Goal: Task Accomplishment & Management: Manage account settings

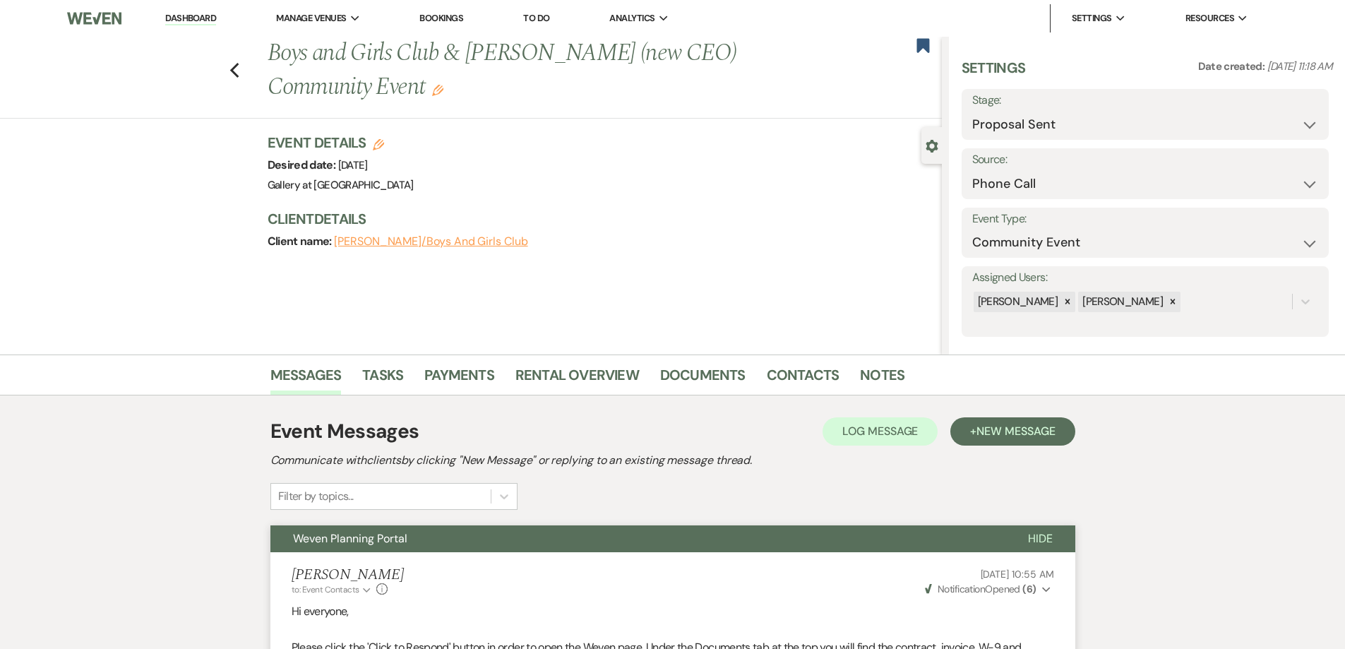
click at [188, 15] on link "Dashboard" at bounding box center [190, 18] width 51 height 13
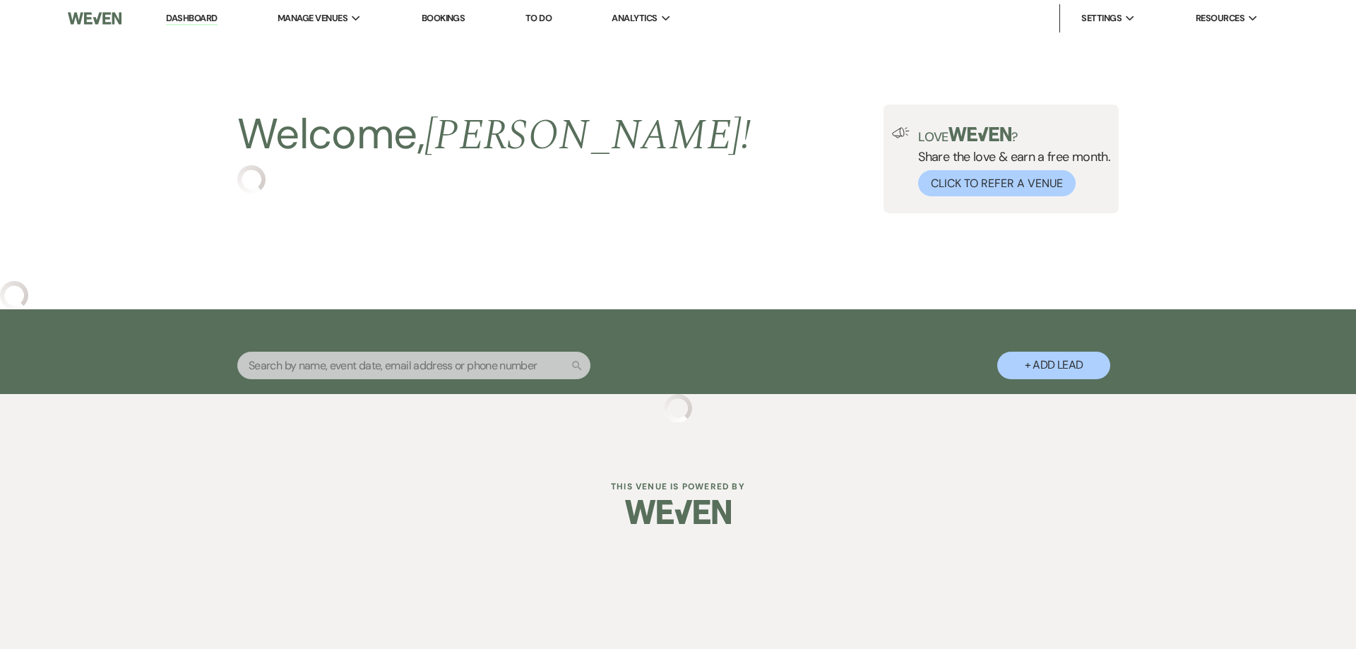
click at [188, 15] on link "Dashboard" at bounding box center [191, 18] width 51 height 13
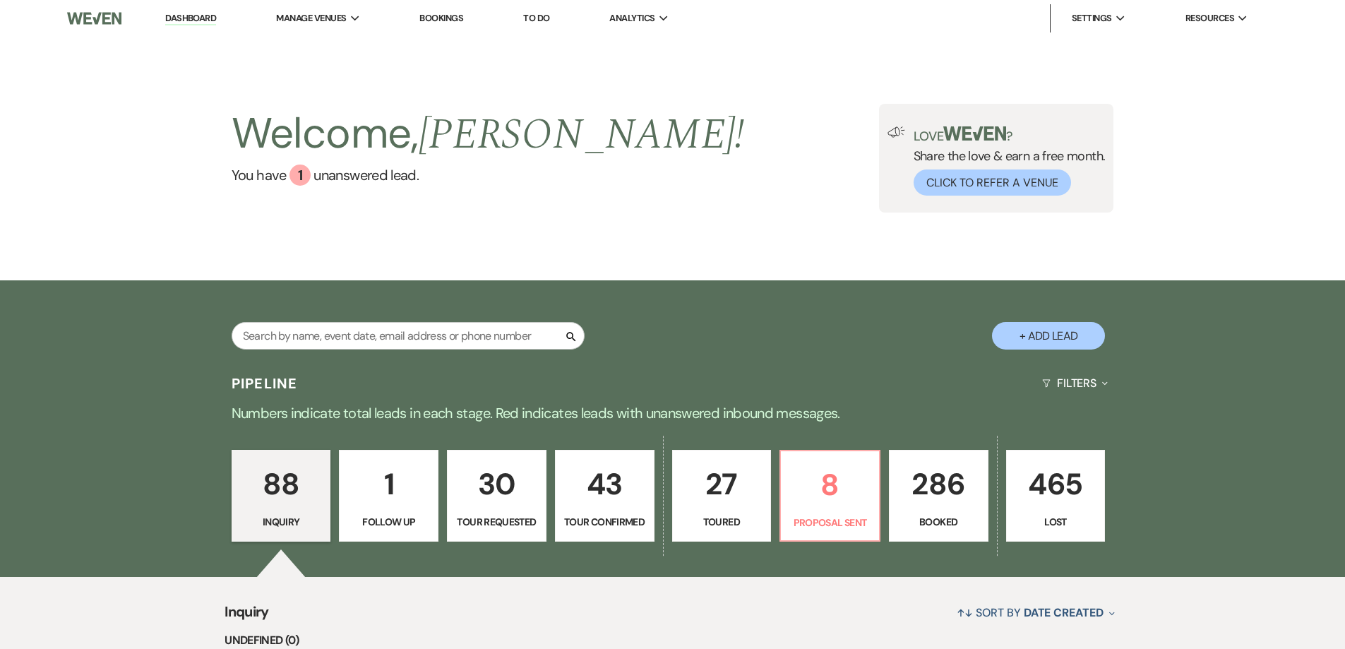
click at [1061, 342] on button "+ Add Lead" at bounding box center [1048, 336] width 113 height 28
select select "733"
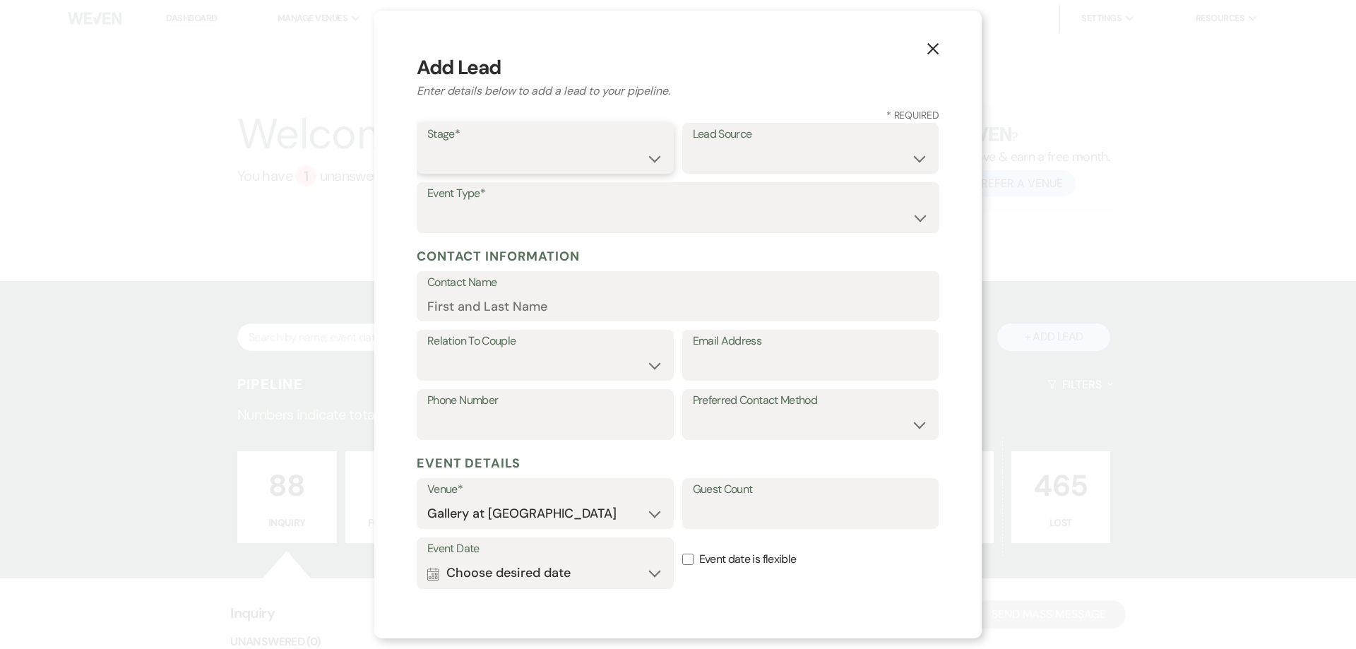
click at [568, 152] on select "Inquiry Follow Up Tour Requested Tour Confirmed Toured Proposal Sent Booked Lost" at bounding box center [545, 159] width 236 height 28
select select "1"
click at [427, 145] on select "Inquiry Follow Up Tour Requested Tour Confirmed Toured Proposal Sent Booked Lost" at bounding box center [545, 159] width 236 height 28
click at [746, 166] on select "Weven Venue Website Instagram Facebook Pinterest Google The Knot Wedding Wire H…" at bounding box center [811, 159] width 236 height 28
select select "22"
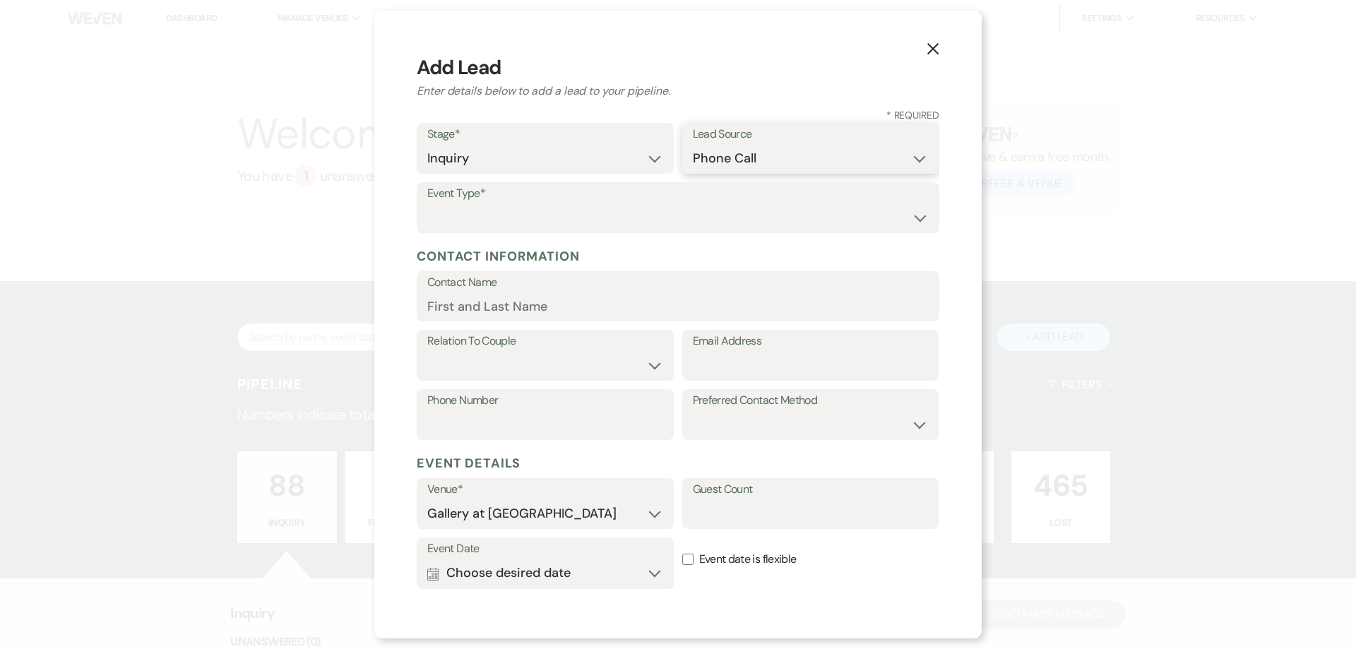
click at [693, 145] on select "Weven Venue Website Instagram Facebook Pinterest Google The Knot Wedding Wire H…" at bounding box center [811, 159] width 236 height 28
click at [614, 220] on select "Wedding Anniversary Party Baby Shower Bachelorette / Bachelor Party Birthday Pa…" at bounding box center [677, 218] width 501 height 28
select select "1"
click at [427, 204] on select "Wedding Anniversary Party Baby Shower Bachelorette / Bachelor Party Birthday Pa…" at bounding box center [677, 218] width 501 height 28
click at [530, 313] on input "Contact Name" at bounding box center [677, 306] width 501 height 28
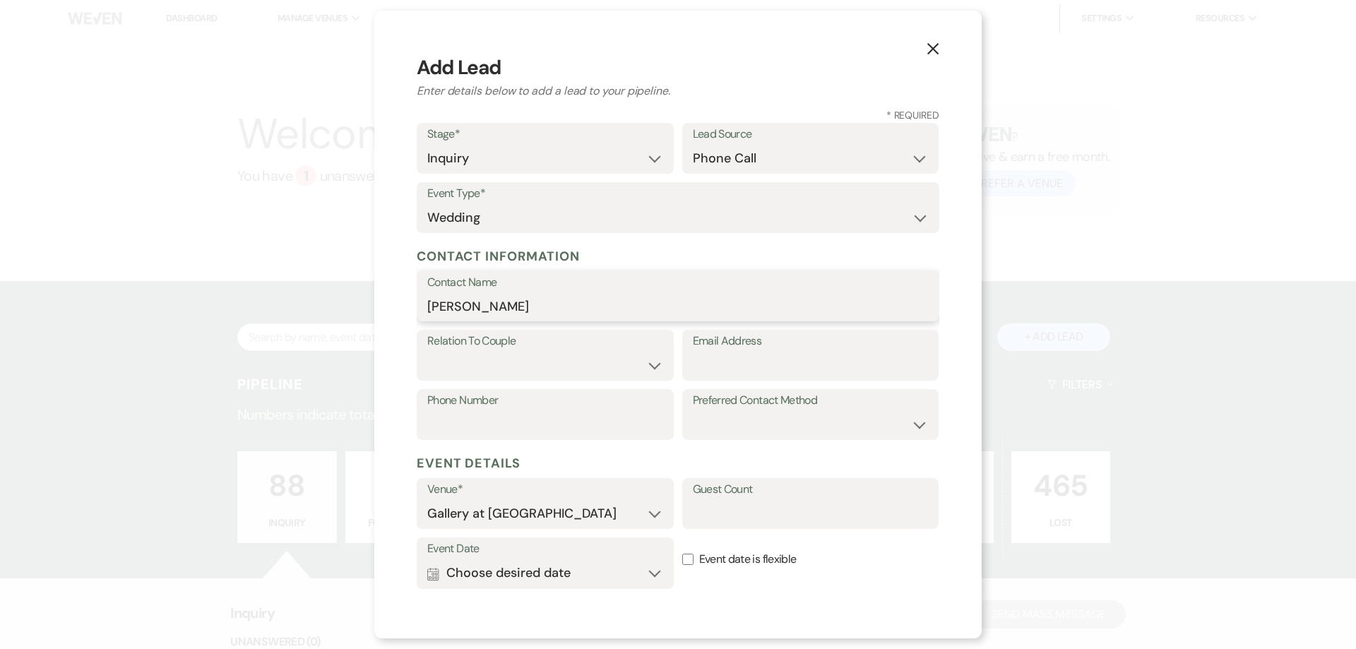
type input "[PERSON_NAME]"
click at [541, 364] on select "Couple Planner Parent of Couple Family Member Friend Other" at bounding box center [545, 366] width 236 height 28
select select "1"
click at [427, 352] on select "Couple Planner Parent of Couple Family Member Friend Other" at bounding box center [545, 366] width 236 height 28
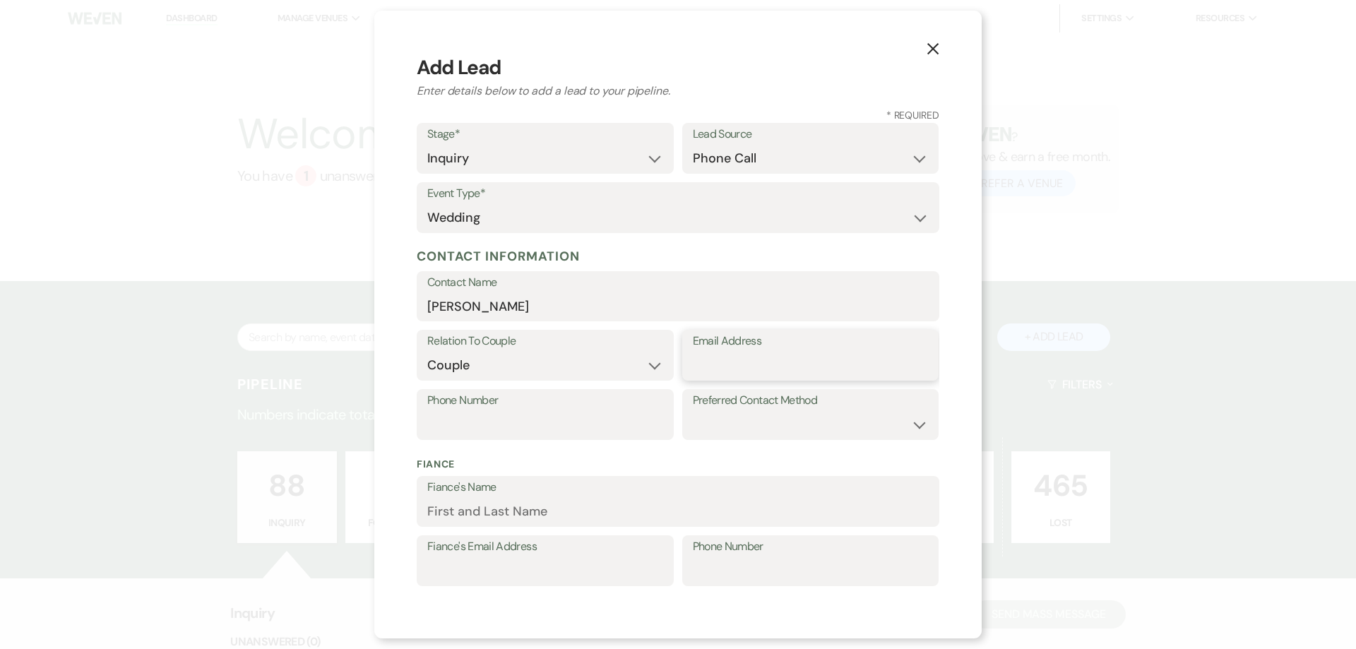
click at [741, 371] on input "Email Address" at bounding box center [811, 366] width 236 height 28
click at [606, 294] on input "[PERSON_NAME]" at bounding box center [677, 306] width 501 height 28
click at [600, 306] on input "[PERSON_NAME]" at bounding box center [677, 306] width 501 height 28
type input "[PERSON_NAME]"
click at [821, 368] on input "Email Address" at bounding box center [811, 366] width 236 height 28
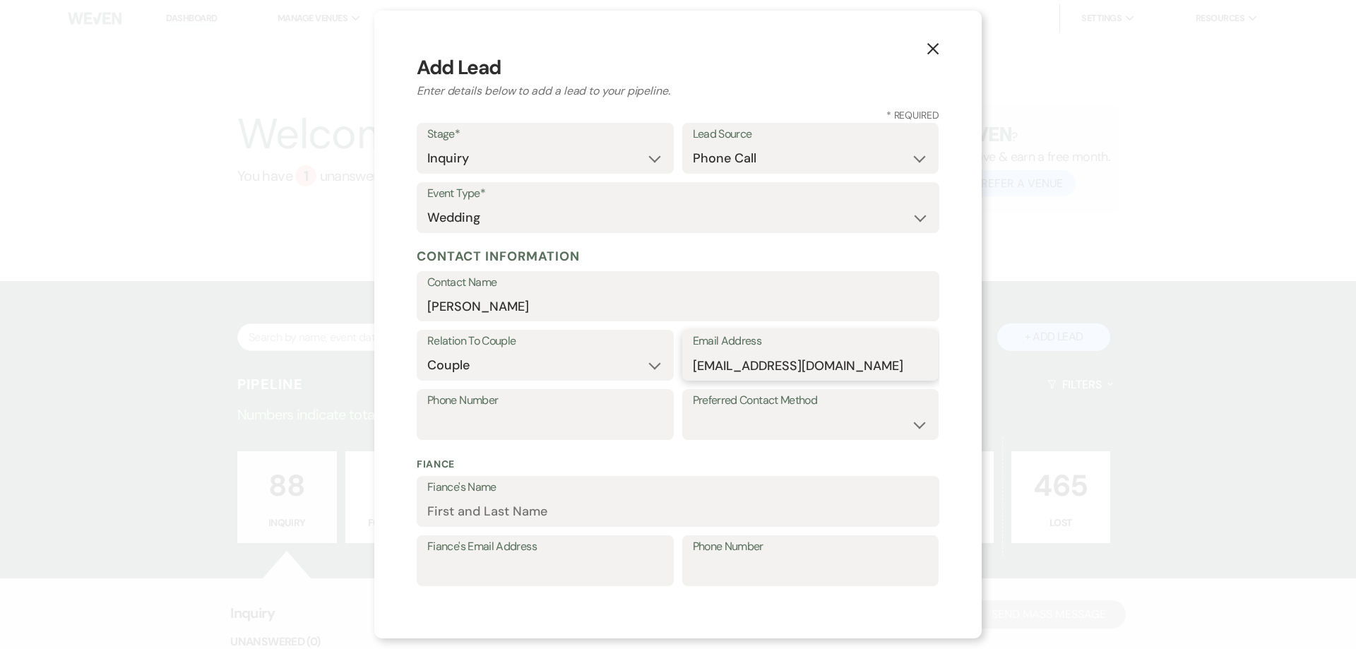
type input "[EMAIL_ADDRESS][DOMAIN_NAME]"
click at [535, 439] on div "Phone Number" at bounding box center [545, 414] width 257 height 51
type input "[PHONE_NUMBER]"
click at [717, 369] on input "[EMAIL_ADDRESS][DOMAIN_NAME]" at bounding box center [811, 366] width 236 height 28
click at [727, 364] on input "[EMAIL_ADDRESS][DOMAIN_NAME]" at bounding box center [811, 366] width 236 height 28
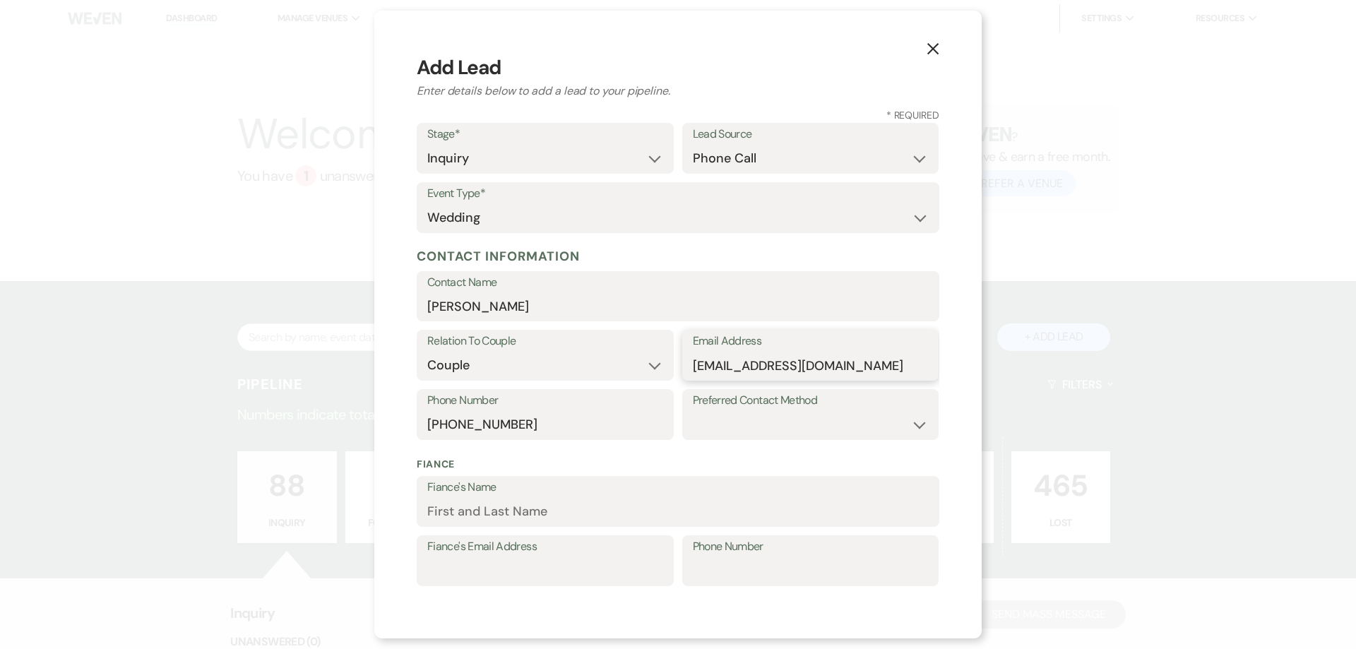
type input "[EMAIL_ADDRESS][DOMAIN_NAME]"
click at [757, 422] on select "Email Phone Text" at bounding box center [811, 425] width 236 height 28
select select "email"
click at [693, 411] on select "Email Phone Text" at bounding box center [811, 425] width 236 height 28
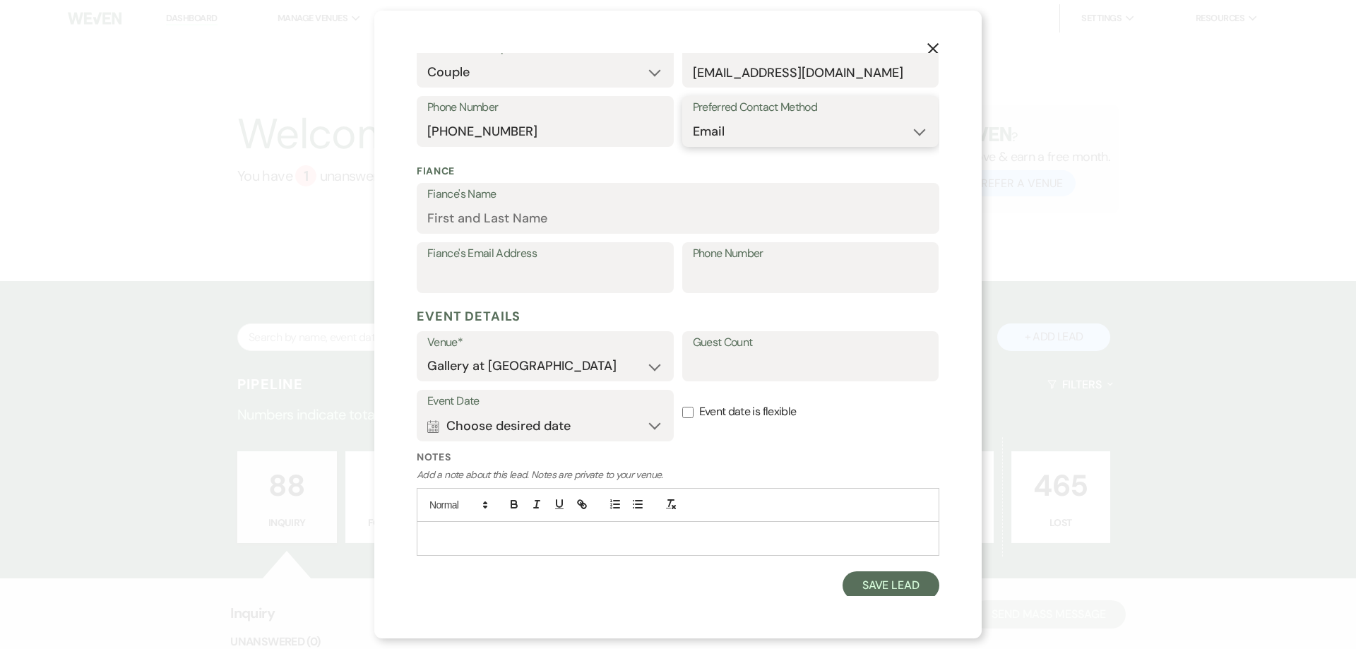
scroll to position [297, 0]
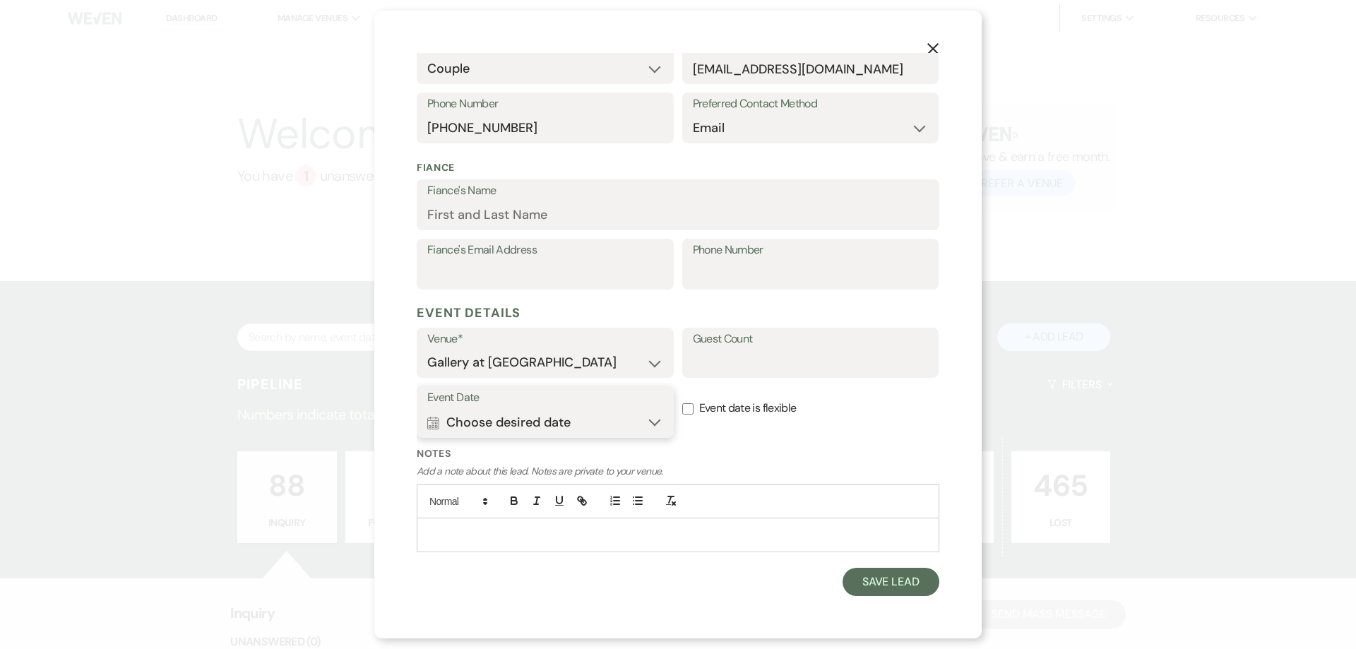
click at [519, 422] on button "Calendar Choose desired date Expand" at bounding box center [545, 422] width 236 height 28
click at [884, 508] on div "Next" at bounding box center [878, 502] width 23 height 23
click at [682, 405] on input "Event date is flexible" at bounding box center [687, 408] width 11 height 11
checkbox input "true"
click at [575, 412] on button "Calendar Choose desired date Expand" at bounding box center [545, 422] width 236 height 28
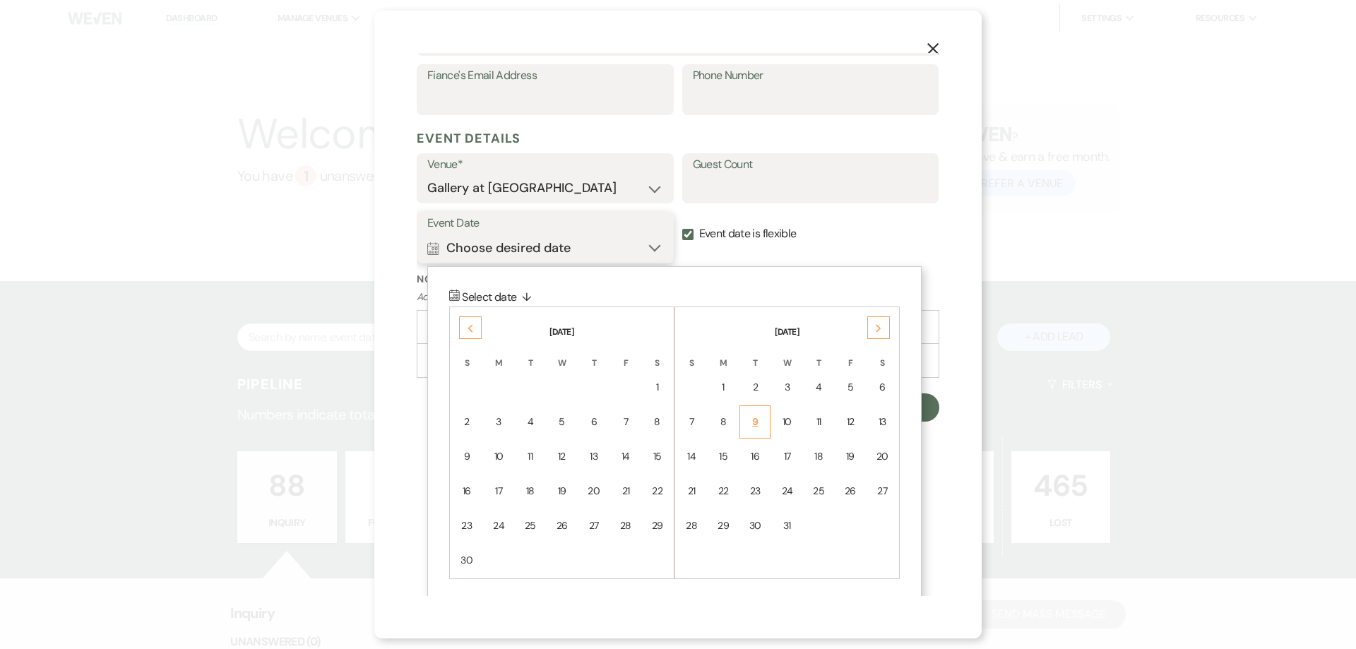
scroll to position [476, 0]
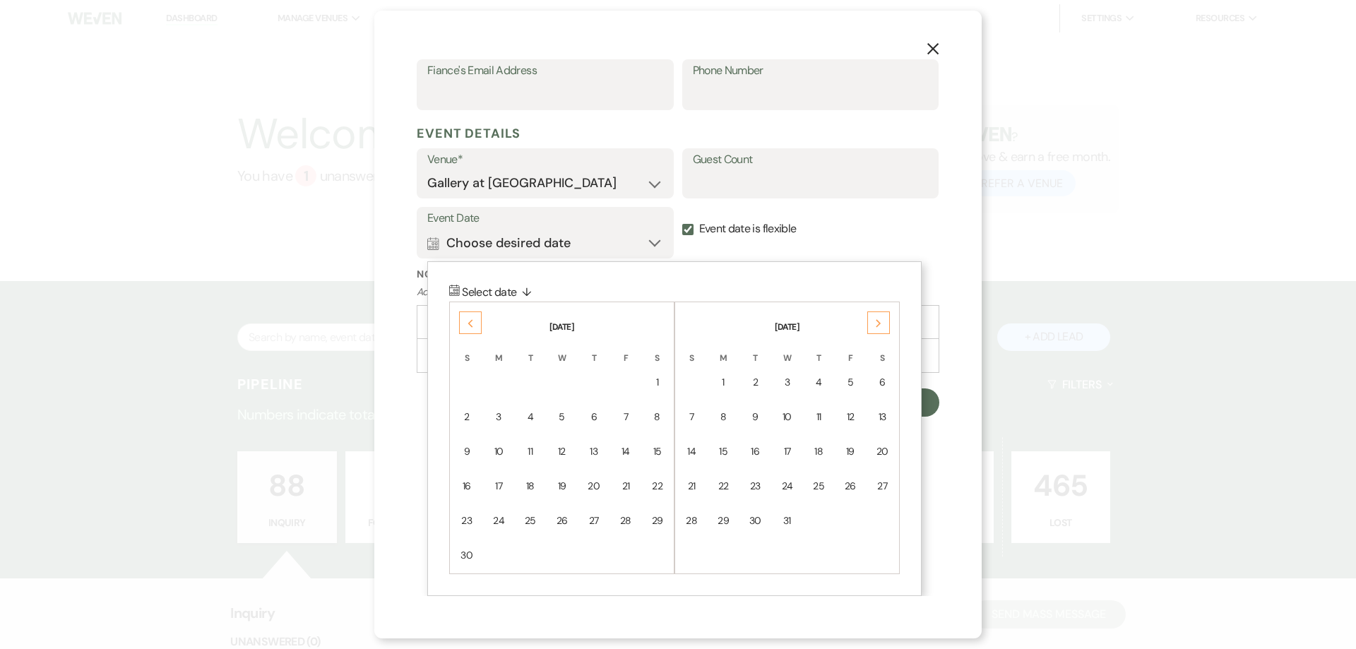
click at [867, 318] on div "Next" at bounding box center [878, 322] width 23 height 23
click at [872, 378] on td "3" at bounding box center [882, 382] width 30 height 33
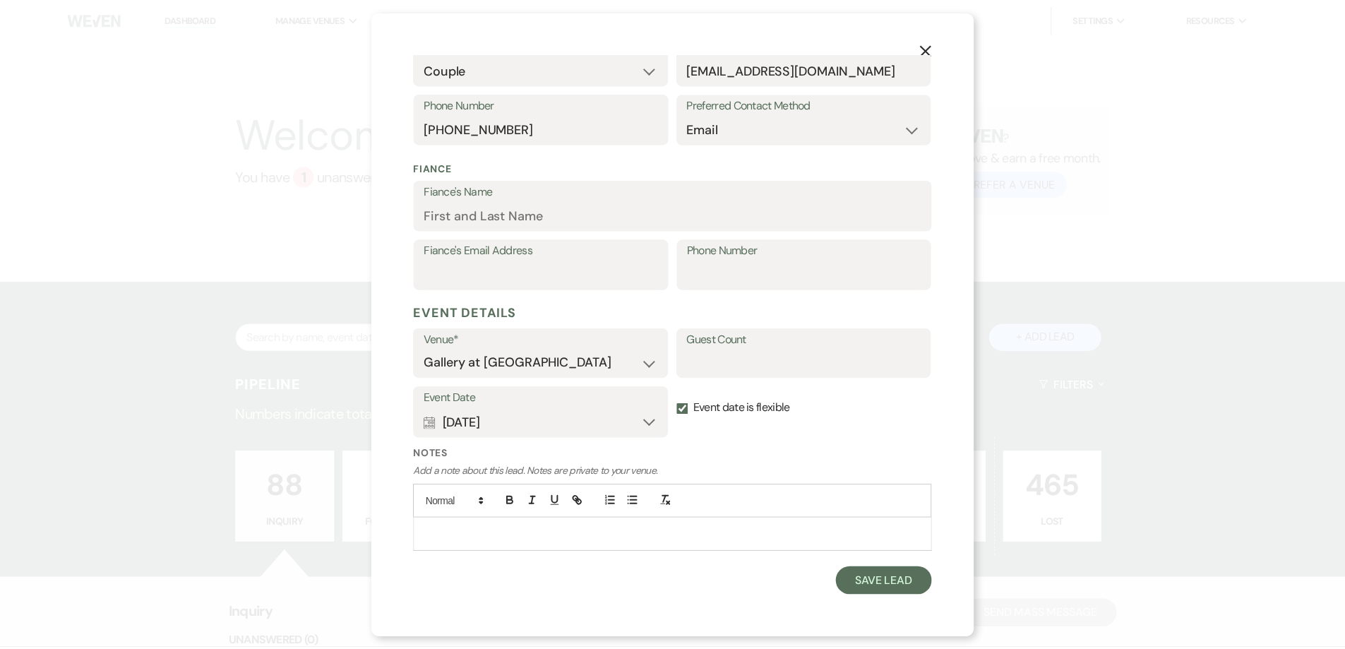
scroll to position [297, 0]
click at [883, 582] on button "Save Lead" at bounding box center [890, 582] width 97 height 28
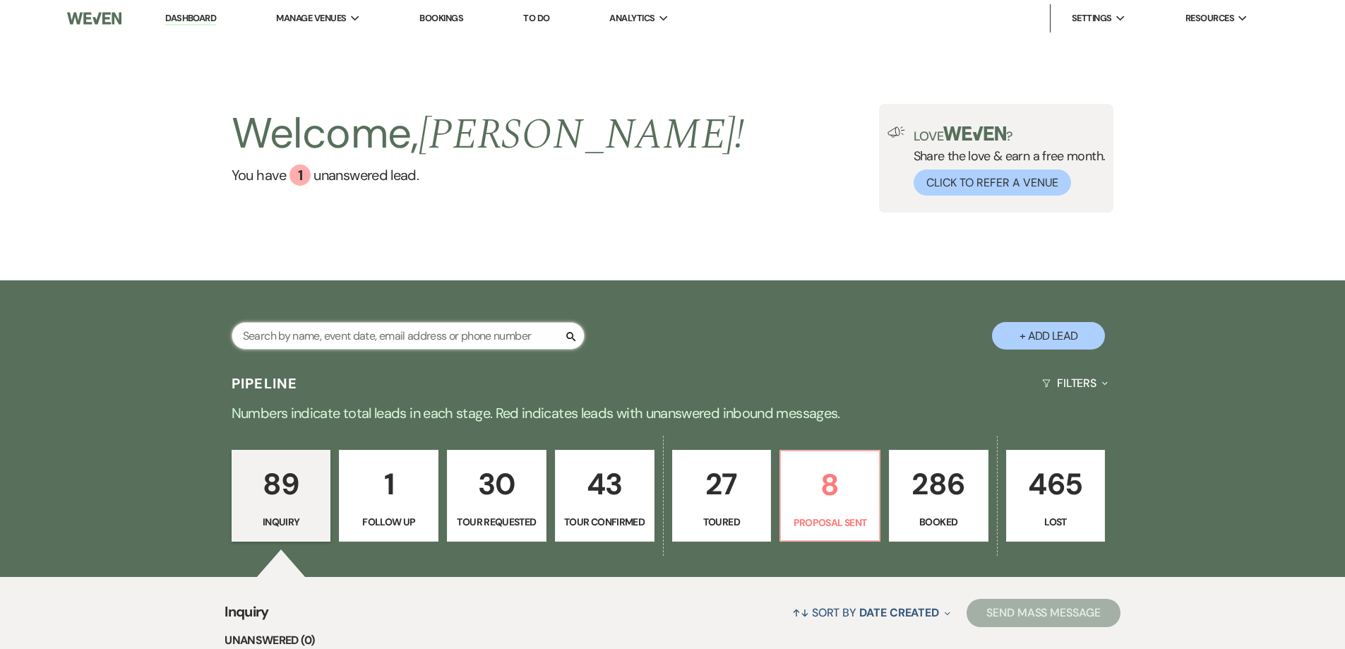
click at [496, 335] on input "text" at bounding box center [408, 336] width 353 height 28
type input "[PERSON_NAME]"
select select "4"
select select "5"
select select "8"
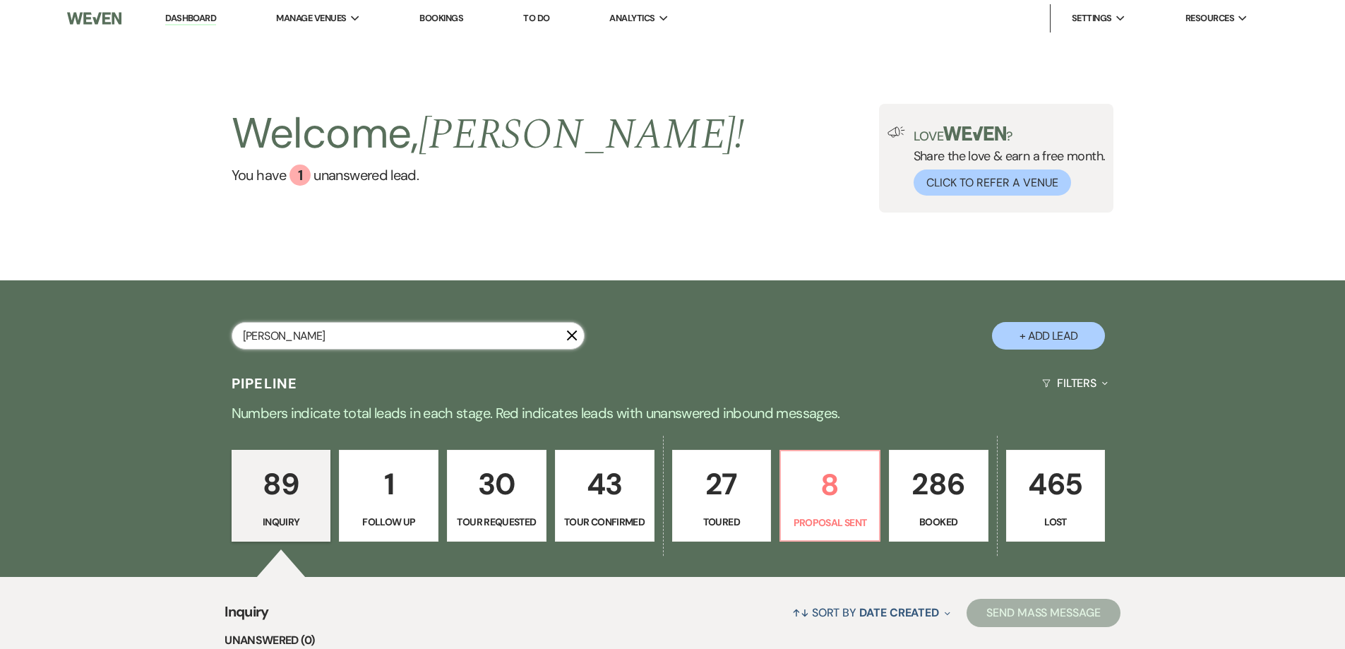
select select "5"
select select "8"
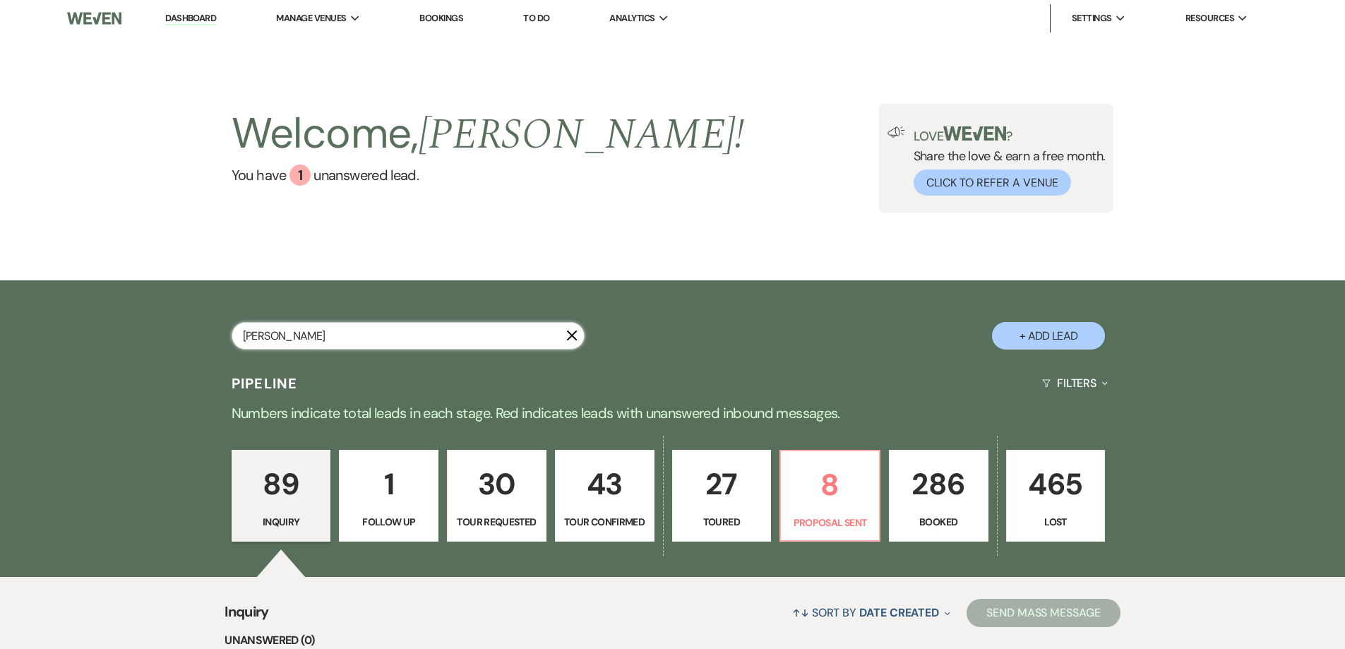
select select "8"
select select "5"
select select "8"
select select "5"
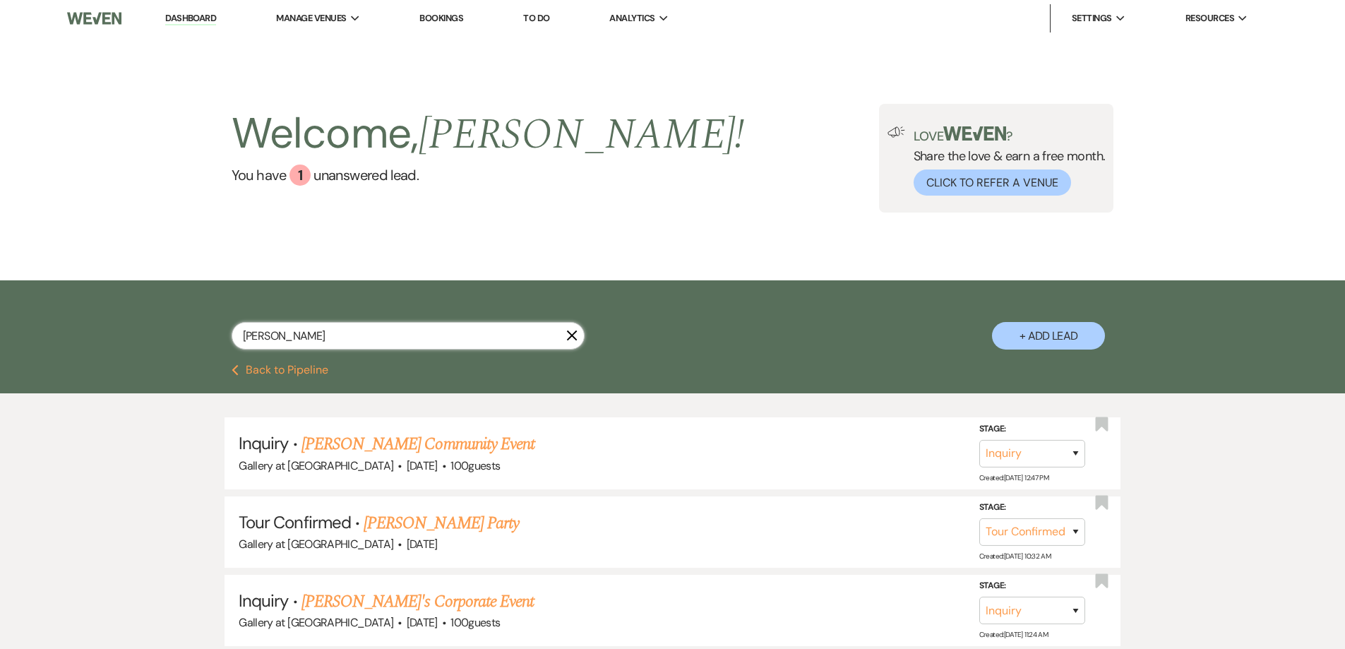
type input "brit"
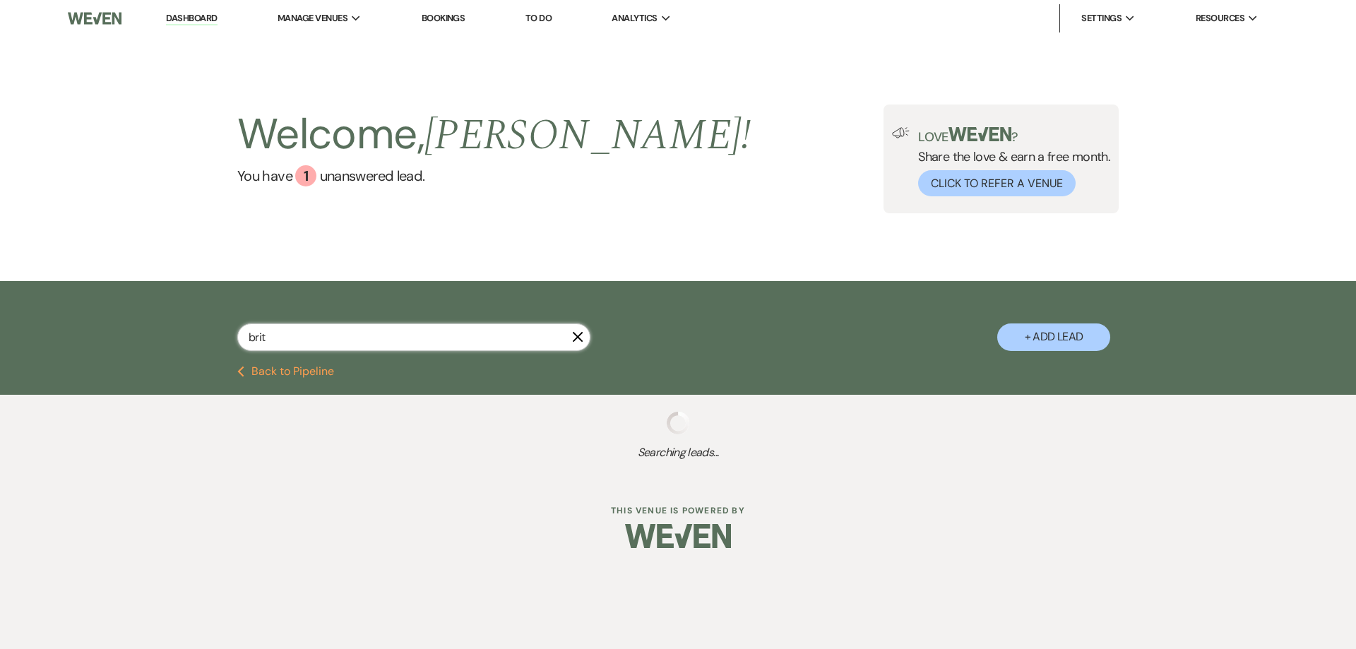
select select "2"
select select "4"
select select "5"
select select "8"
select select "5"
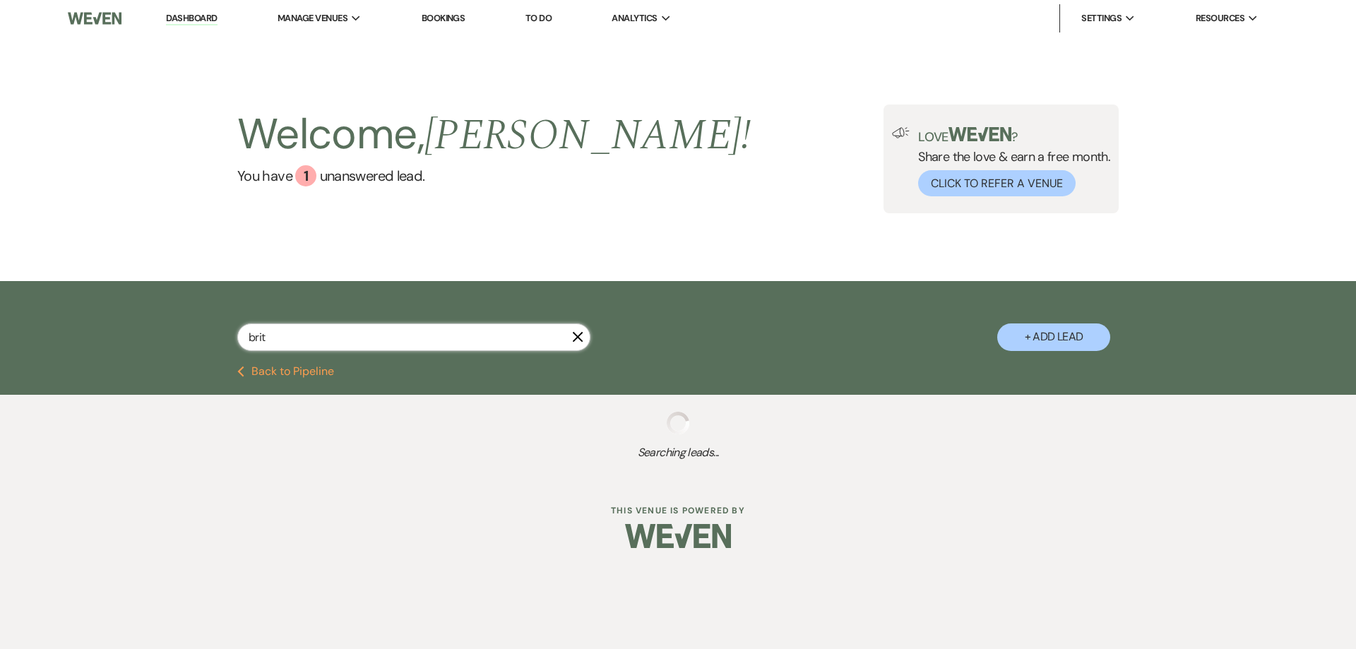
select select "8"
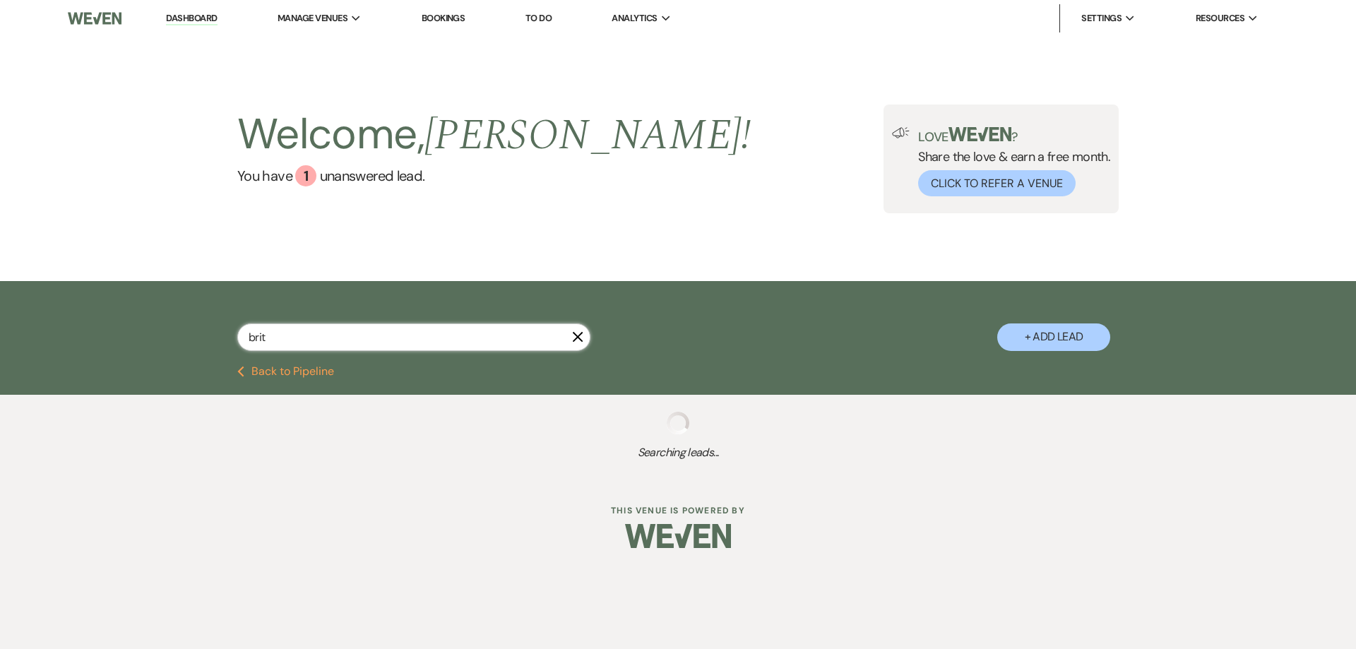
select select "5"
select select "8"
select select "5"
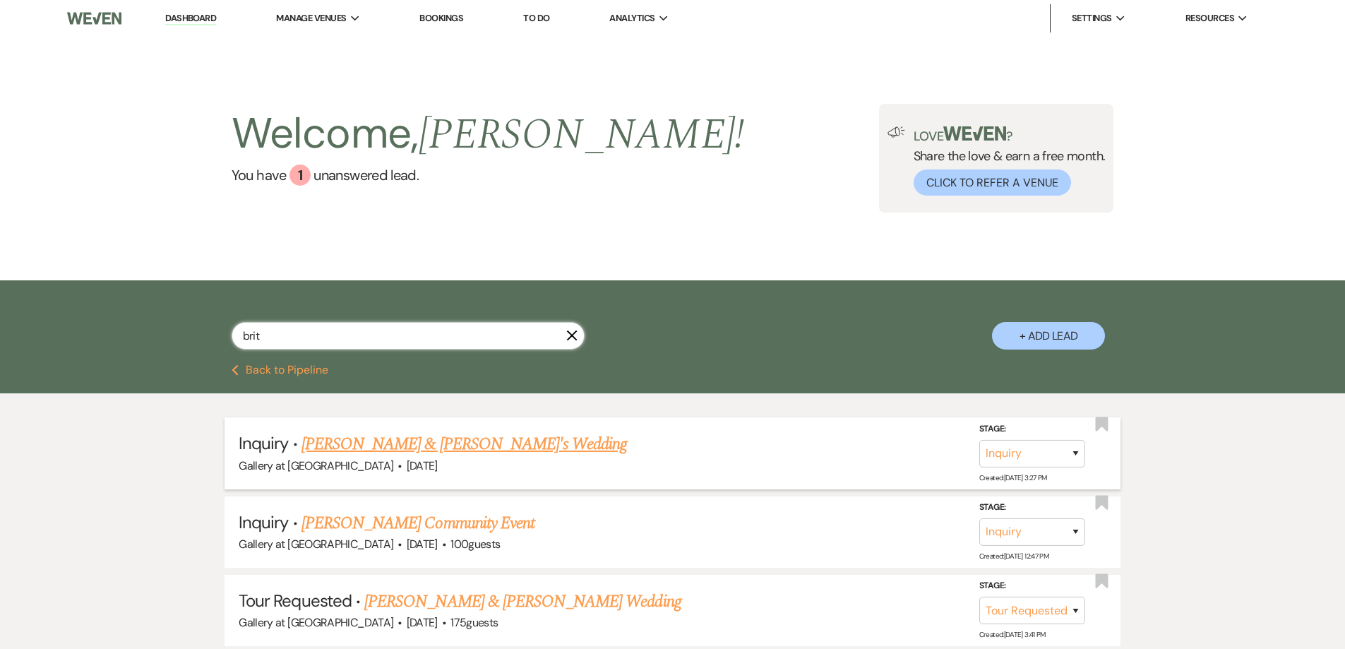
type input "brit"
click at [430, 444] on link "[PERSON_NAME] & [PERSON_NAME]'s Wedding" at bounding box center [464, 443] width 326 height 25
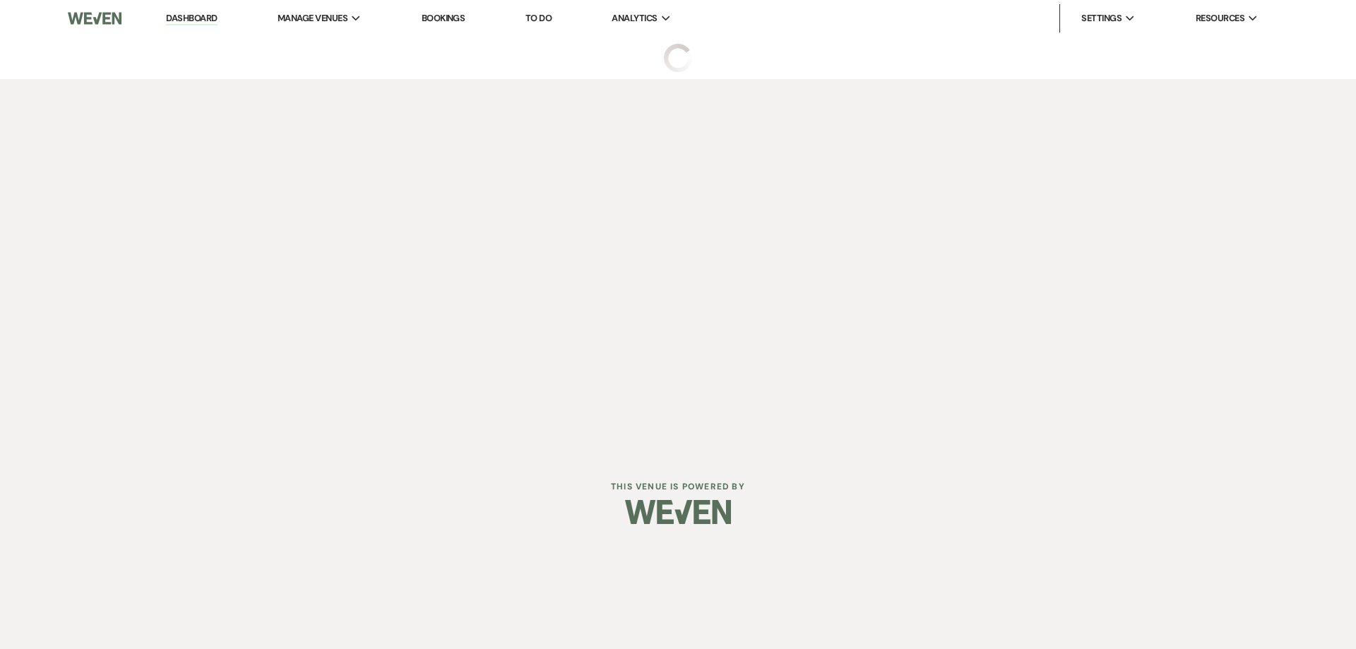
select select "22"
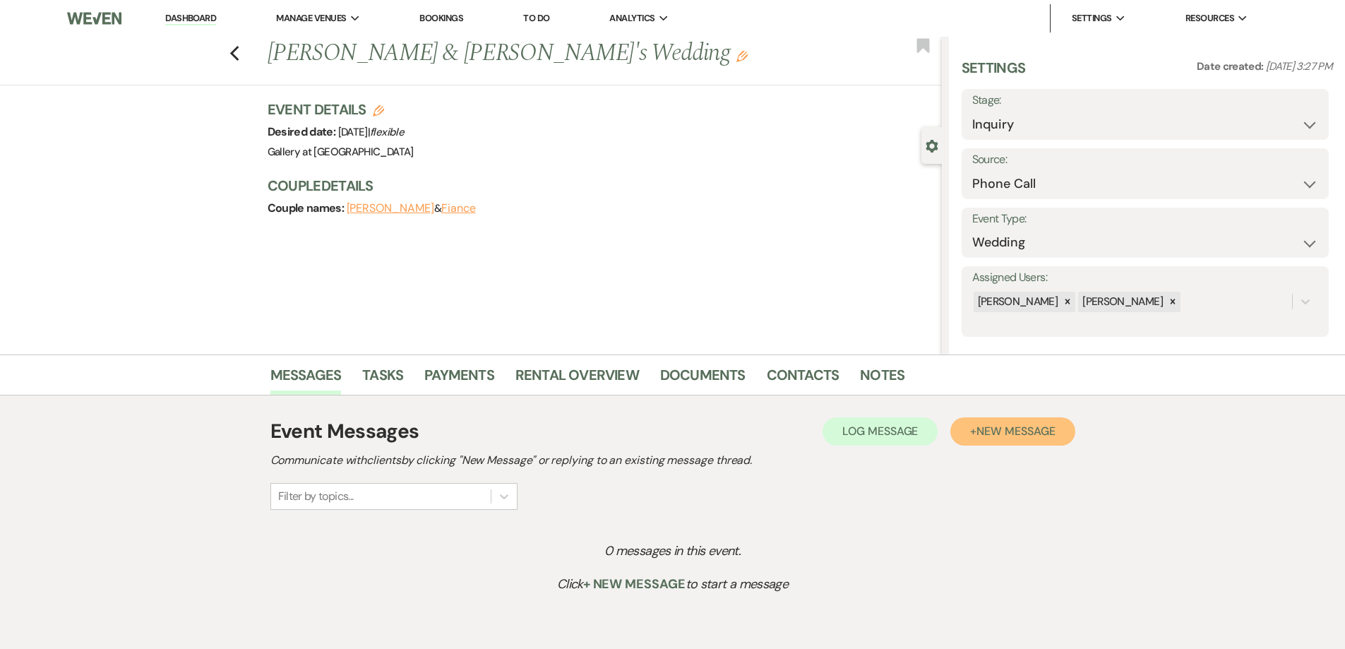
click at [1007, 426] on span "New Message" at bounding box center [1015, 431] width 78 height 15
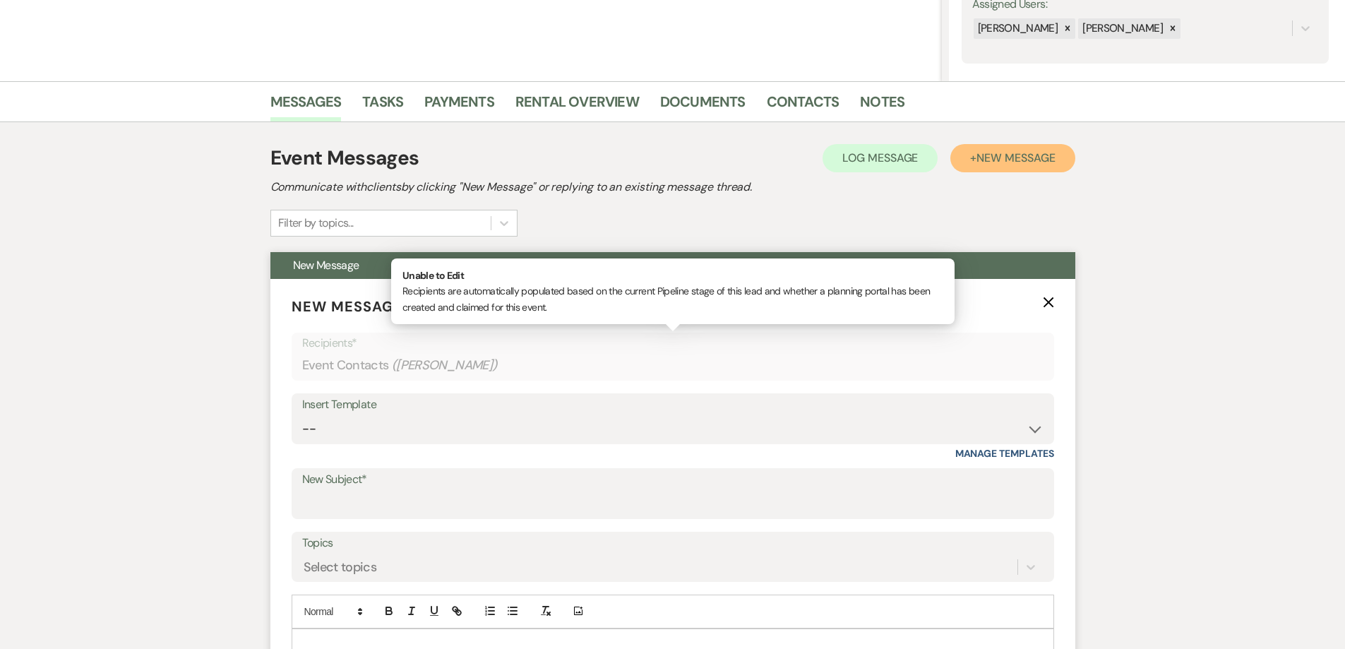
scroll to position [282, 0]
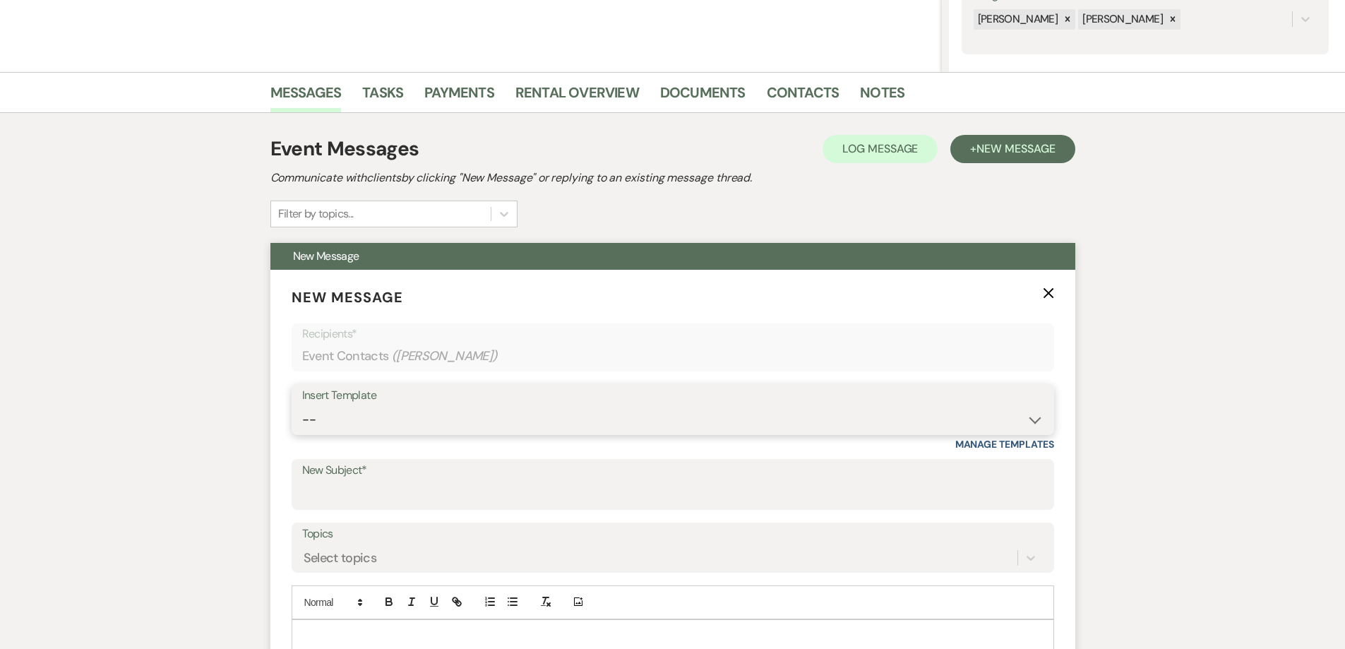
click at [393, 412] on select "-- Initial Inquiry Response-DATE IS AVAILABLE Initial Inquiry Response-DATE NOT…" at bounding box center [672, 420] width 741 height 28
select select "2560"
click at [302, 406] on select "-- Initial Inquiry Response-DATE IS AVAILABLE Initial Inquiry Response-DATE NOT…" at bounding box center [672, 420] width 741 height 28
type input "Gallery at [GEOGRAPHIC_DATA]-Venue information"
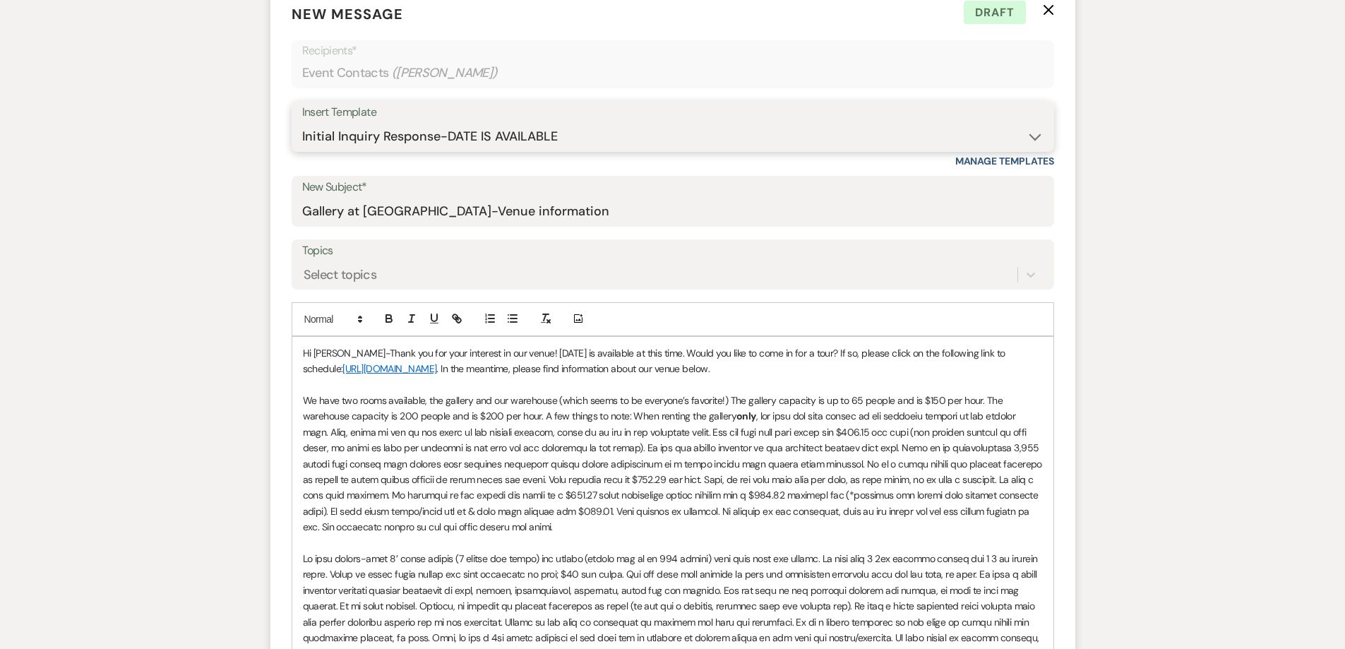
scroll to position [706, 0]
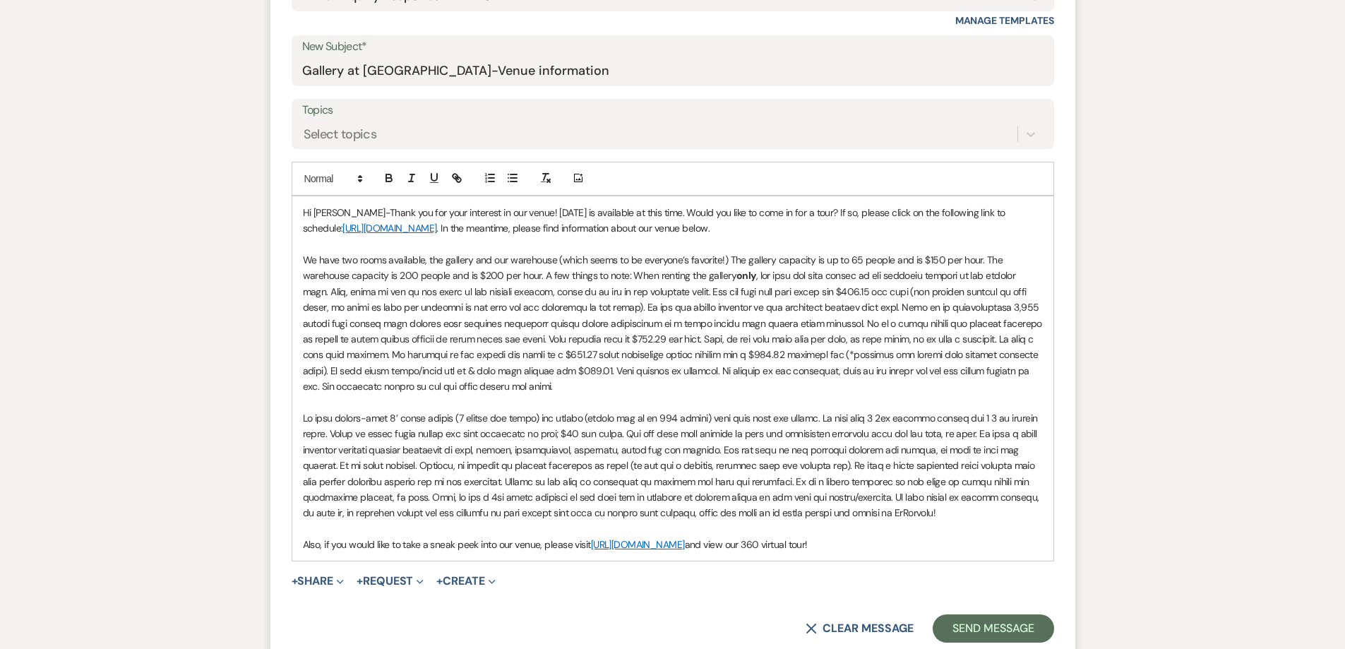
click at [583, 384] on p "We have two rooms available, the gallery and our warehouse (which seems to be e…" at bounding box center [673, 323] width 740 height 143
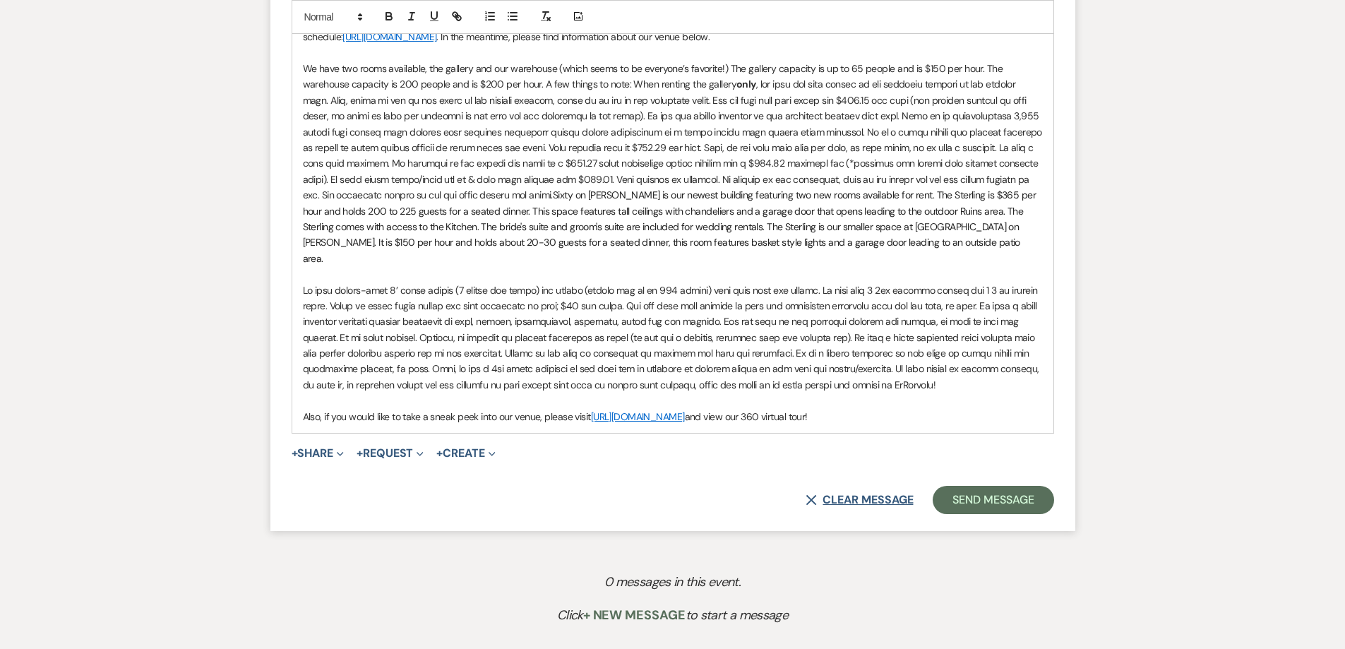
scroll to position [918, 0]
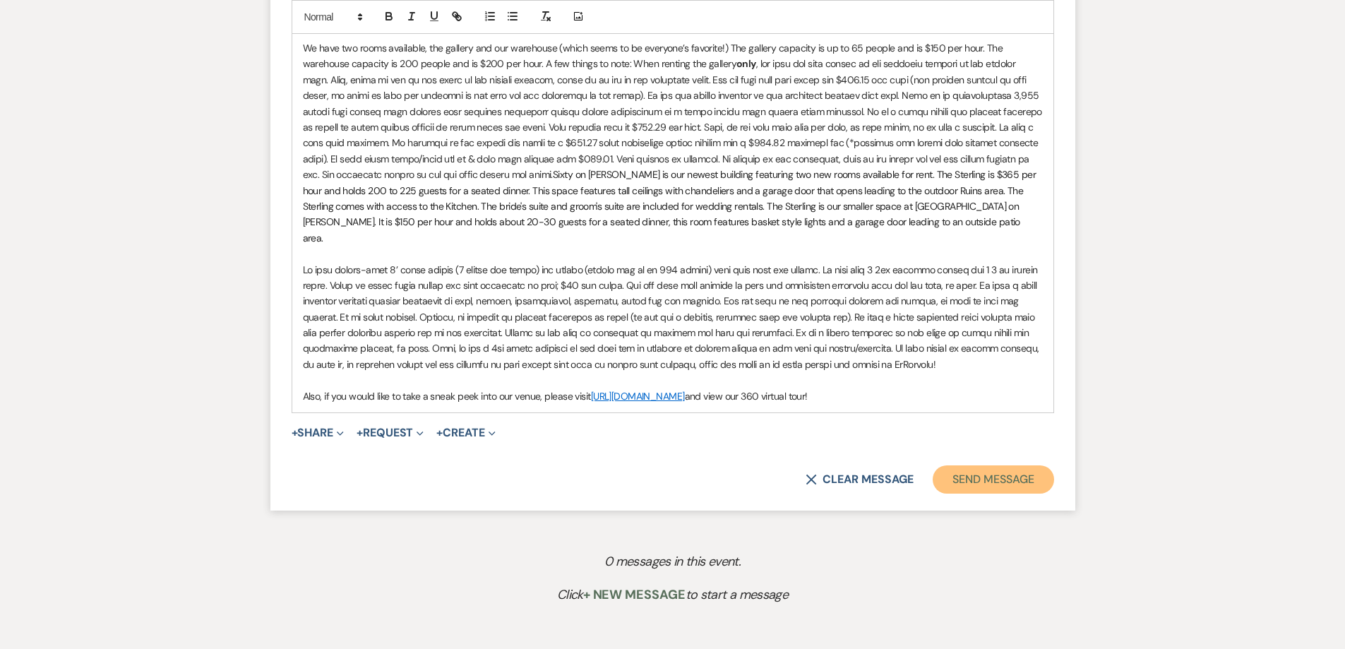
click at [957, 467] on button "Send Message" at bounding box center [993, 479] width 121 height 28
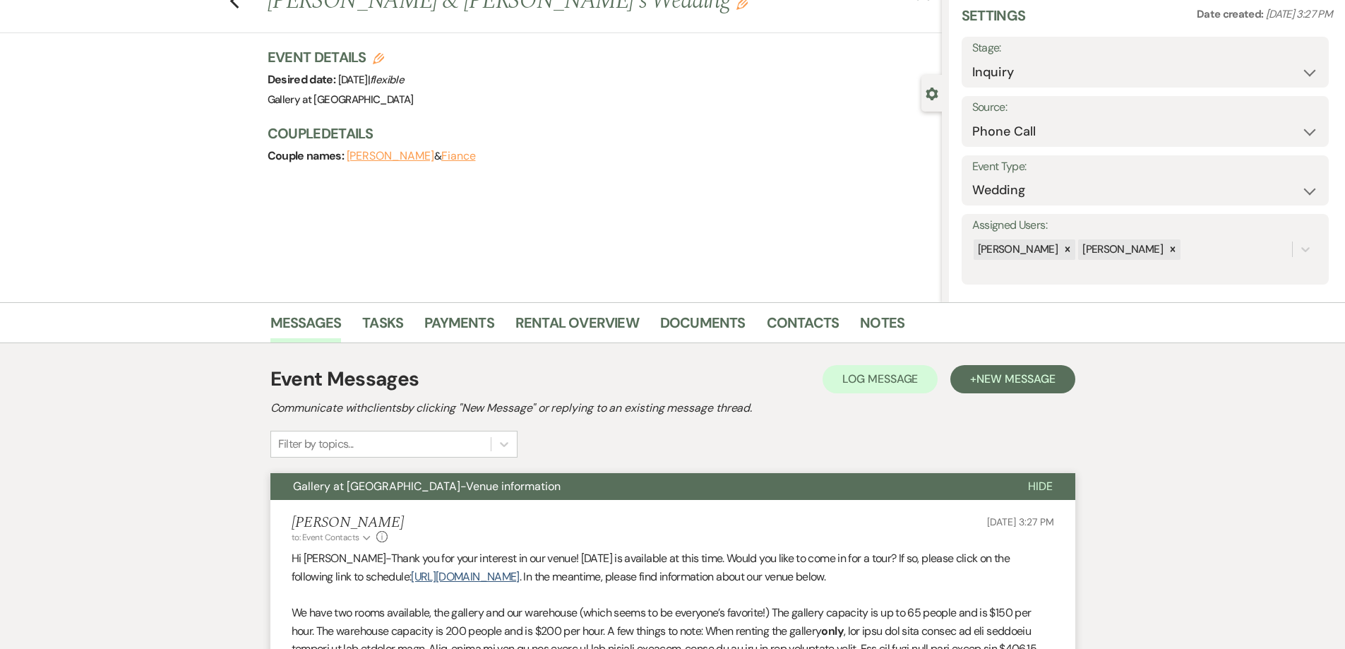
scroll to position [0, 0]
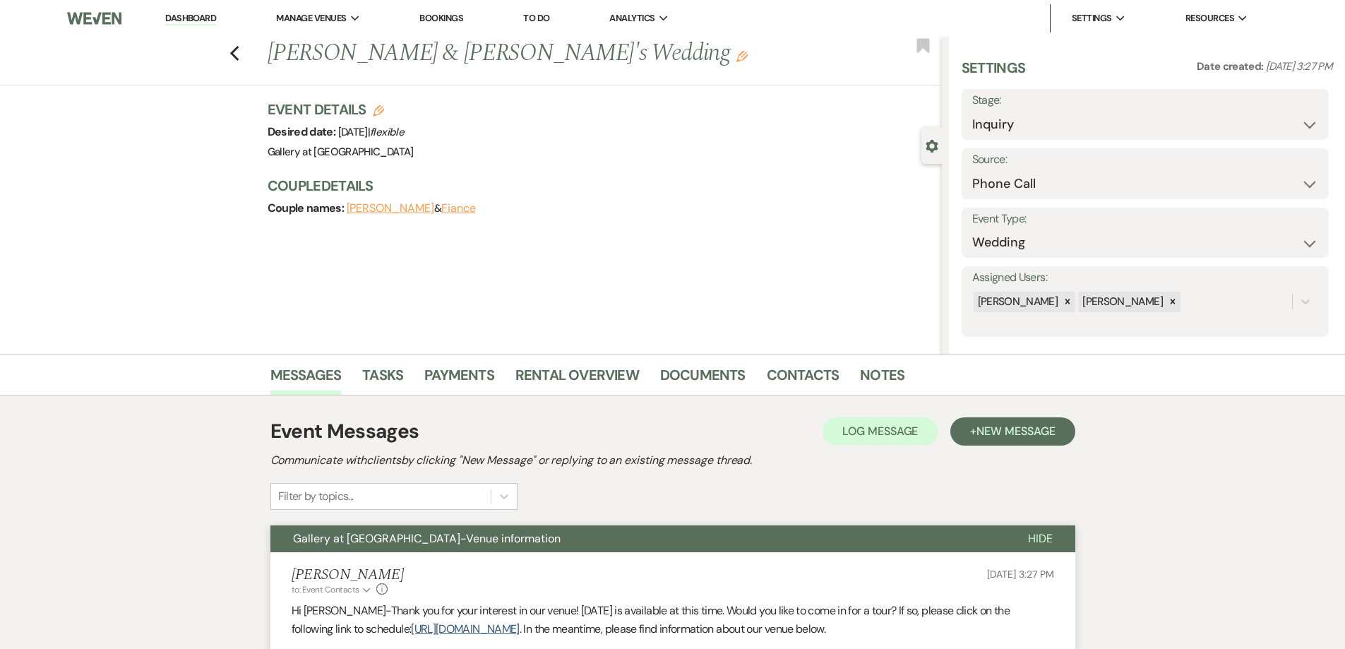
click at [209, 16] on link "Dashboard" at bounding box center [190, 18] width 51 height 13
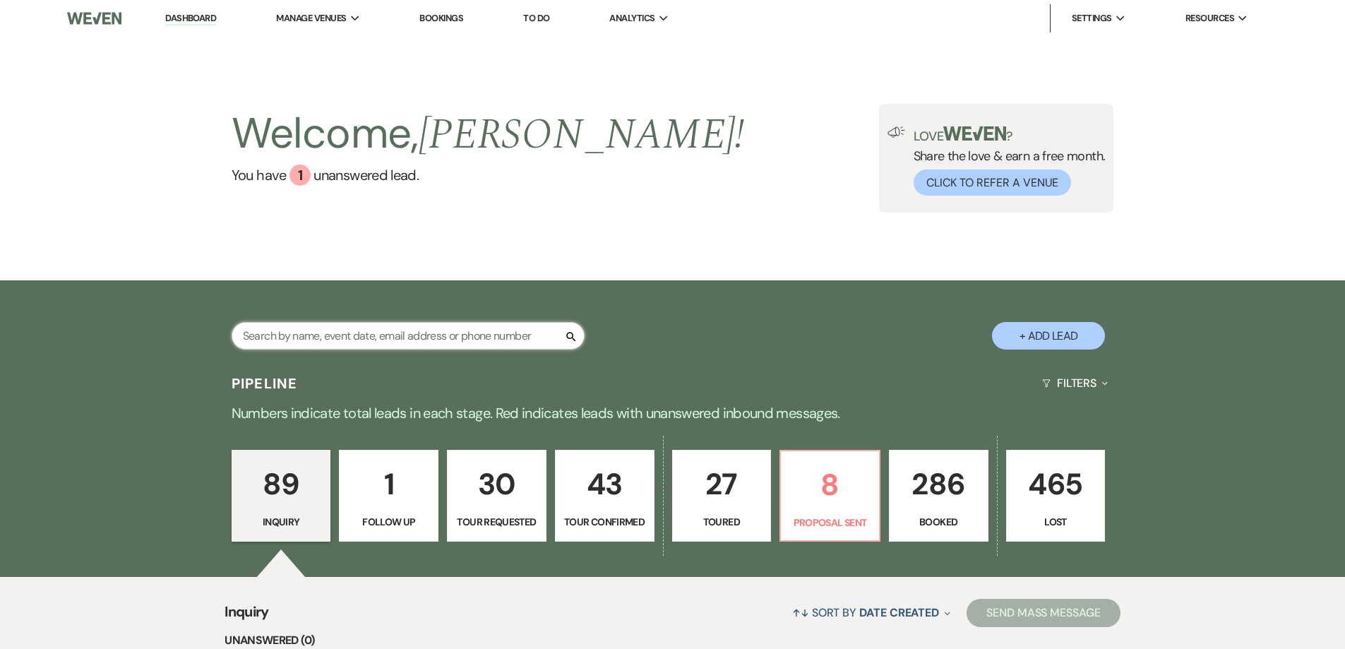
click at [436, 336] on input "text" at bounding box center [408, 336] width 353 height 28
type input "[PERSON_NAME]"
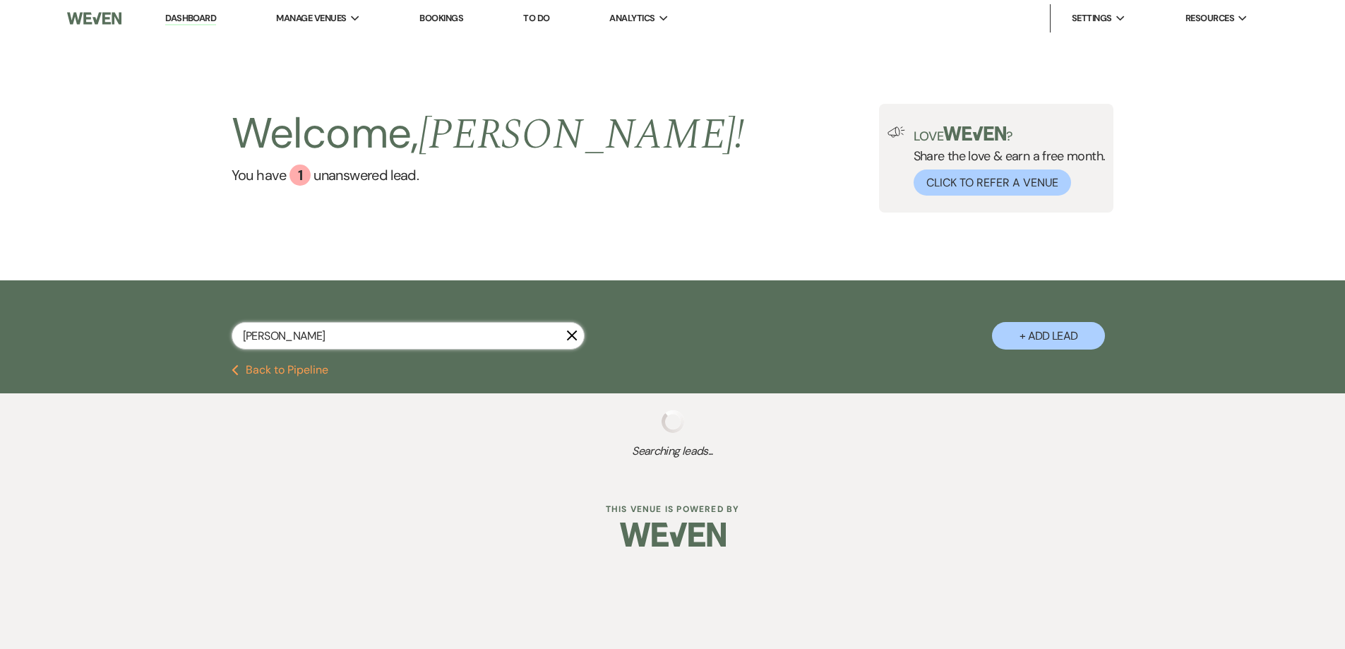
select select "4"
select select "8"
select select "5"
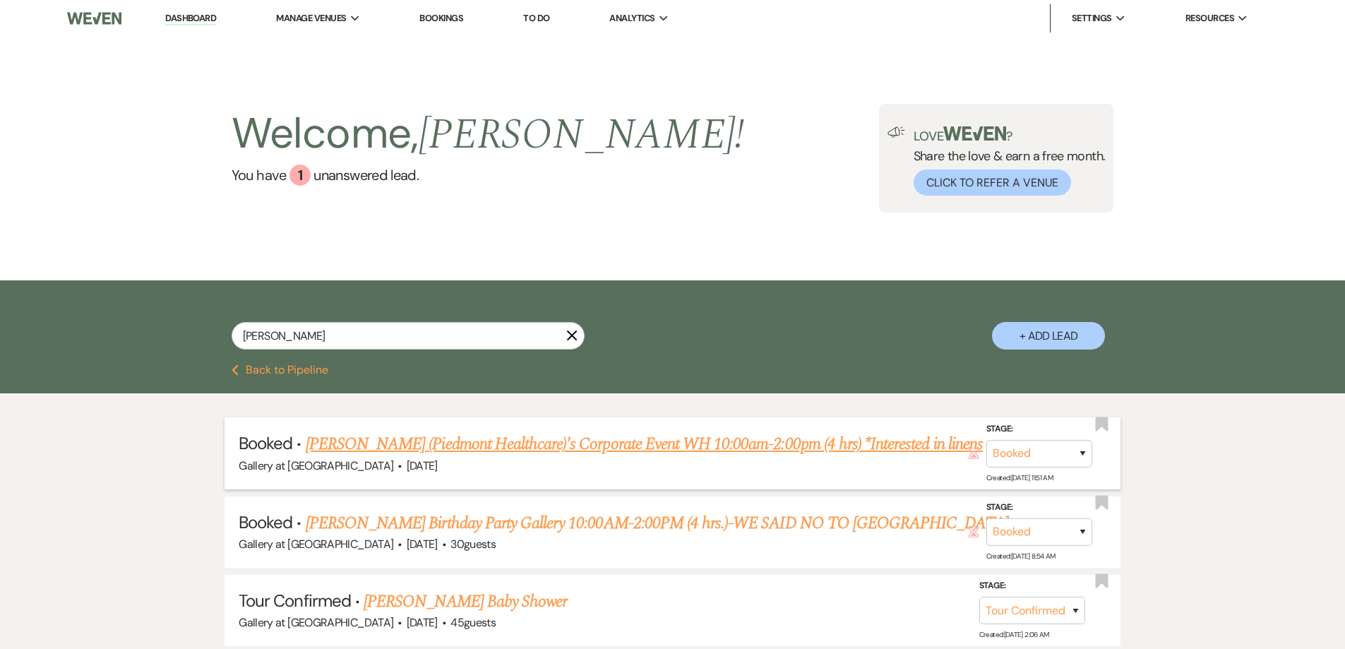
click at [515, 446] on link "[PERSON_NAME] (Piedmont Healthcare)'s Corporate Event WH 10:00am-2:00pm (4 hrs)…" at bounding box center [644, 443] width 677 height 25
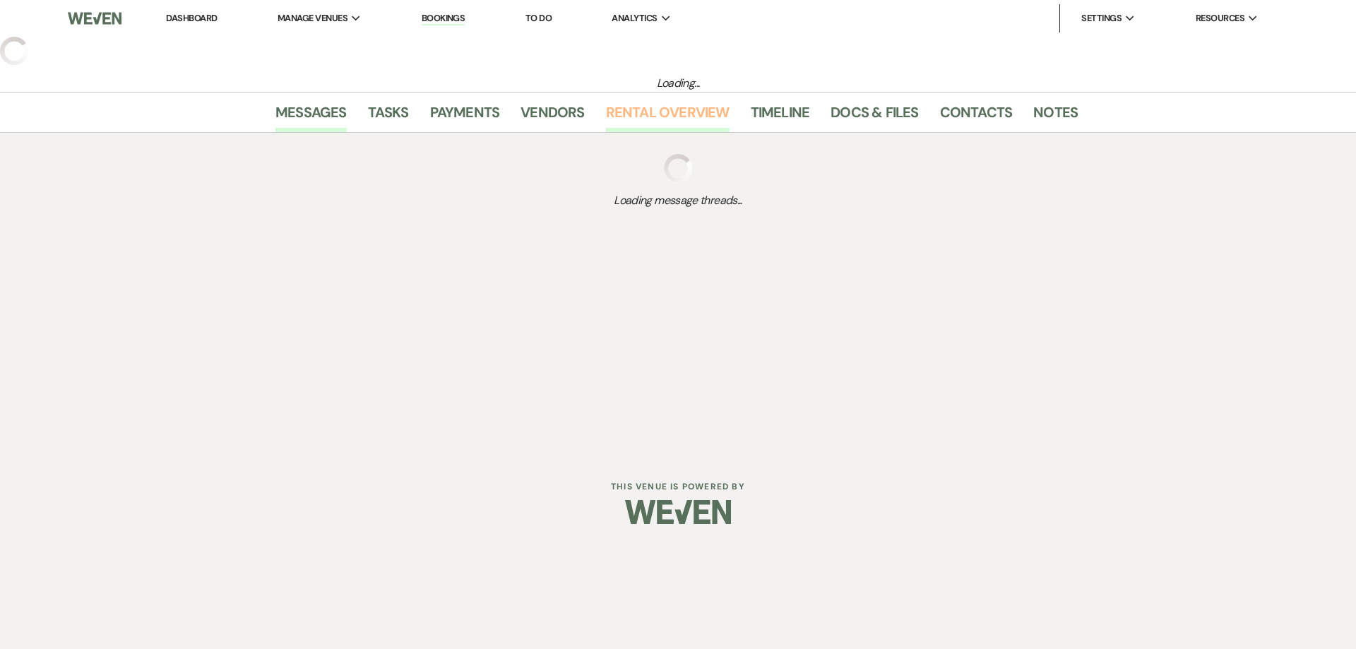
select select "12"
select select "9"
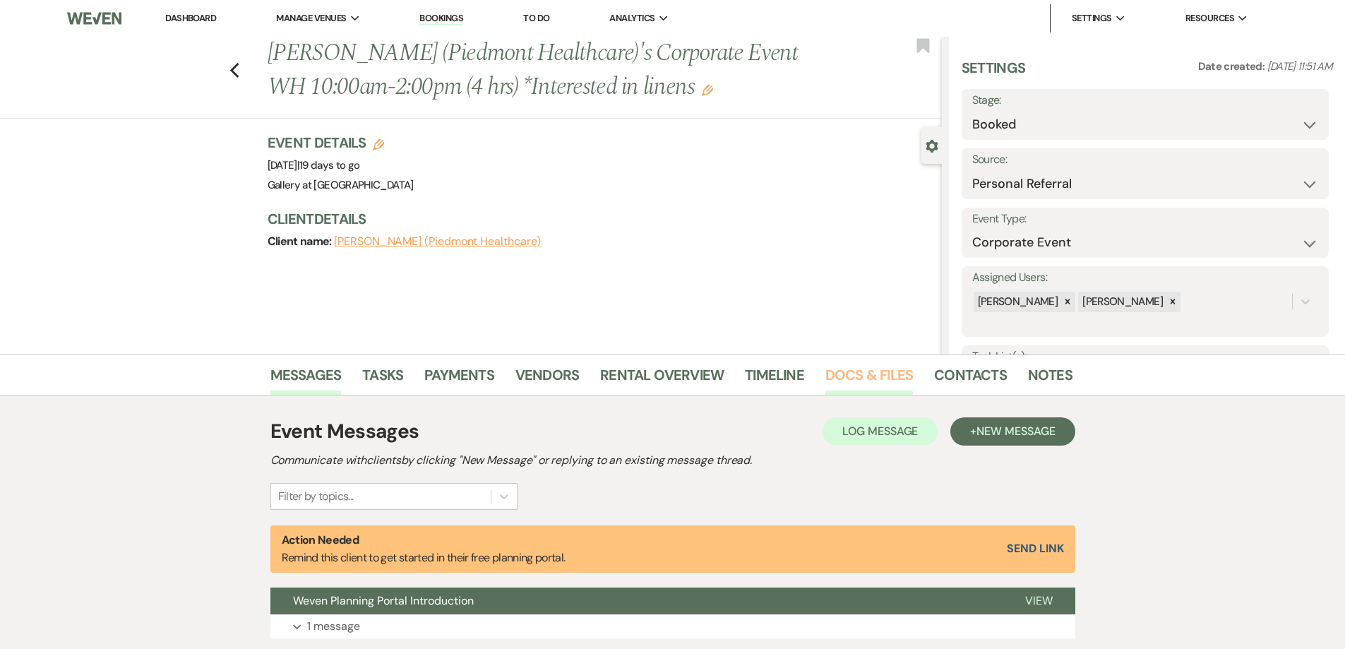
click at [844, 378] on link "Docs & Files" at bounding box center [869, 379] width 88 height 31
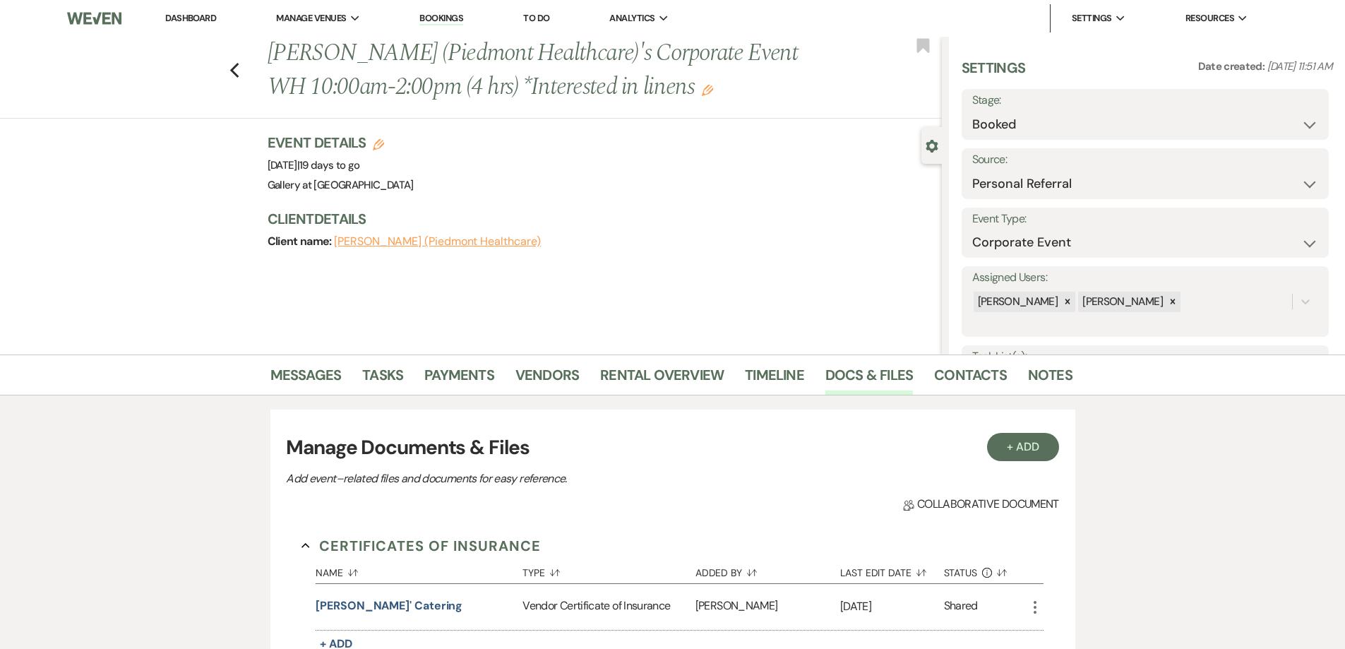
click at [203, 15] on link "Dashboard" at bounding box center [190, 18] width 51 height 12
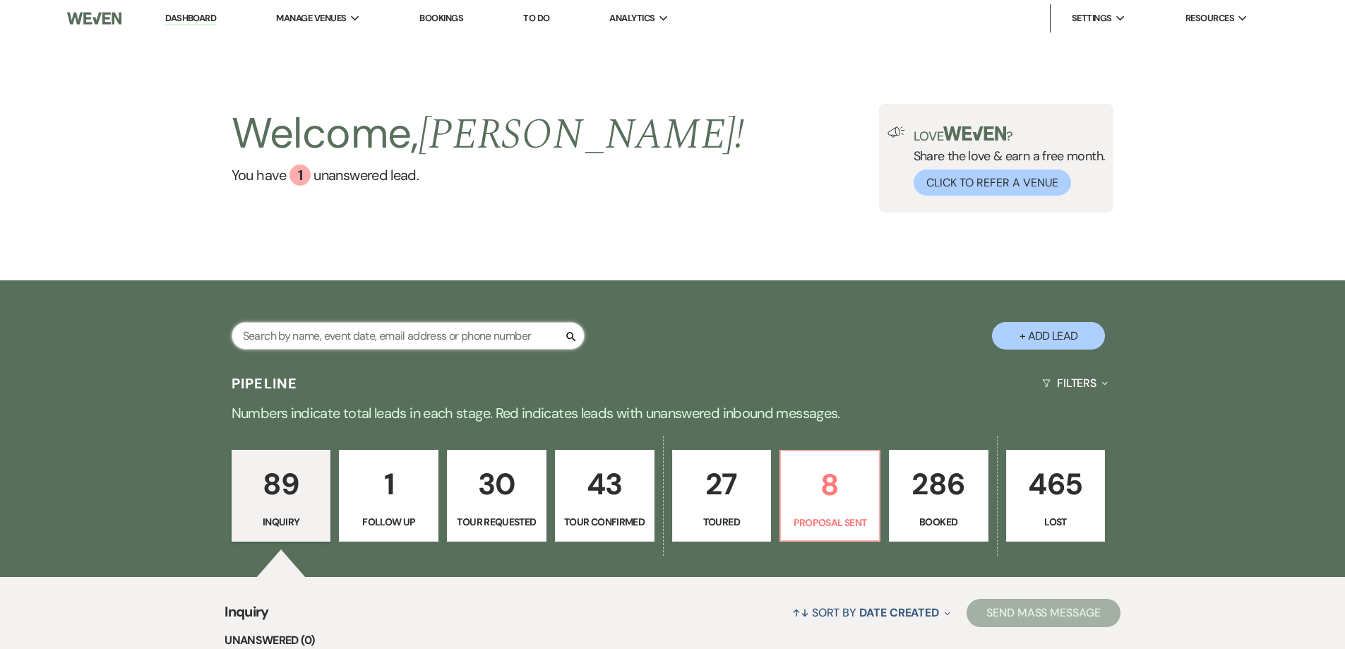
click at [432, 335] on input "text" at bounding box center [408, 336] width 353 height 28
type input "[PERSON_NAME]"
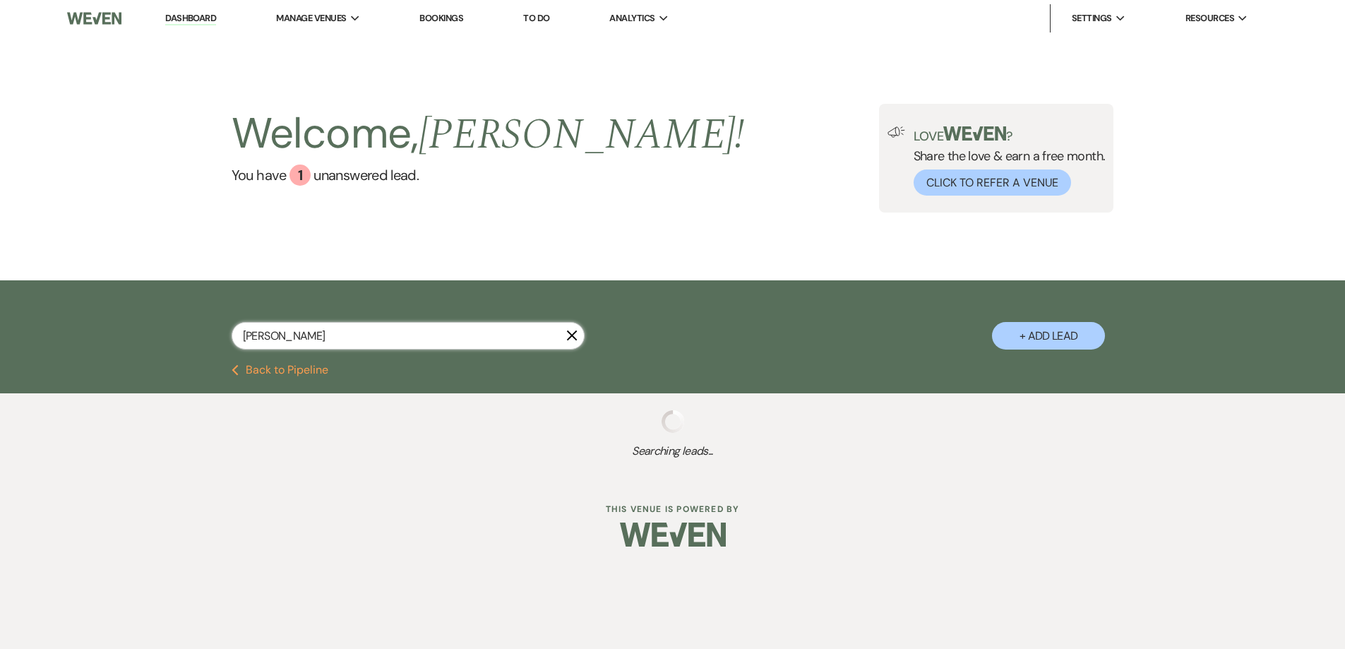
select select "8"
select select "4"
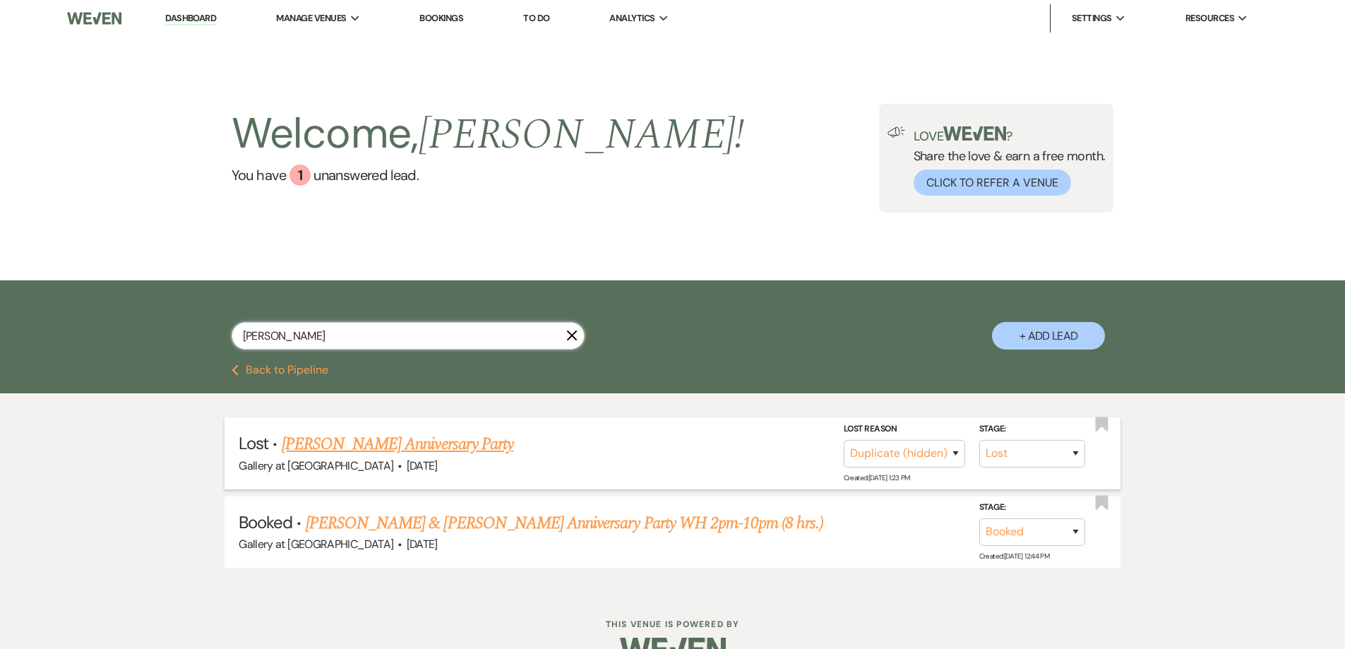
type input "[PERSON_NAME]"
click at [434, 442] on link "[PERSON_NAME] Anniversary Party" at bounding box center [398, 443] width 232 height 25
select select "8"
select select "4"
select select "5"
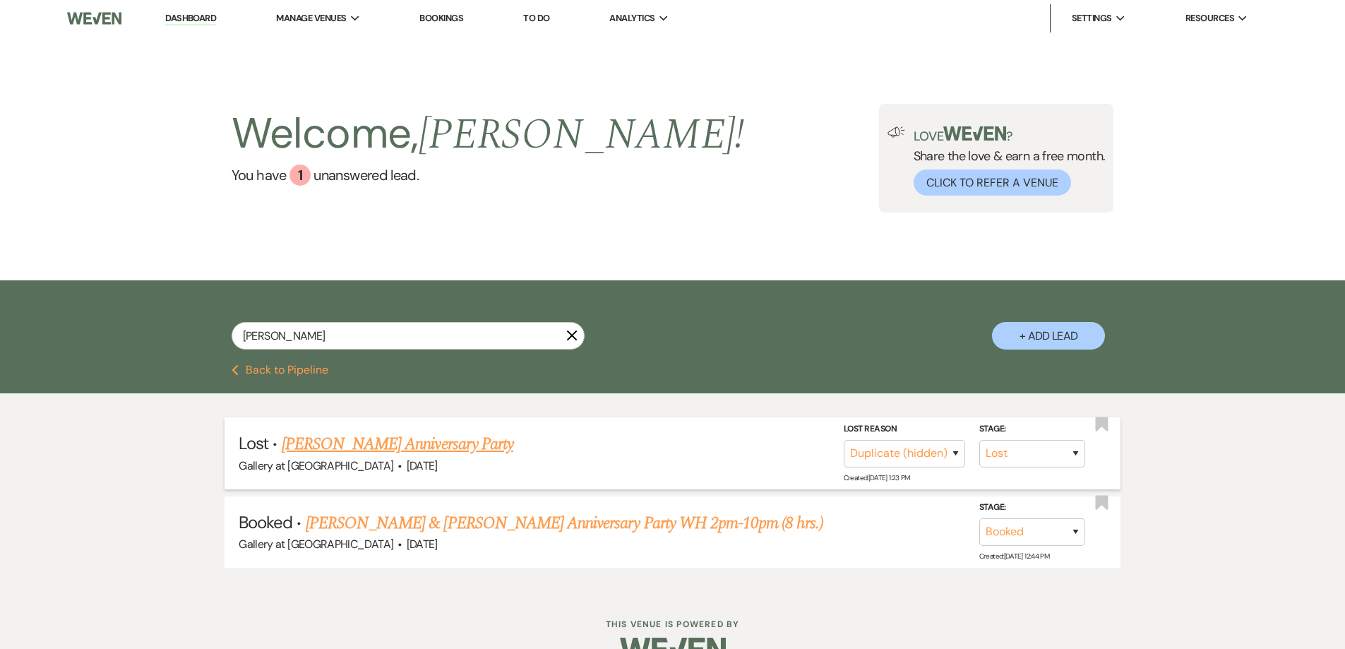
select select "17"
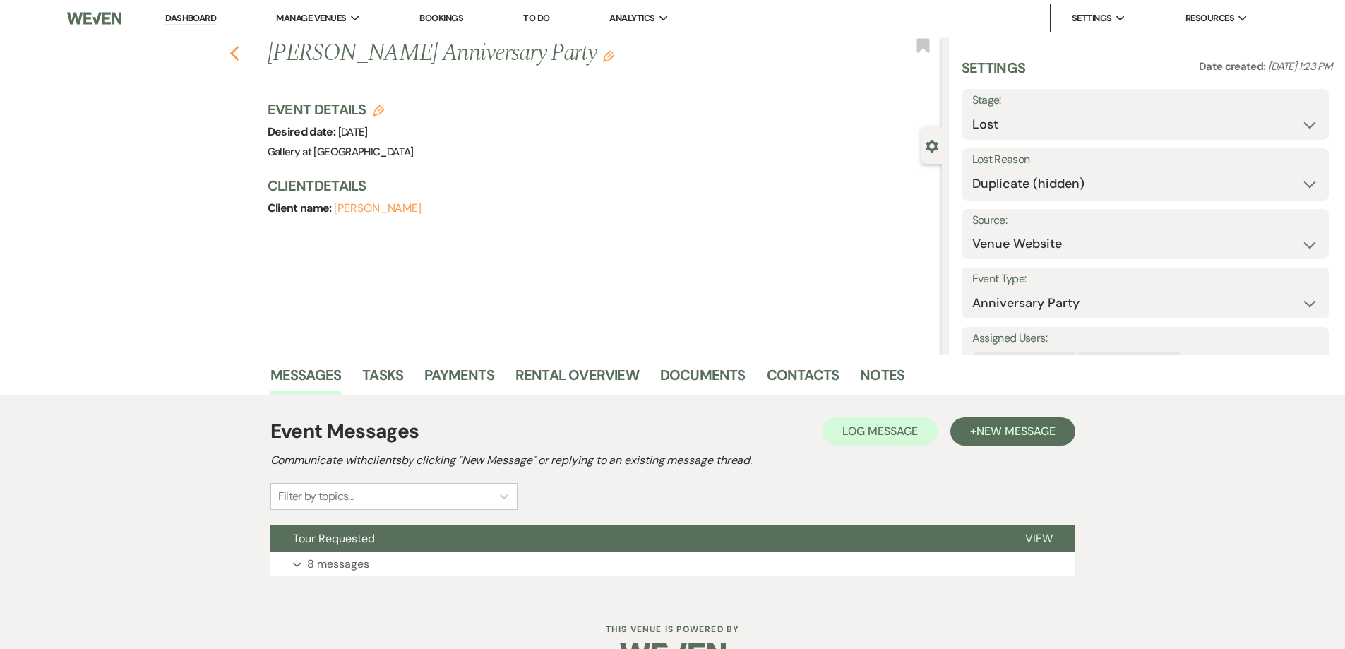
click at [239, 55] on use "button" at bounding box center [233, 54] width 9 height 16
select select "8"
select select "4"
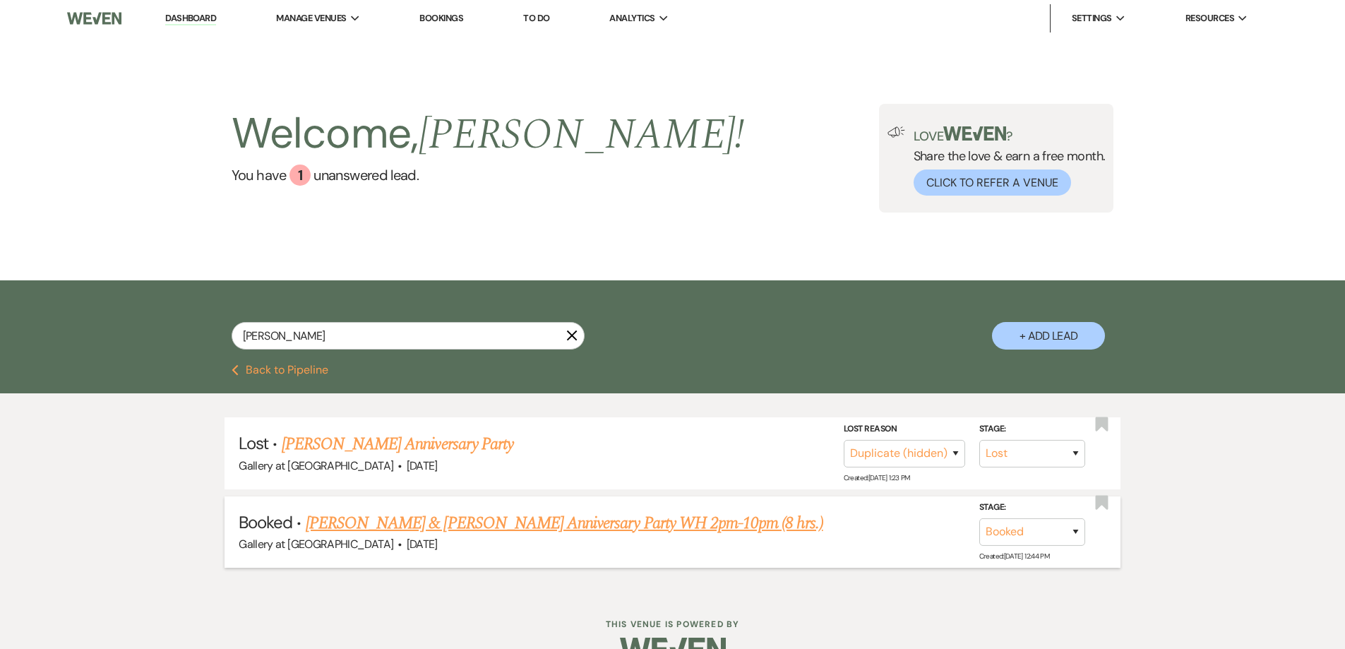
click at [364, 529] on link "[PERSON_NAME] & [PERSON_NAME] Anniversary Party WH 2pm-10pm (8 hrs.)" at bounding box center [564, 522] width 517 height 25
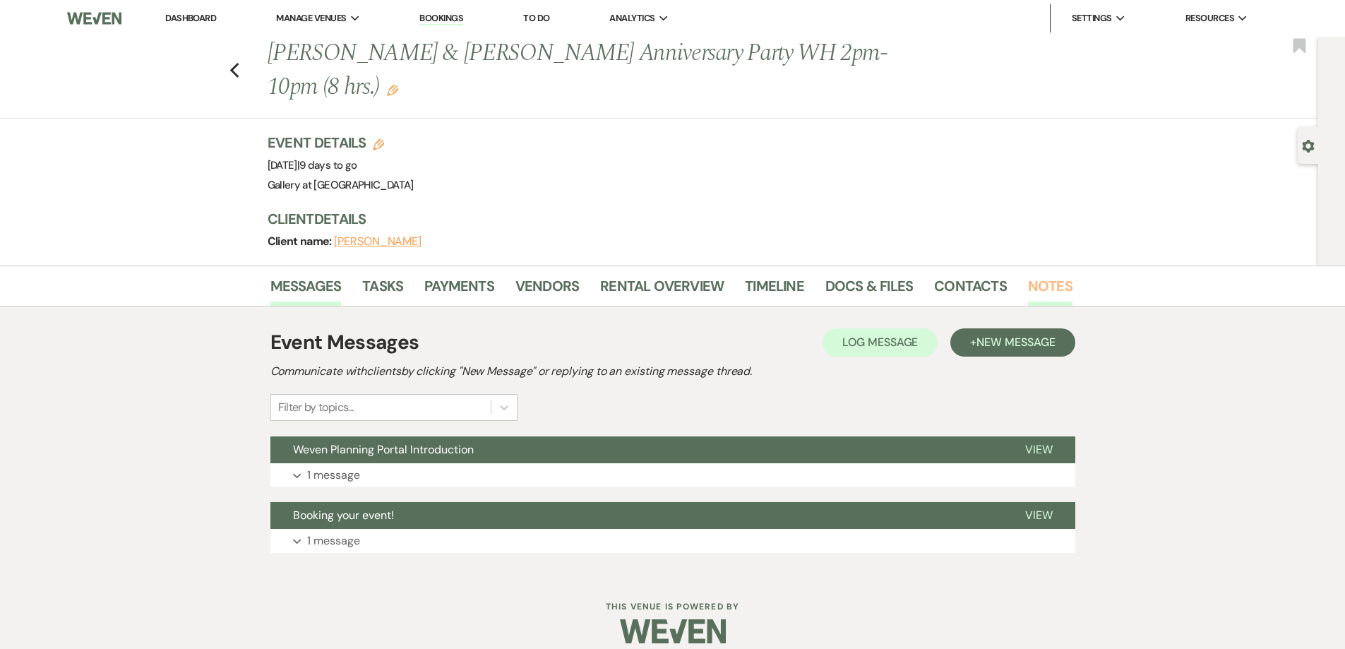
click at [1051, 276] on link "Notes" at bounding box center [1050, 290] width 44 height 31
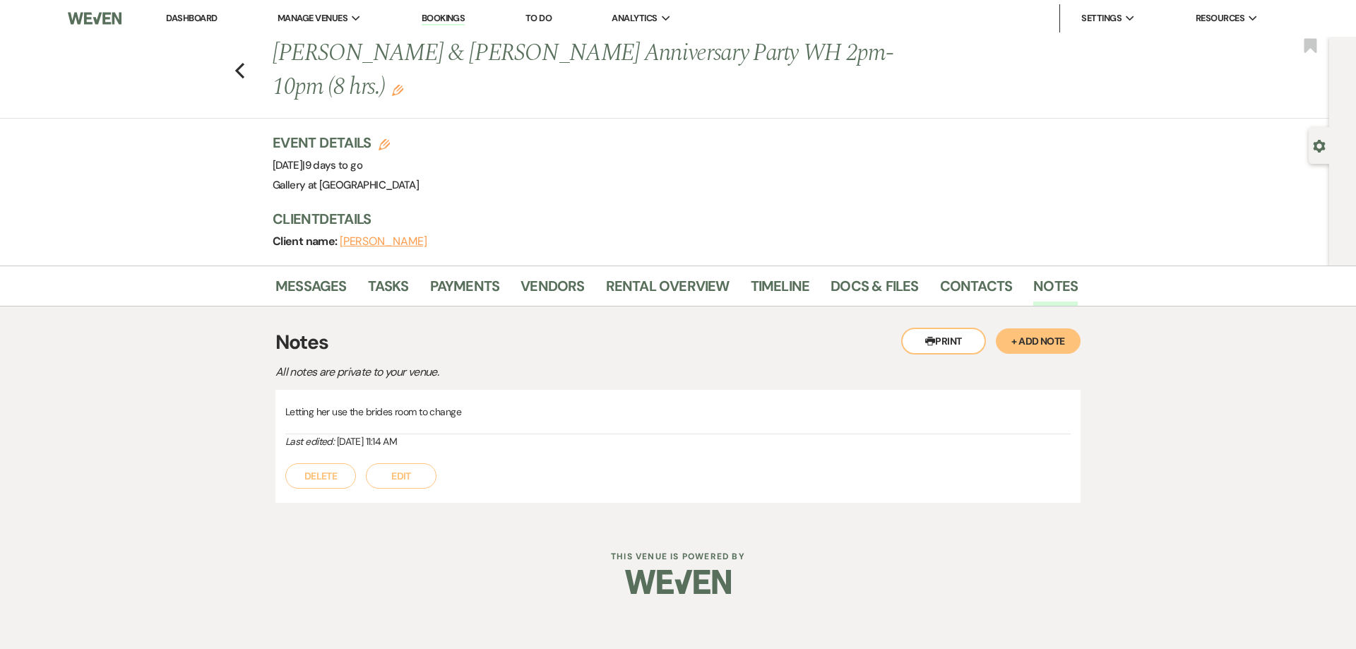
click at [1015, 337] on button "+ Add Note" at bounding box center [1037, 340] width 85 height 25
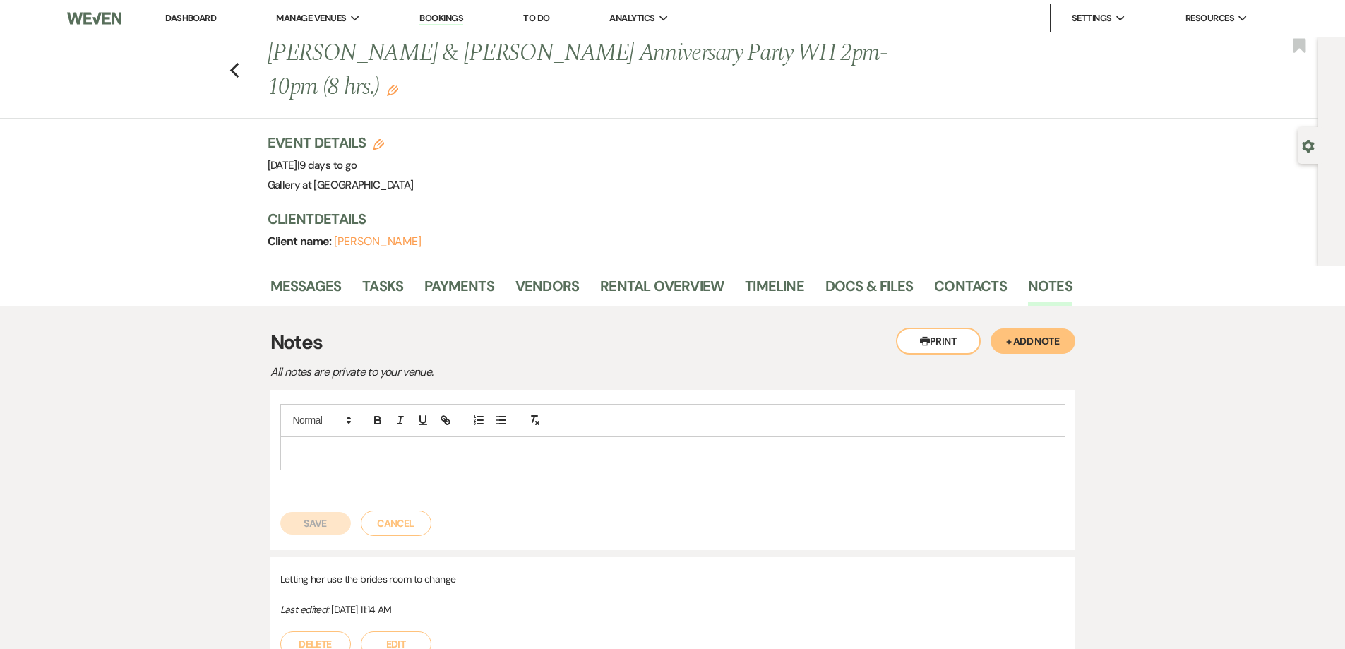
click at [473, 468] on div at bounding box center [673, 453] width 784 height 32
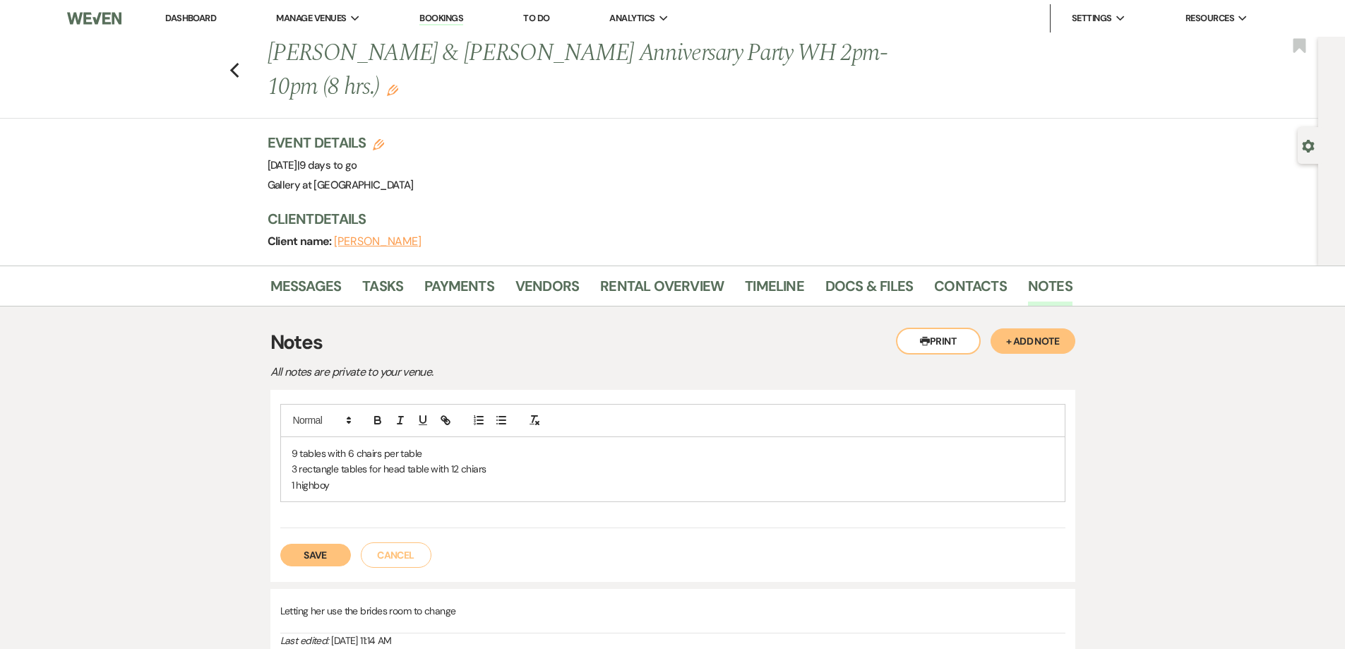
click at [479, 473] on p "3 rectangle tables for head table with 12 chiars" at bounding box center [673, 469] width 762 height 16
click at [299, 548] on button "Save" at bounding box center [315, 555] width 71 height 23
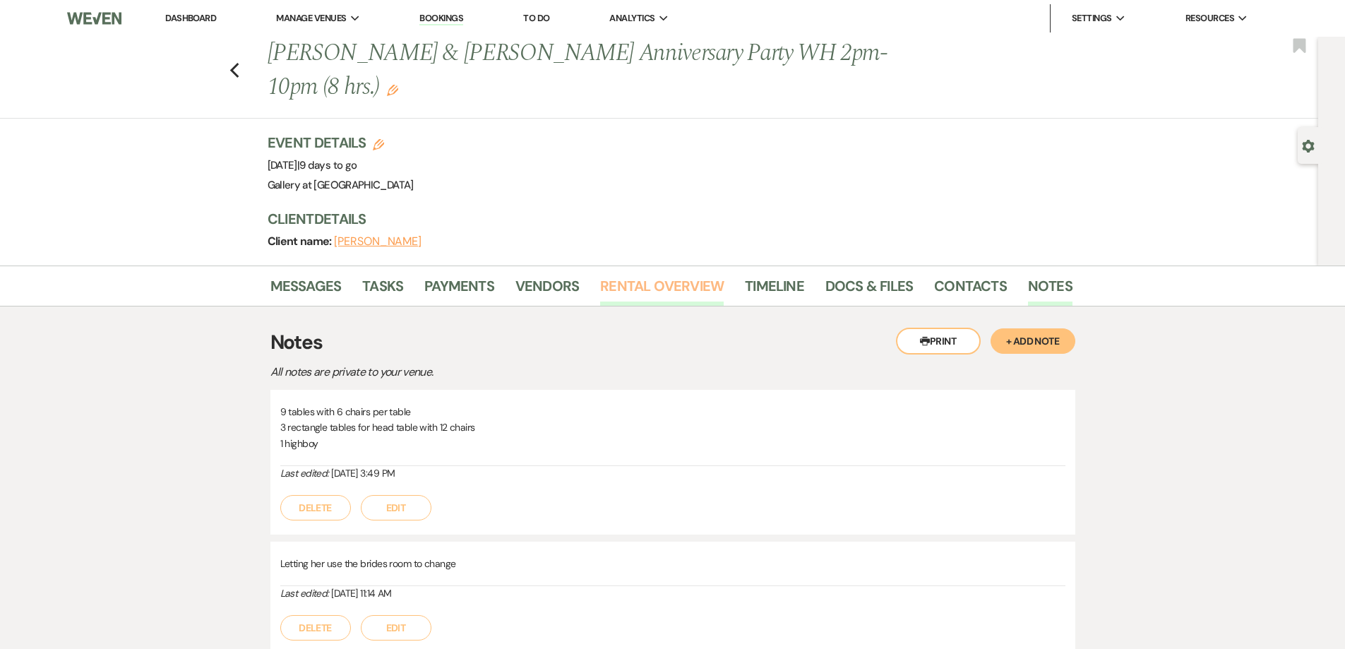
click at [631, 290] on link "Rental Overview" at bounding box center [662, 290] width 124 height 31
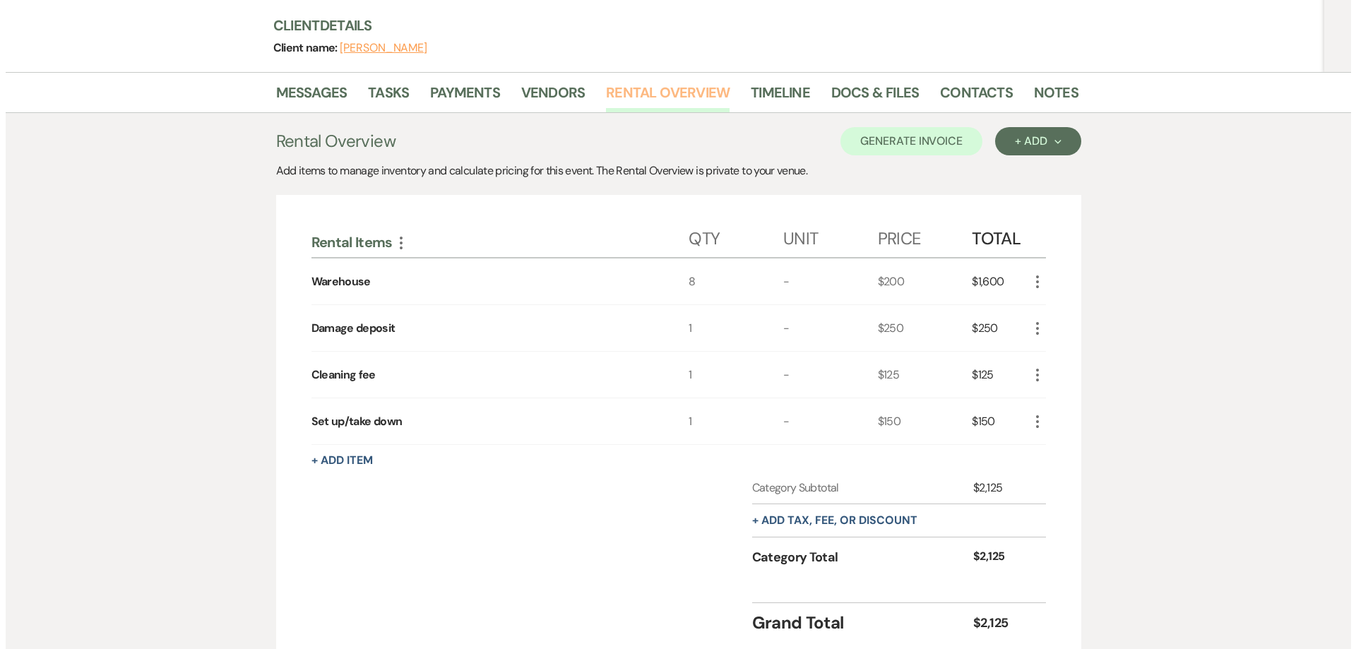
scroll to position [212, 0]
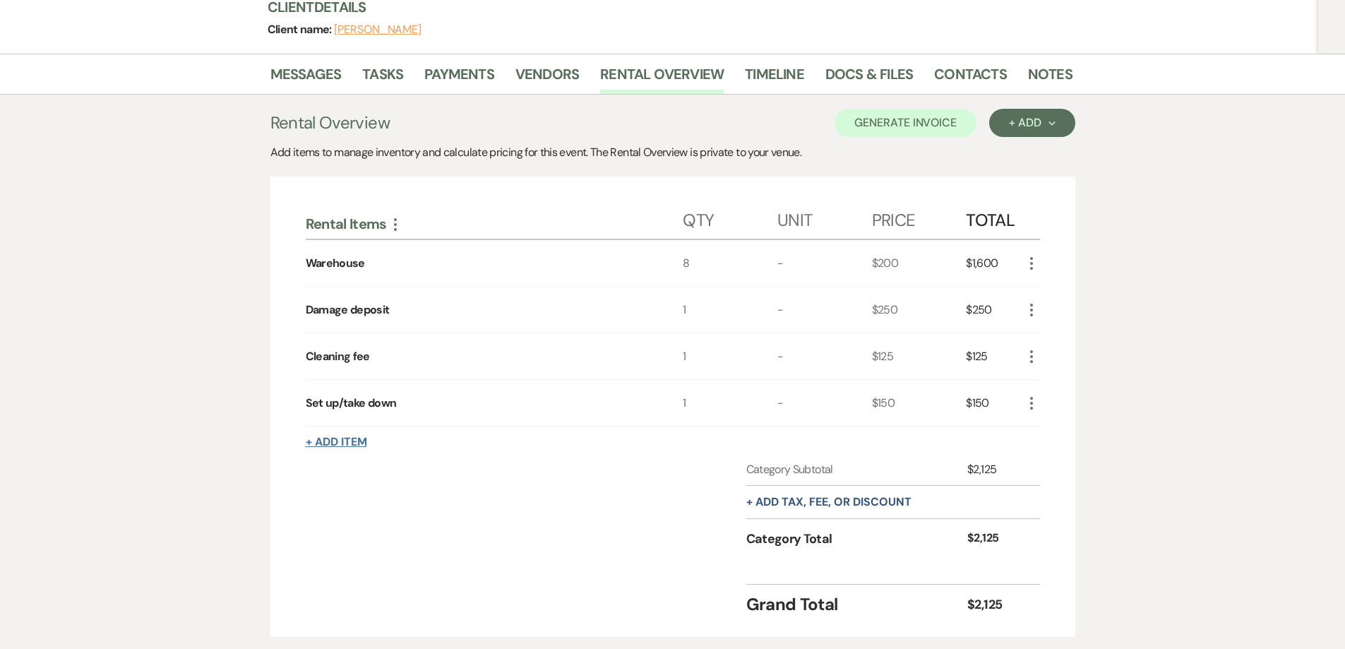
click at [340, 438] on button "+ Add Item" at bounding box center [336, 441] width 61 height 11
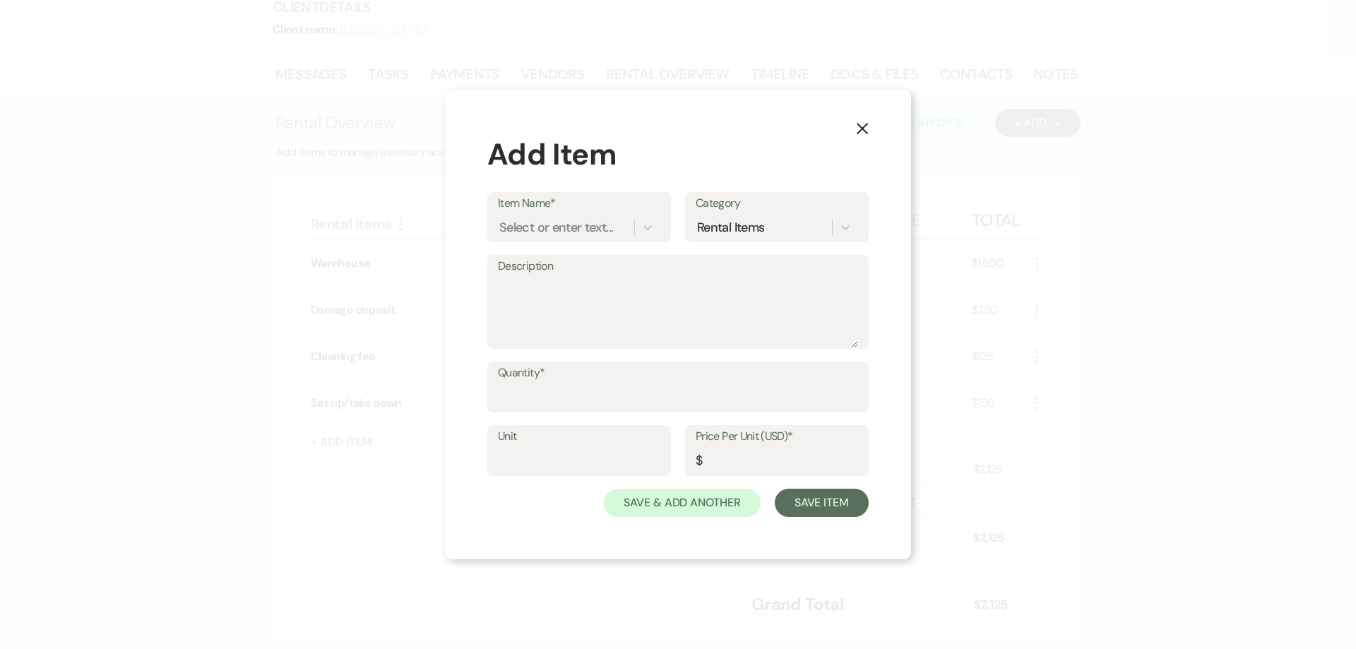
click at [574, 207] on label "Item Name*" at bounding box center [579, 203] width 162 height 20
click at [501, 218] on input "Item Name*" at bounding box center [499, 227] width 1 height 19
click at [573, 231] on div "Select or enter text..." at bounding box center [556, 227] width 114 height 19
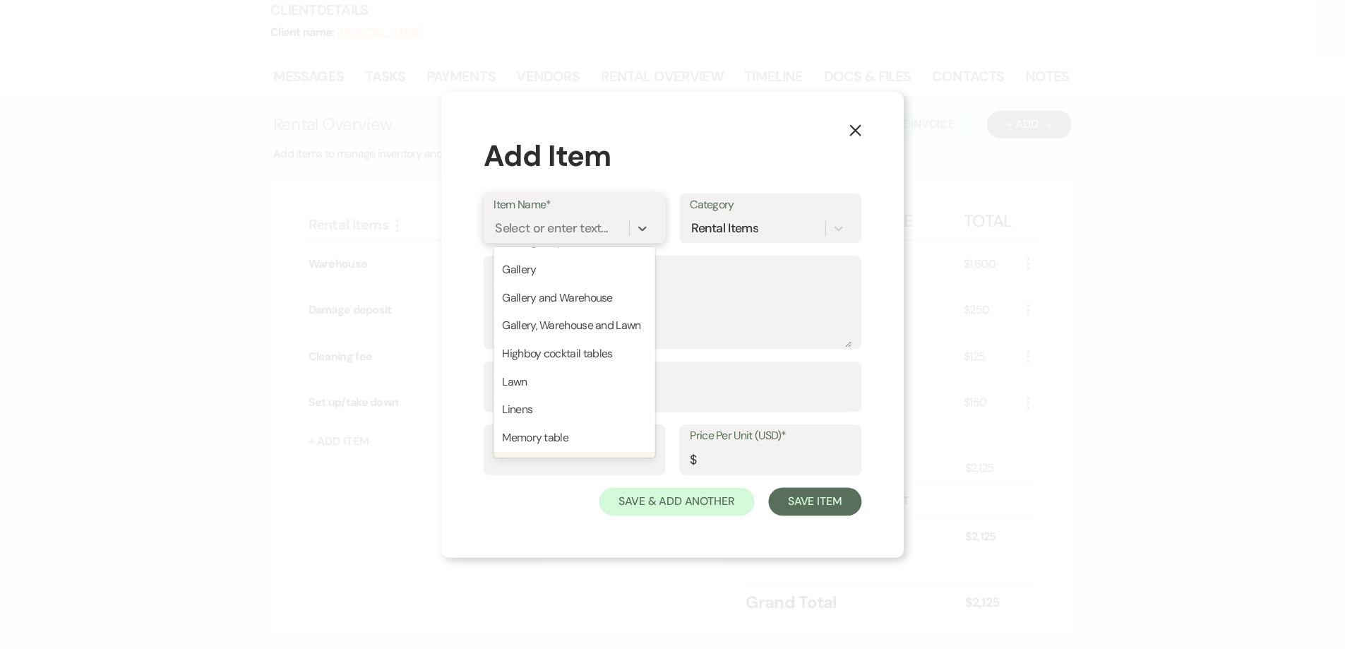
scroll to position [107, 0]
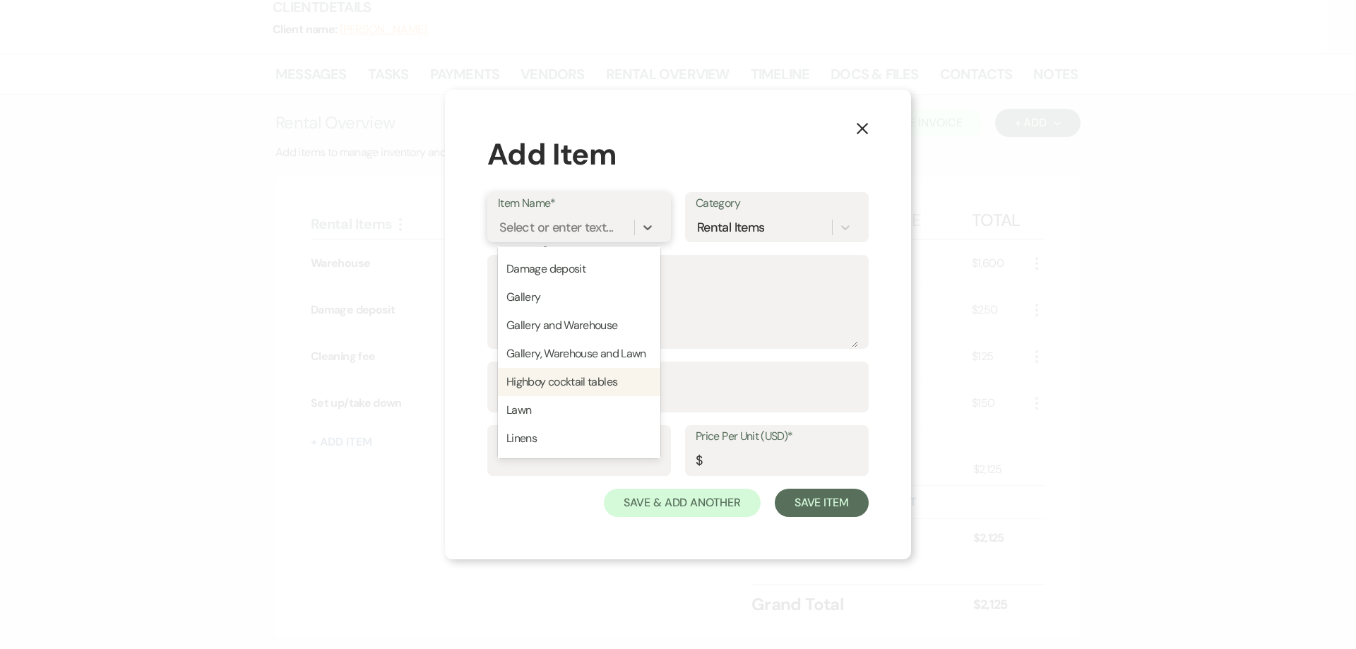
click at [563, 395] on div "Highboy cocktail tables" at bounding box center [579, 382] width 162 height 28
type input "15"
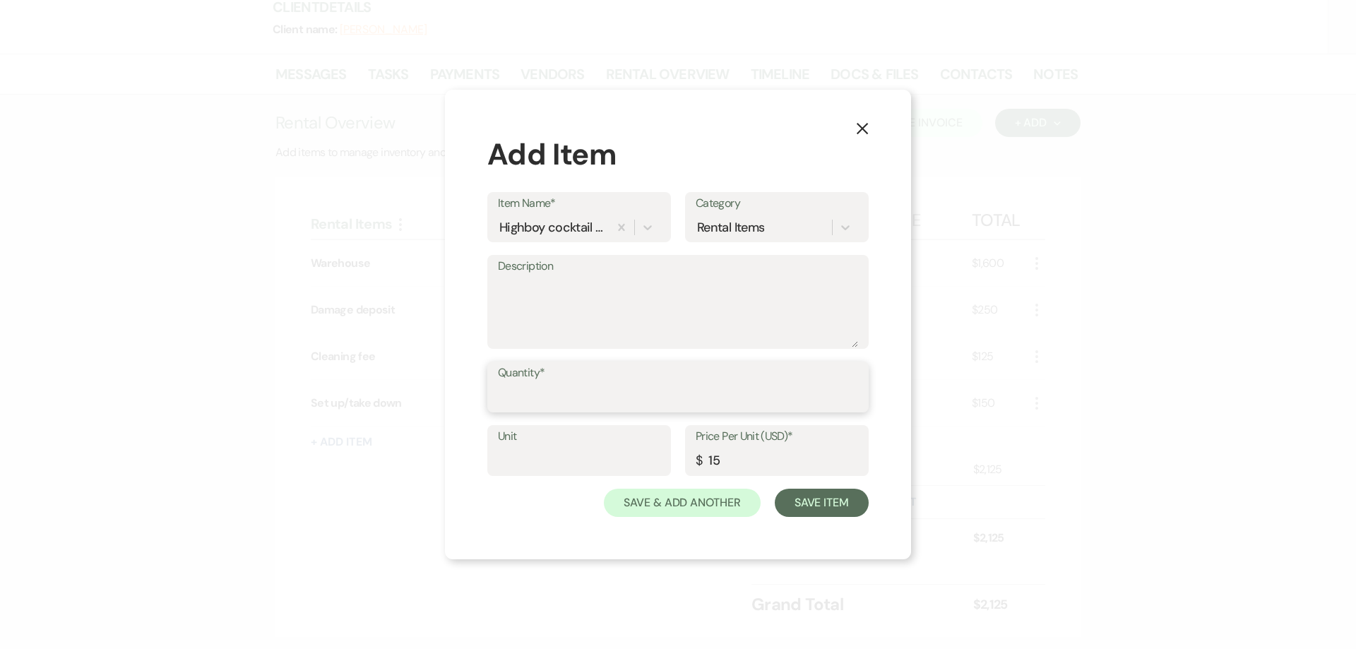
click at [578, 391] on input "Quantity*" at bounding box center [678, 397] width 360 height 28
type input "1"
click at [803, 496] on button "Save Item" at bounding box center [821, 503] width 94 height 28
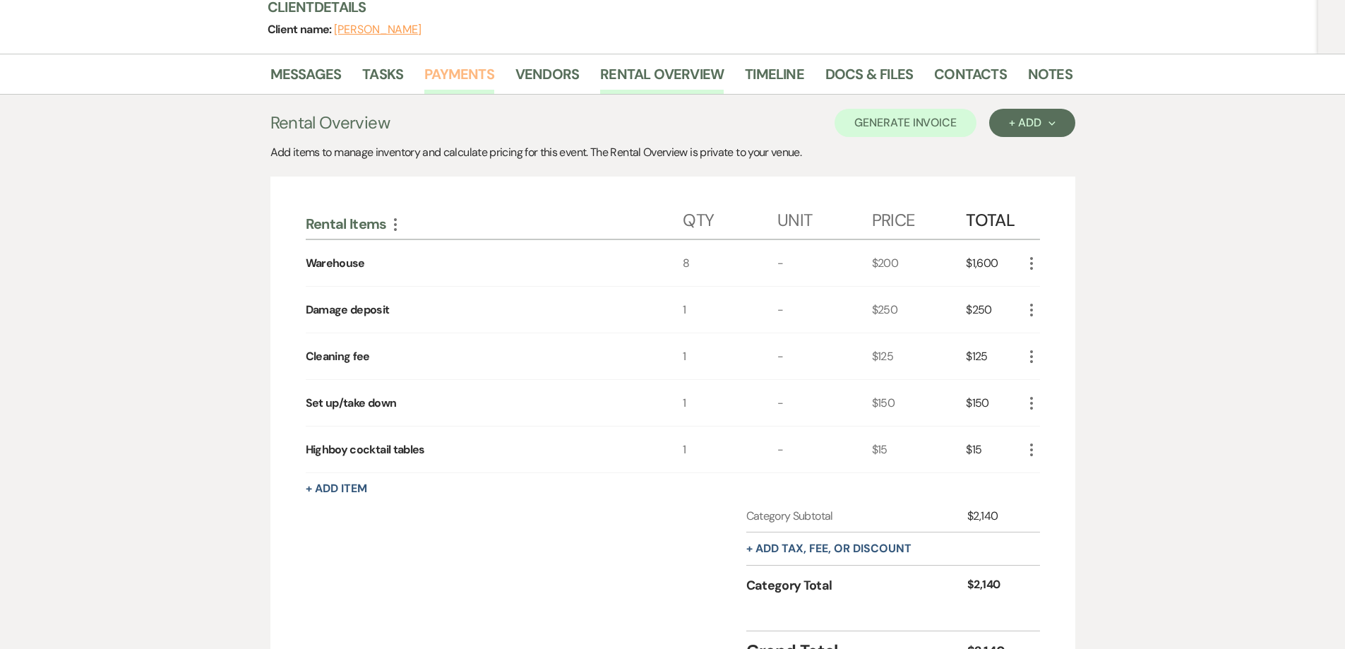
click at [441, 77] on link "Payments" at bounding box center [459, 78] width 70 height 31
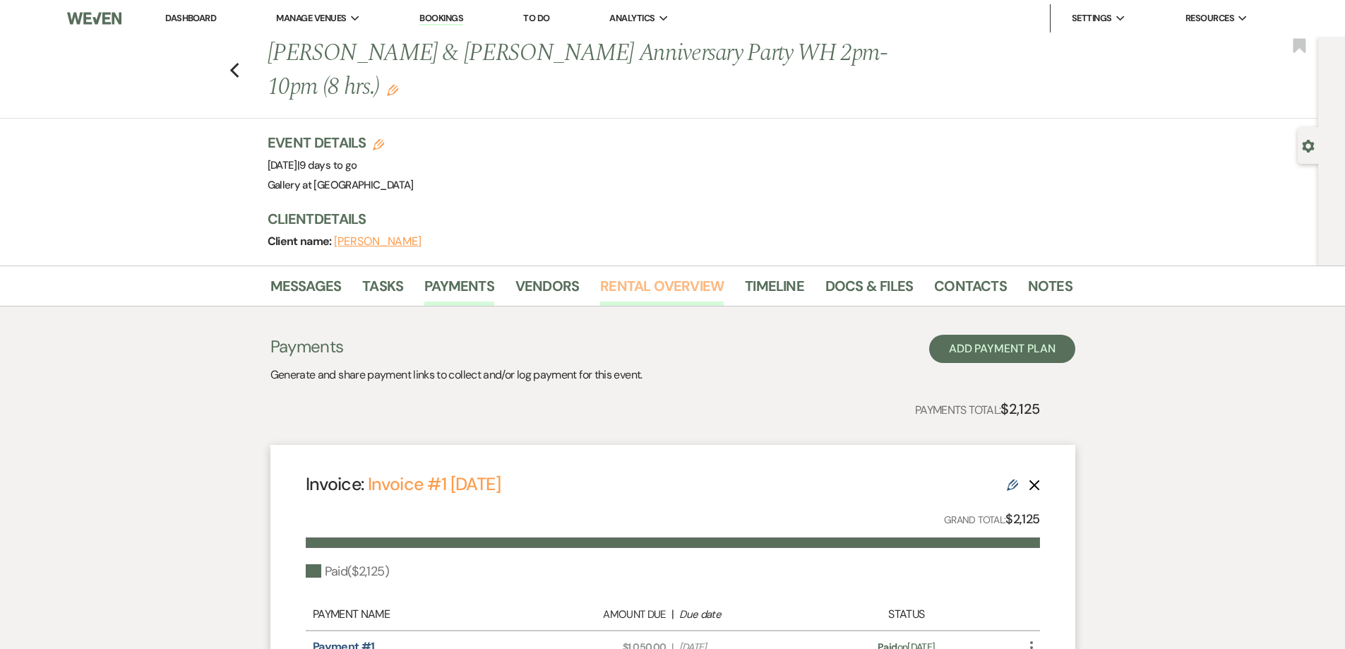
click at [662, 292] on link "Rental Overview" at bounding box center [662, 290] width 124 height 31
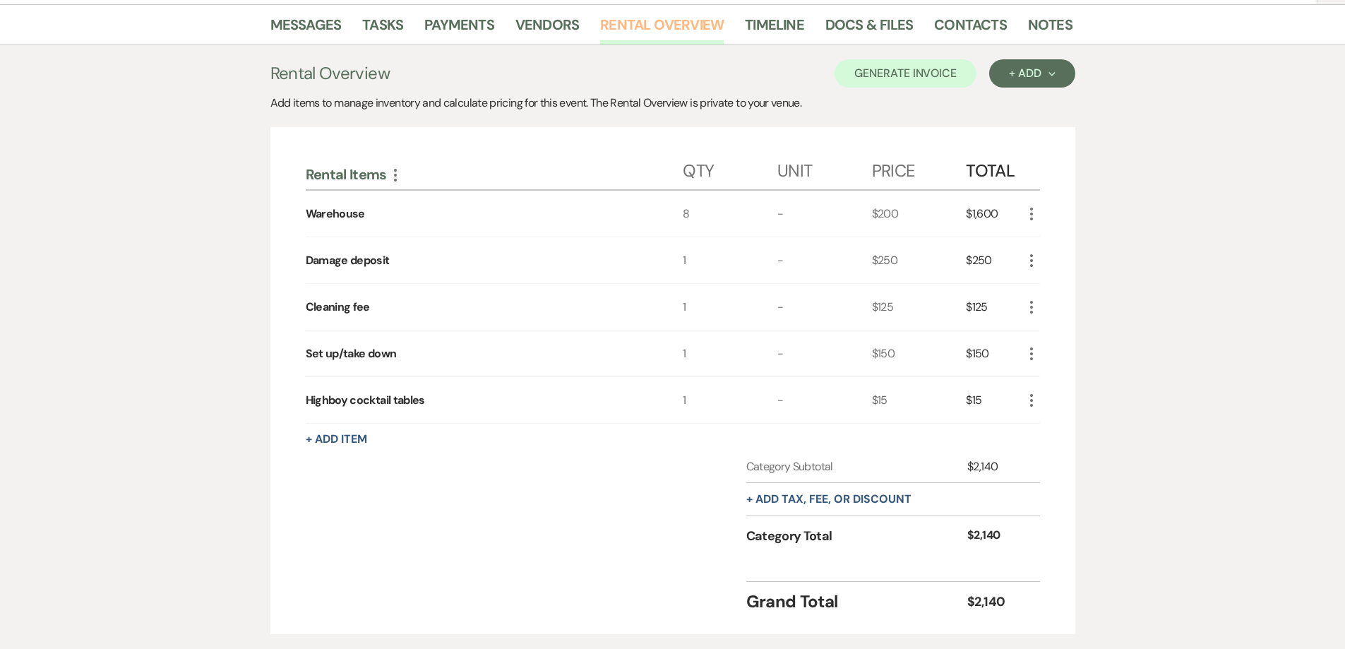
scroll to position [282, 0]
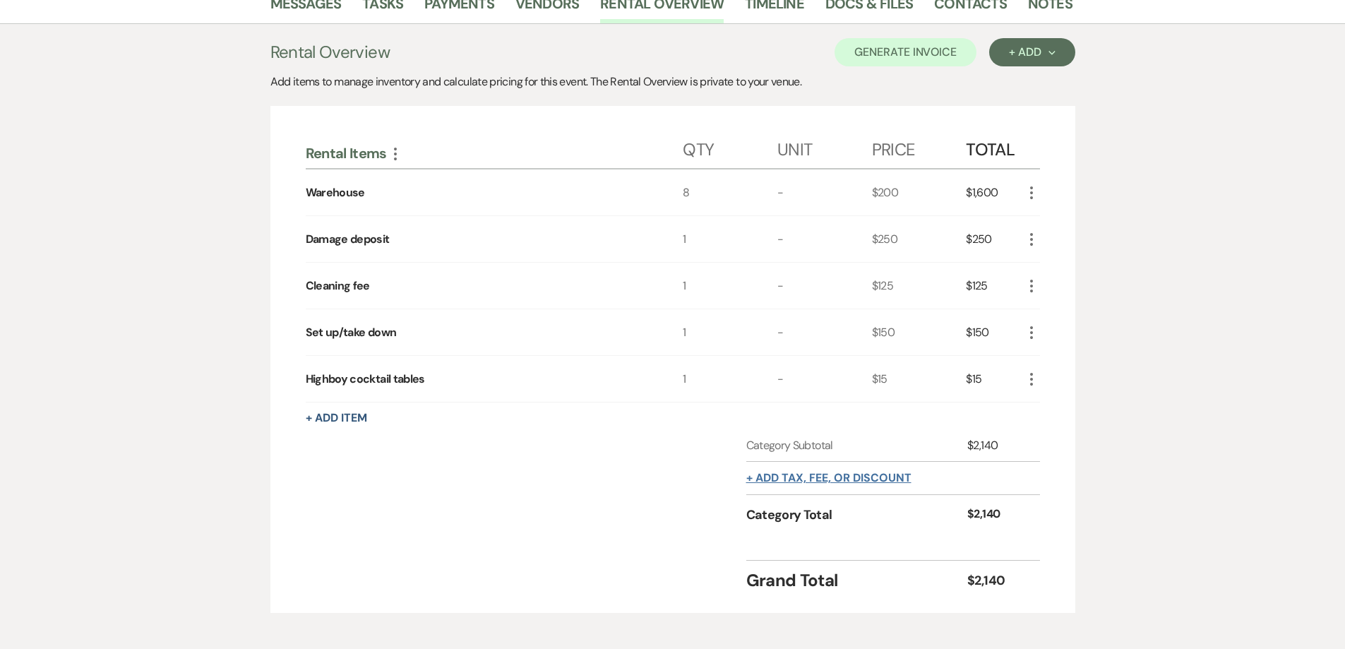
click at [802, 476] on button "+ Add tax, fee, or discount" at bounding box center [828, 477] width 165 height 11
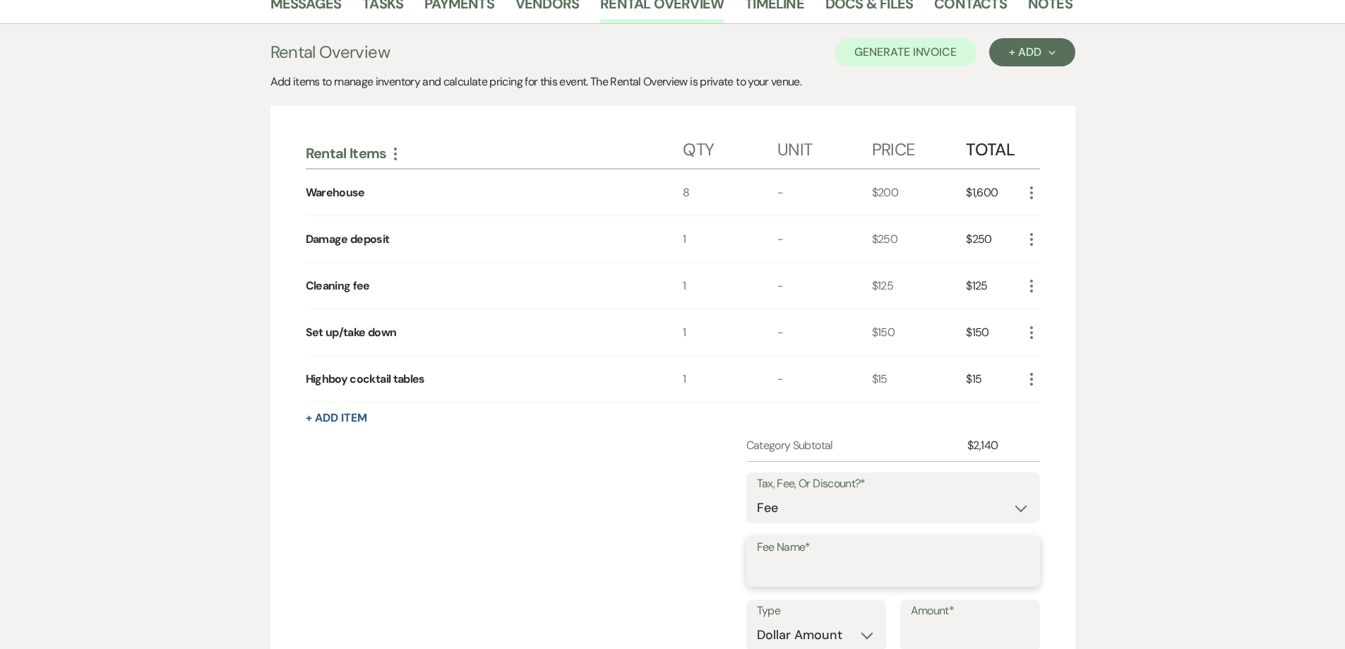
click at [873, 568] on input "Fee Name*" at bounding box center [893, 572] width 273 height 28
type input "Card processing fee"
click at [940, 637] on input "Amount*" at bounding box center [970, 635] width 119 height 28
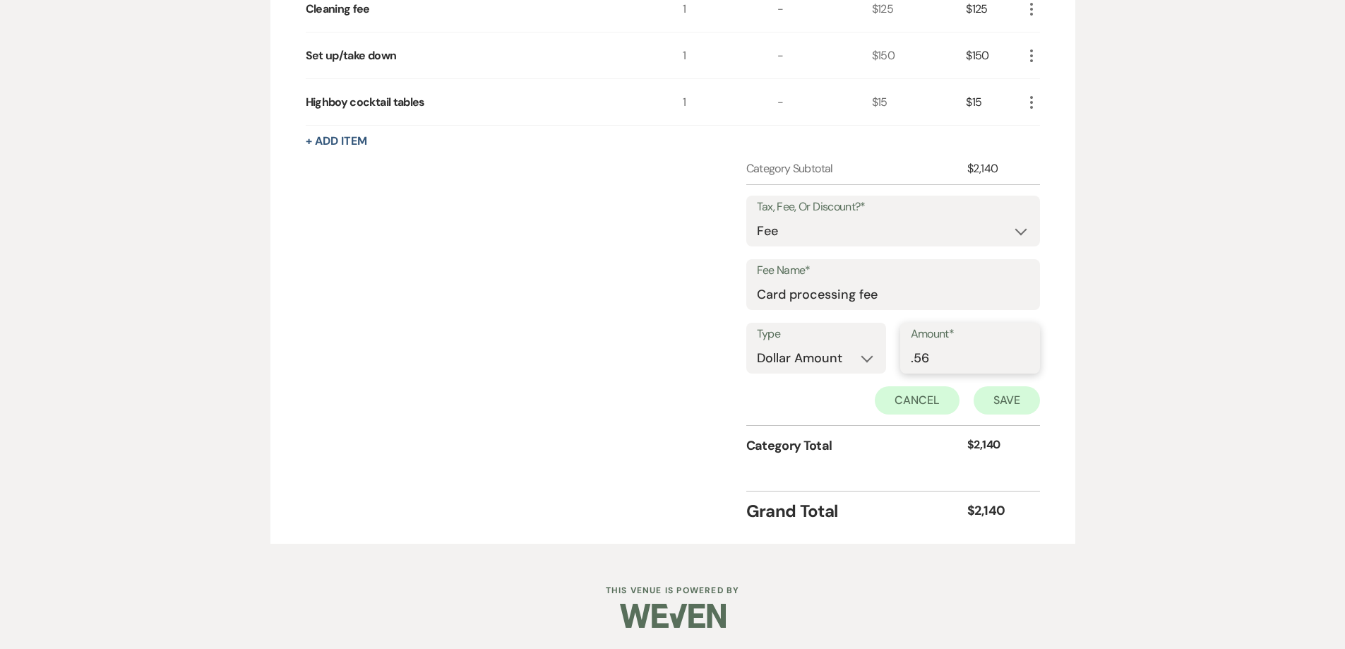
type input ".56"
click at [993, 395] on button "Save" at bounding box center [1007, 400] width 66 height 28
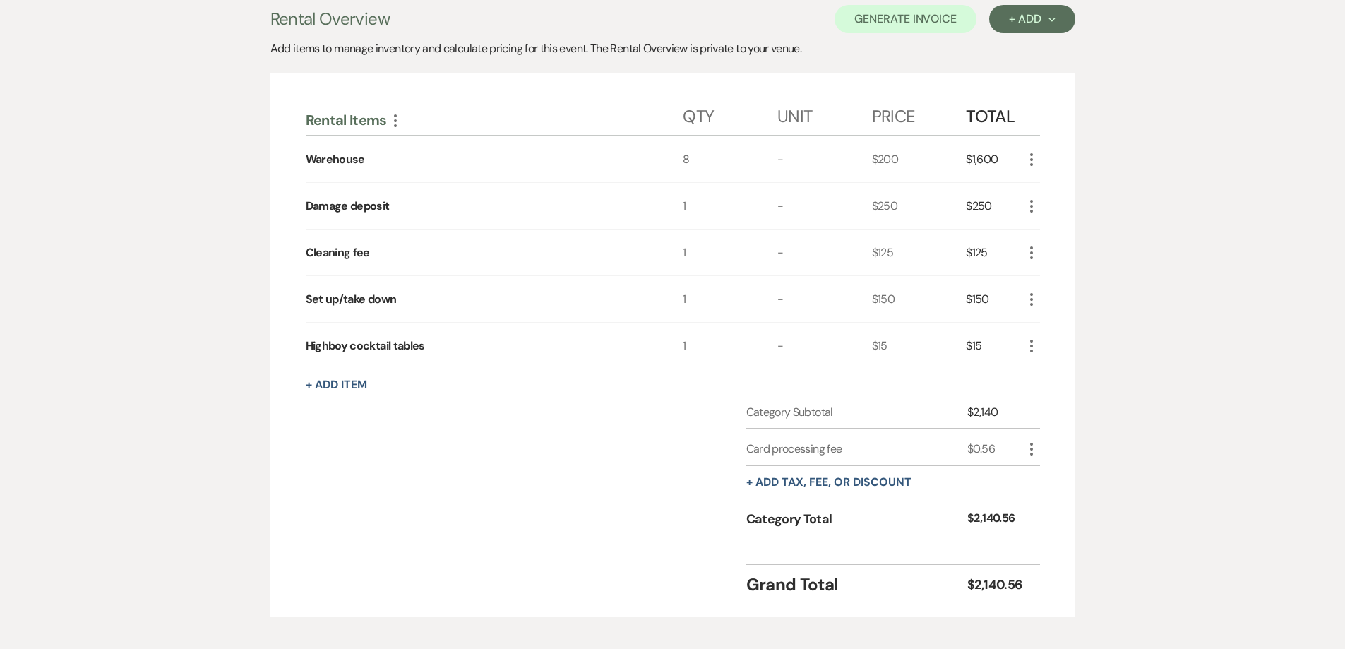
scroll to position [36, 0]
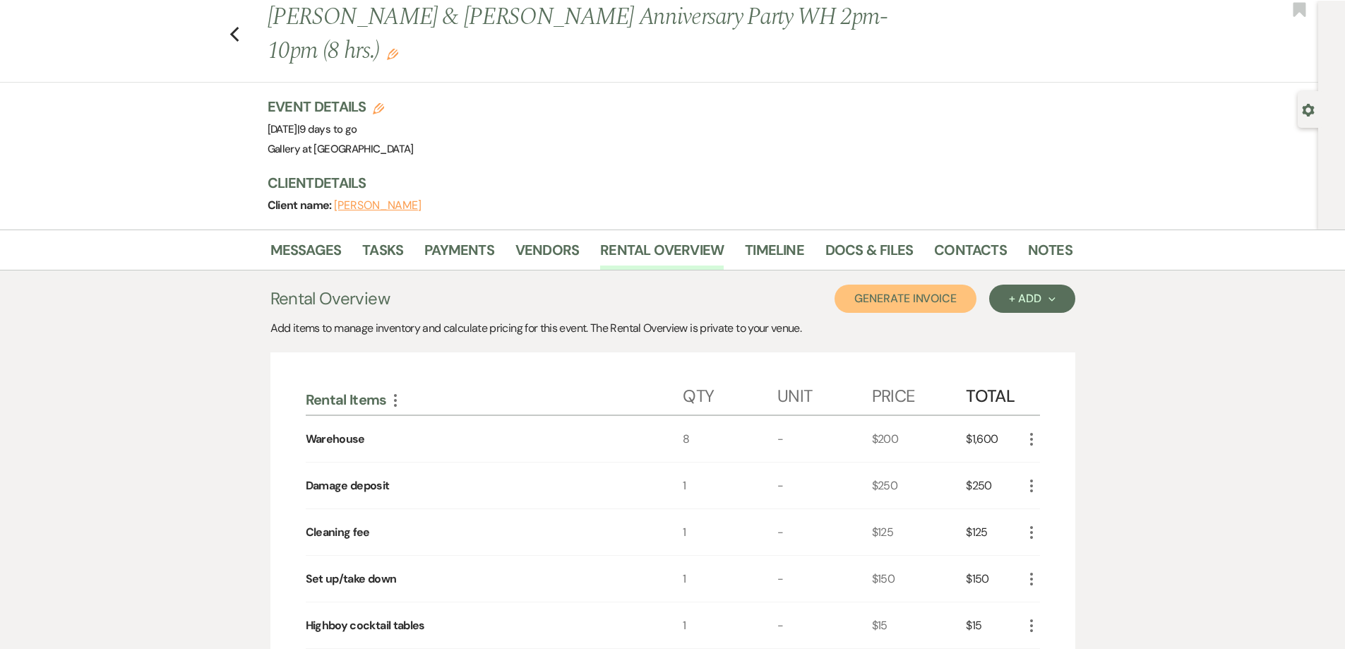
click at [909, 285] on button "Generate Invoice" at bounding box center [905, 299] width 142 height 28
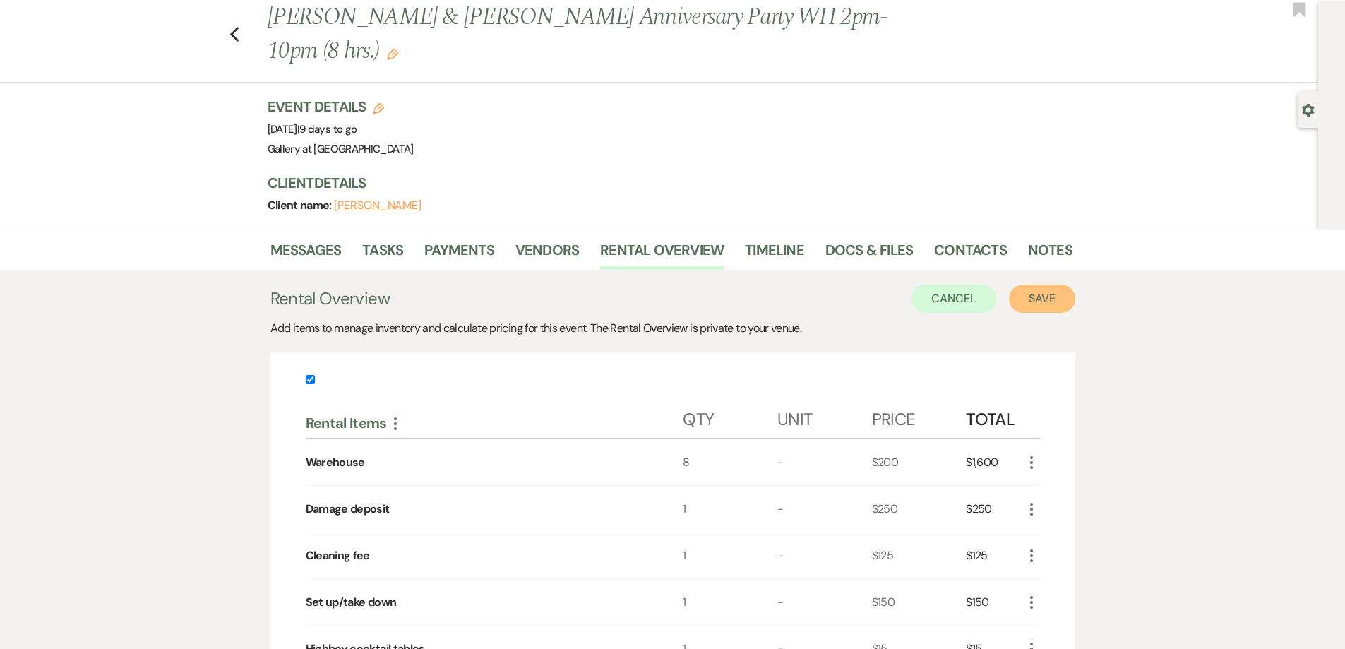
click at [1017, 300] on button "Save" at bounding box center [1042, 299] width 66 height 28
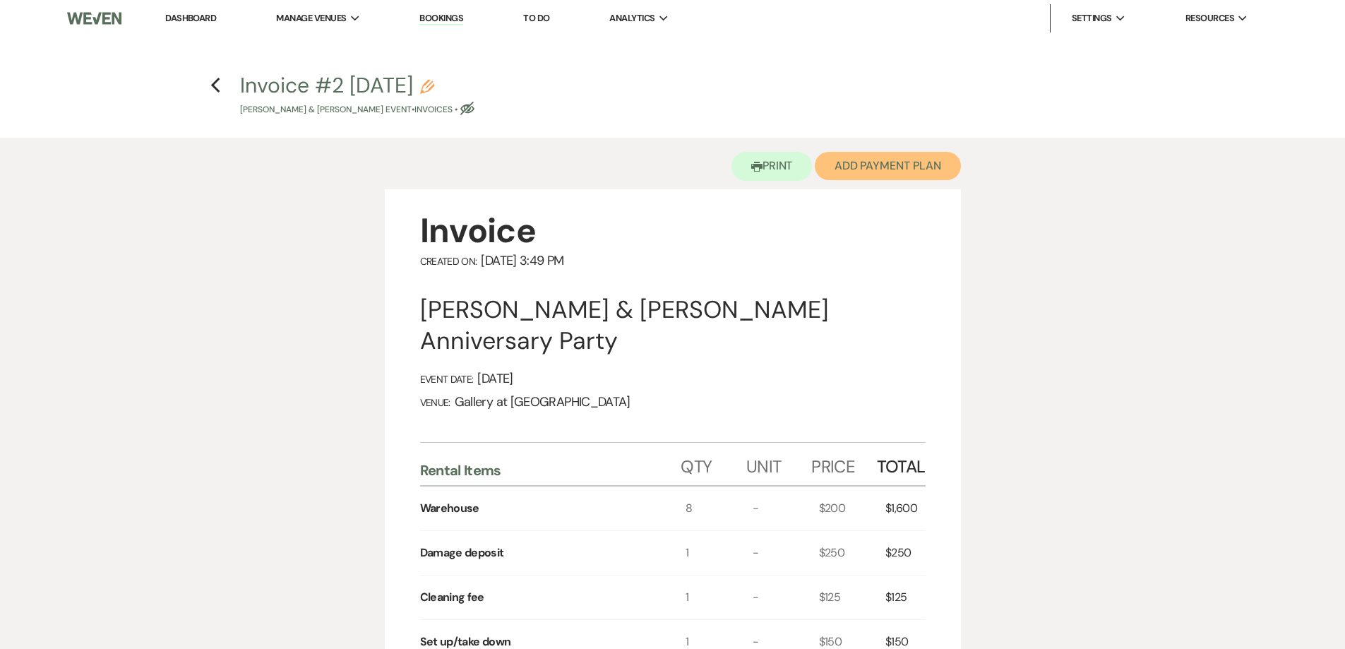
click at [856, 173] on button "Add Payment Plan" at bounding box center [888, 166] width 146 height 28
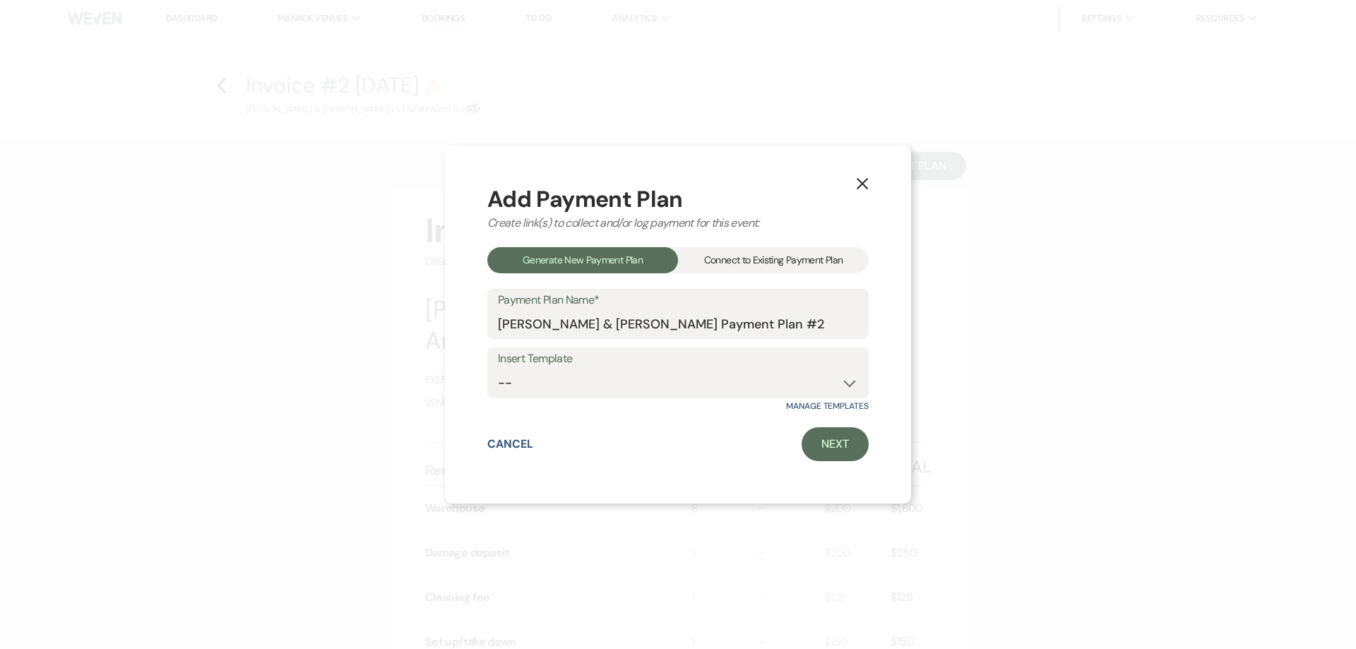
click at [726, 243] on div "Add Payment Plan Create link(s) to collect and/or log payment for this event: G…" at bounding box center [677, 325] width 381 height 274
click at [727, 255] on div "Connect to Existing Payment Plan" at bounding box center [773, 260] width 191 height 26
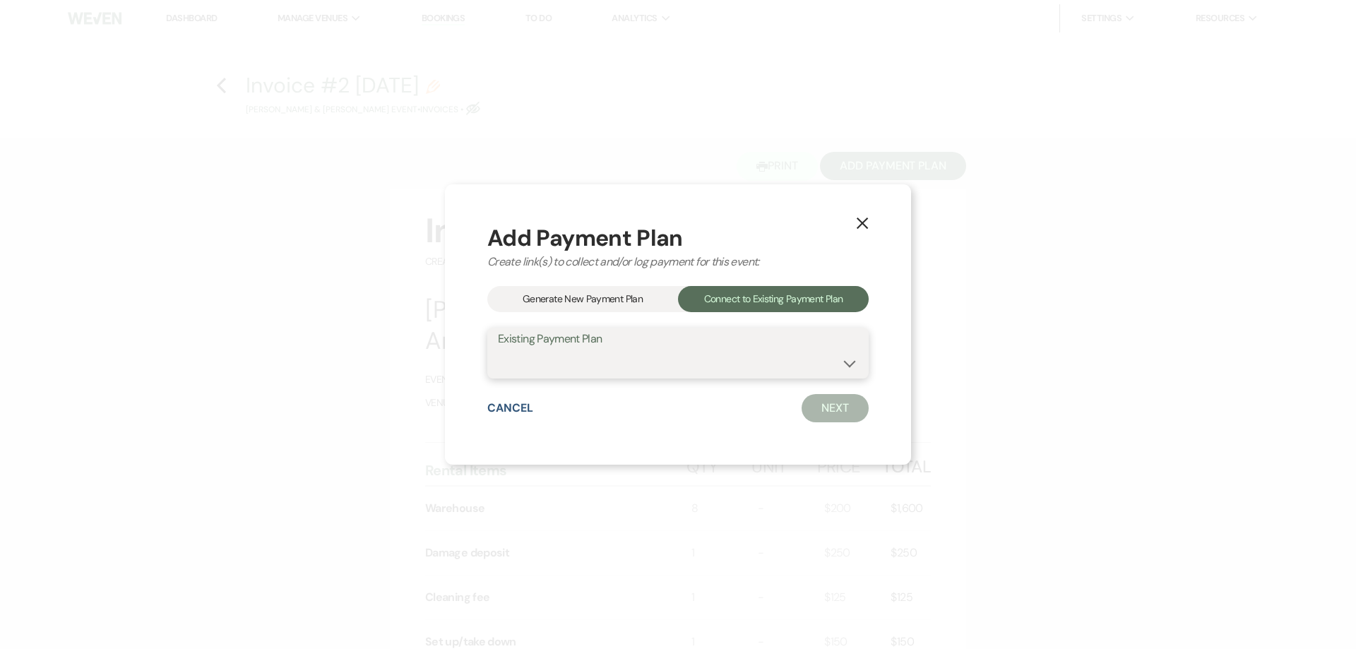
drag, startPoint x: 736, startPoint y: 357, endPoint x: 738, endPoint y: 376, distance: 20.0
click at [736, 357] on select "[PERSON_NAME] & [PERSON_NAME] Payment Plan #1" at bounding box center [678, 363] width 360 height 28
select select "16437"
click at [498, 349] on select "[PERSON_NAME] & [PERSON_NAME] Payment Plan #1" at bounding box center [678, 363] width 360 height 28
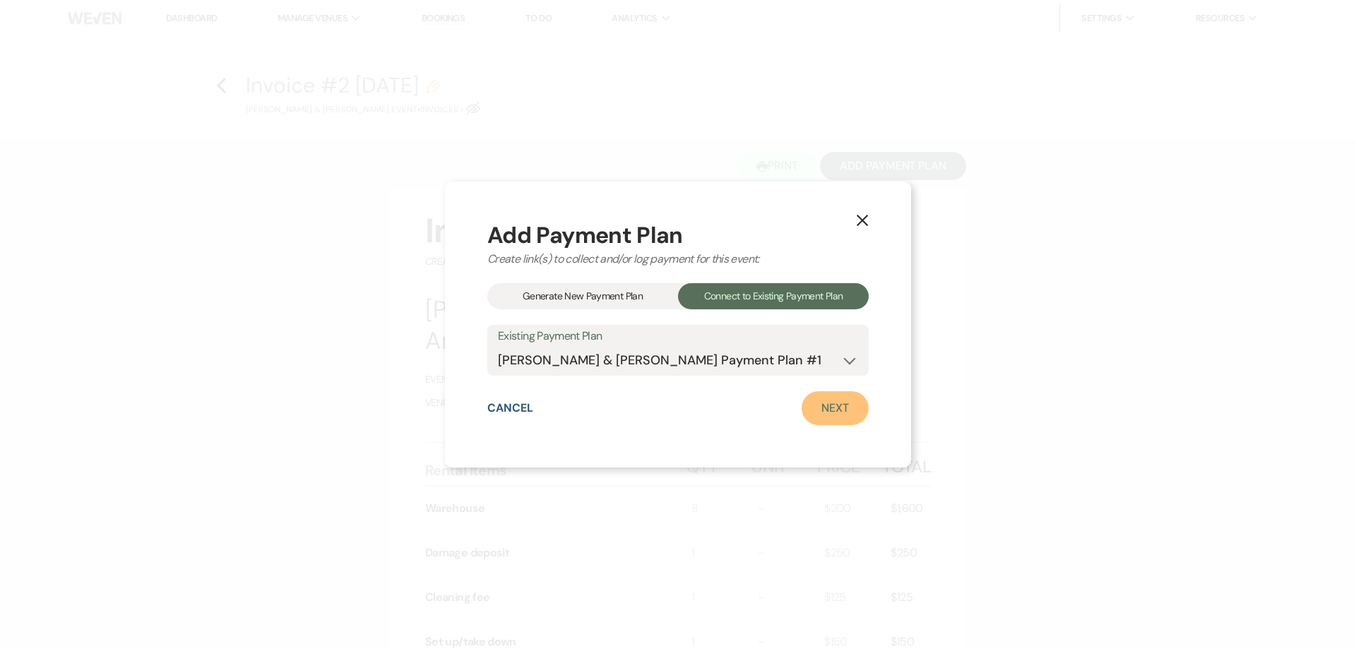
click at [827, 419] on link "Next" at bounding box center [834, 408] width 67 height 34
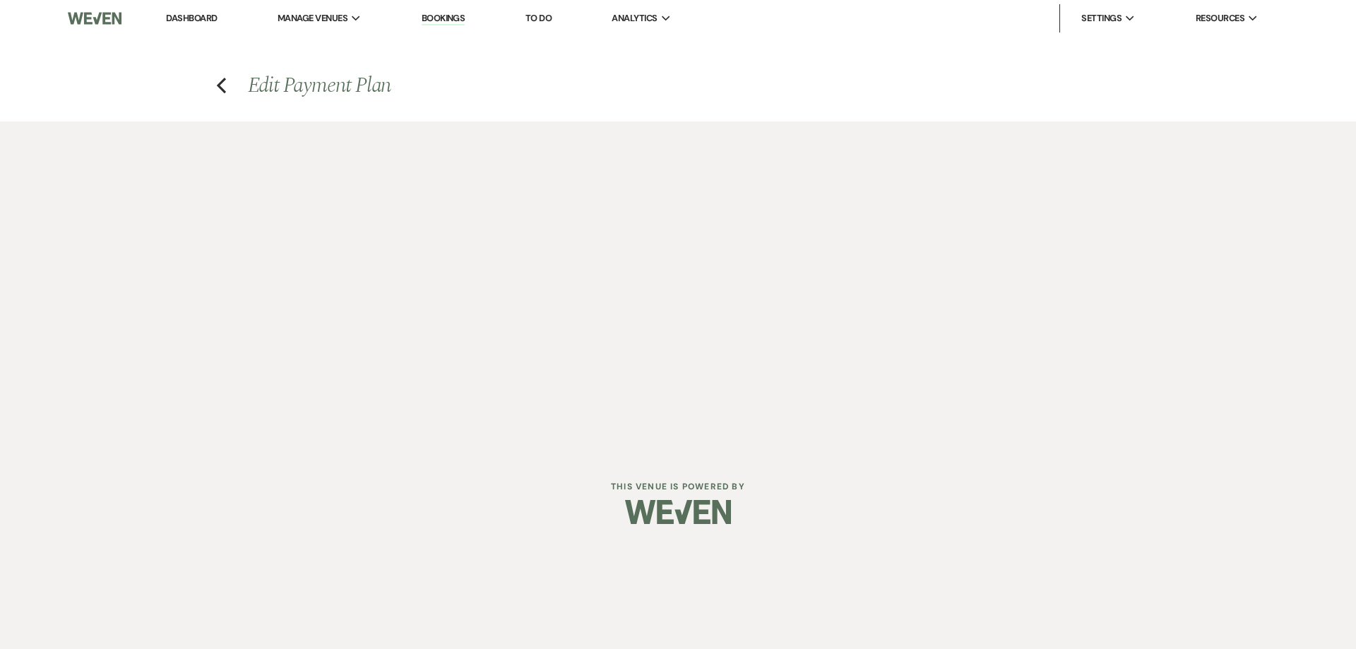
select select "27721"
select select "1"
select select "true"
select select "1"
select select "true"
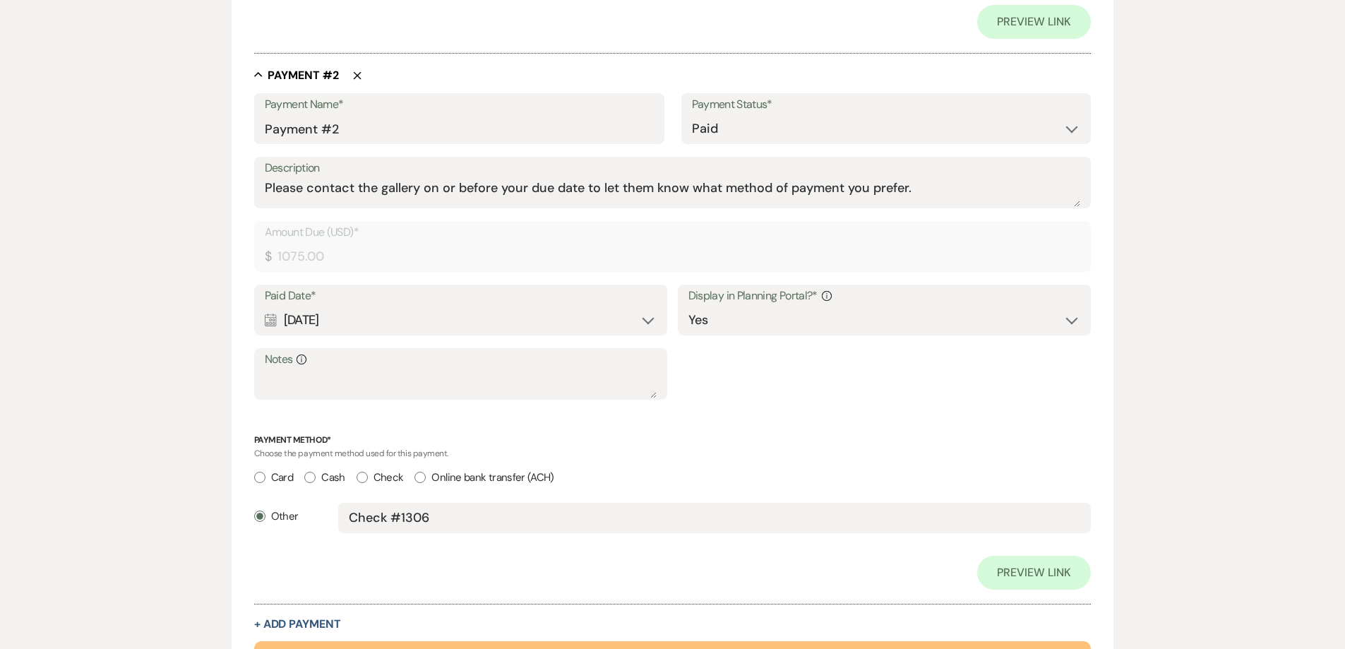
scroll to position [1093, 0]
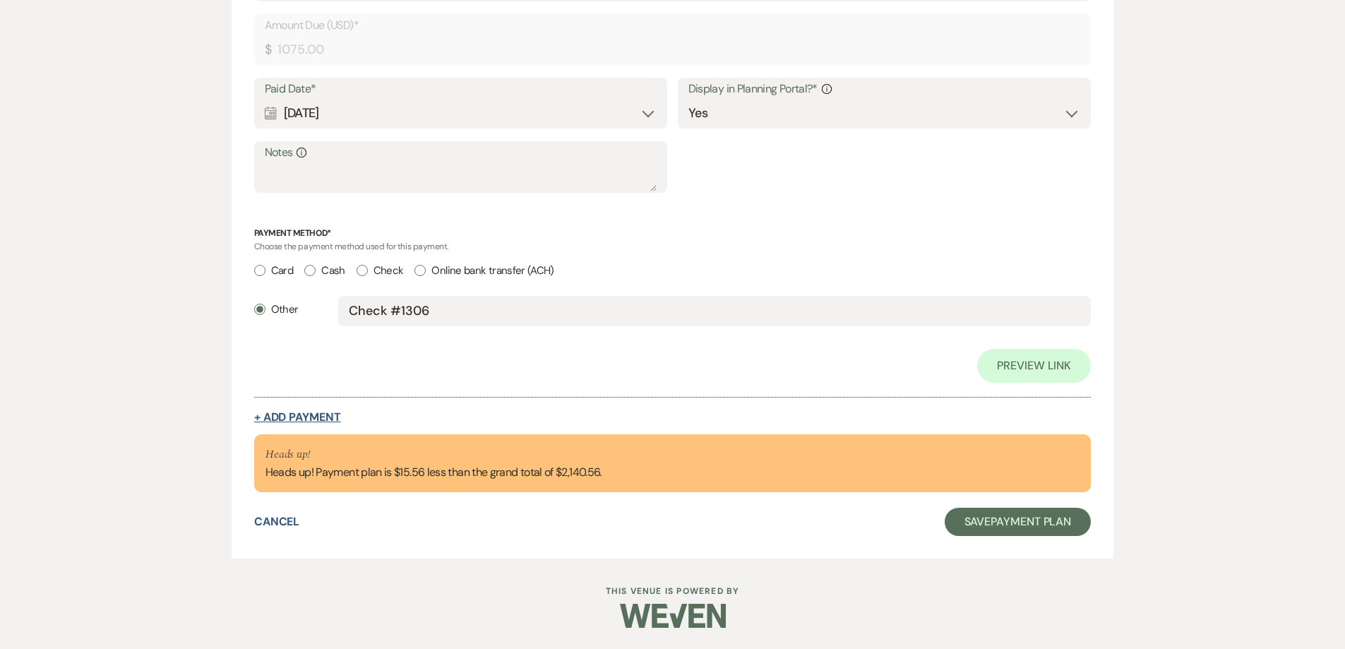
click at [327, 420] on button "+ Add Payment" at bounding box center [297, 417] width 87 height 11
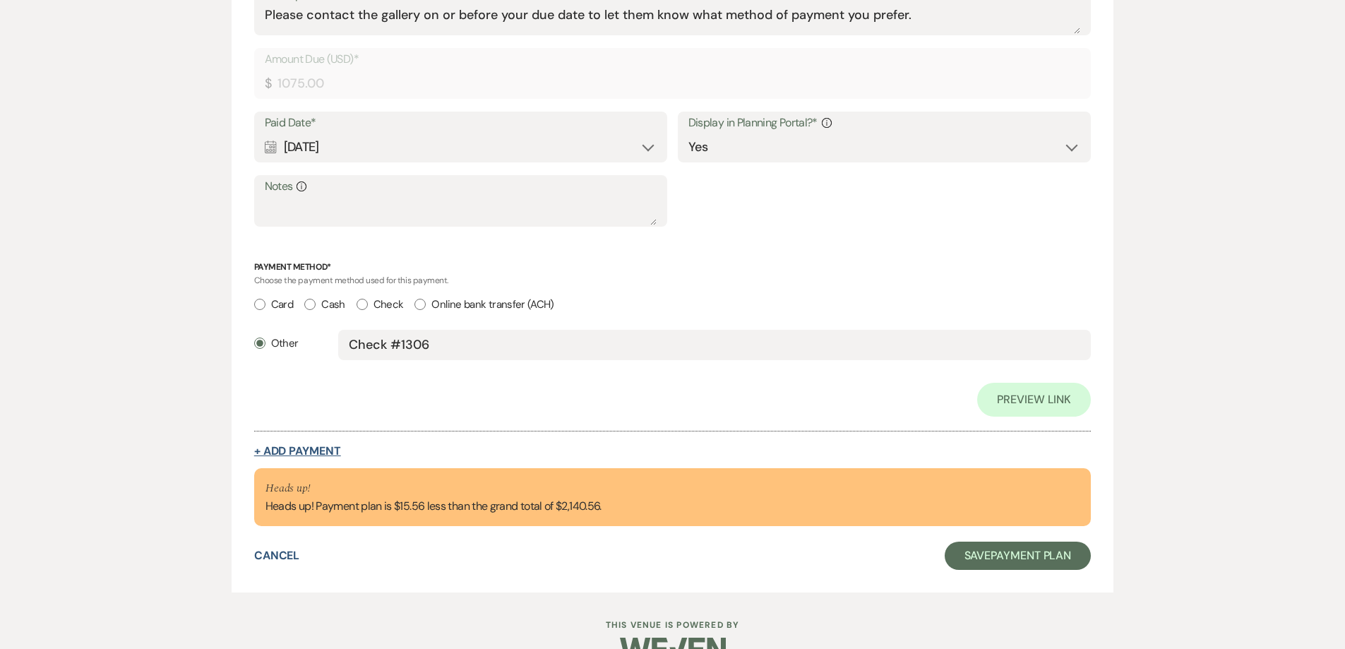
select select "2"
select select "flat"
select select "true"
select select "client"
select select "weeks"
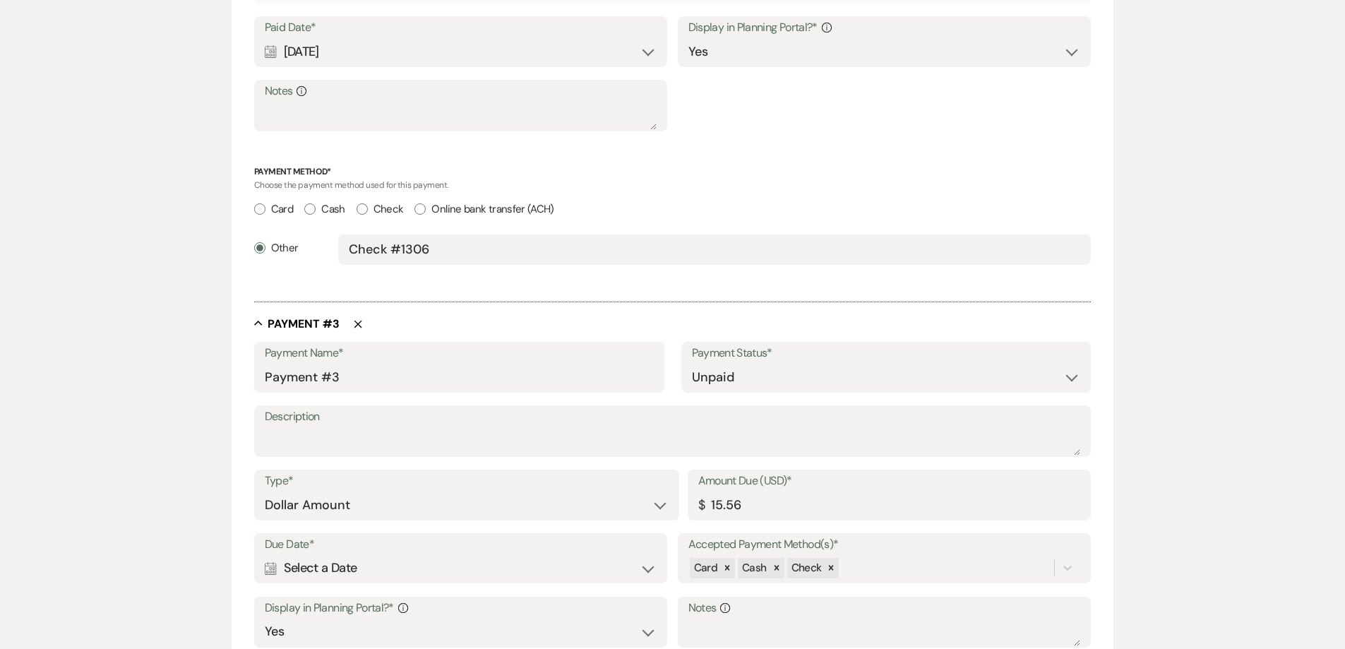
scroll to position [1200, 0]
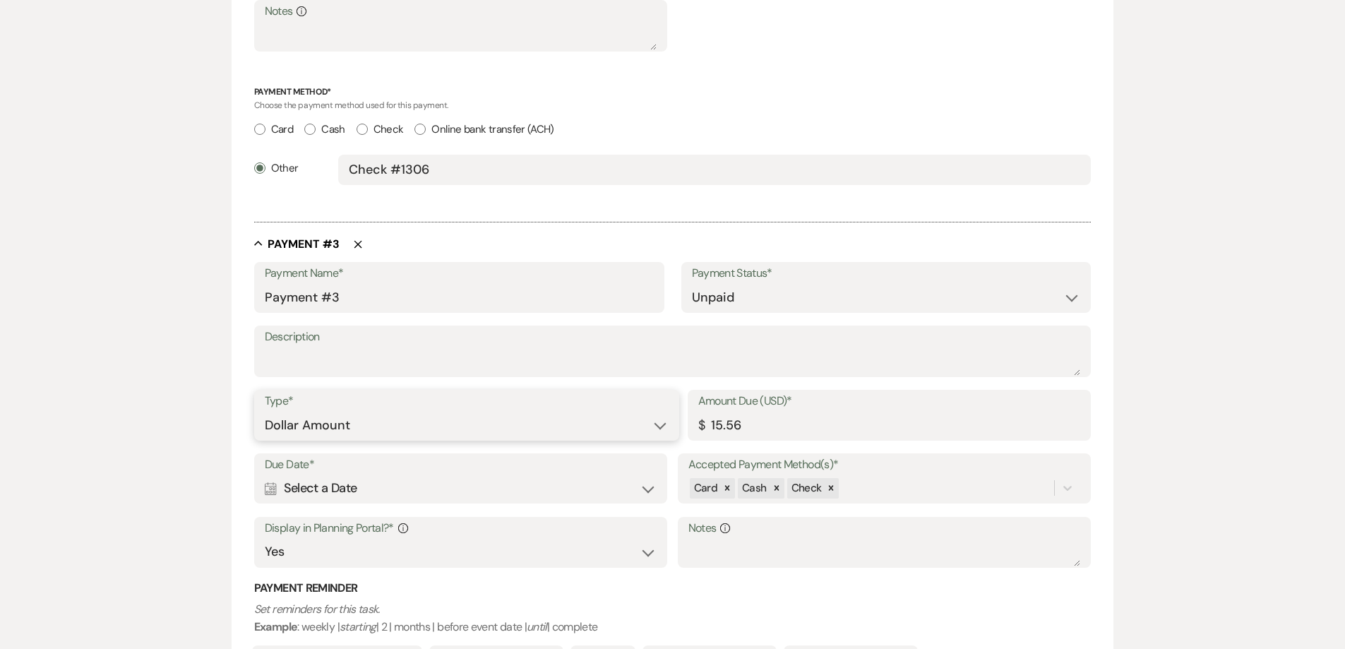
click at [489, 431] on select "Dollar Amount Percentage of Grand Total" at bounding box center [467, 426] width 404 height 28
click at [489, 429] on select "Dollar Amount Percentage of Grand Total" at bounding box center [467, 426] width 404 height 28
click at [460, 492] on div "Calendar Select a Date Expand" at bounding box center [461, 488] width 393 height 28
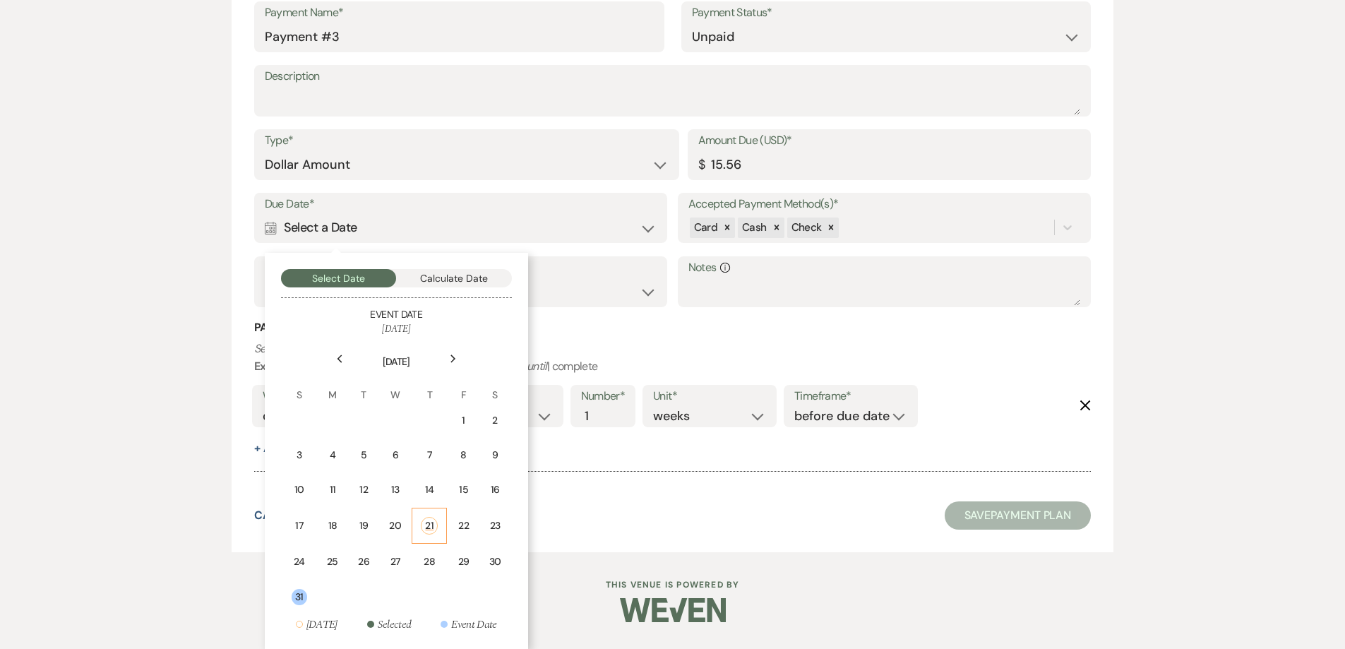
click at [428, 514] on td "21" at bounding box center [429, 526] width 35 height 36
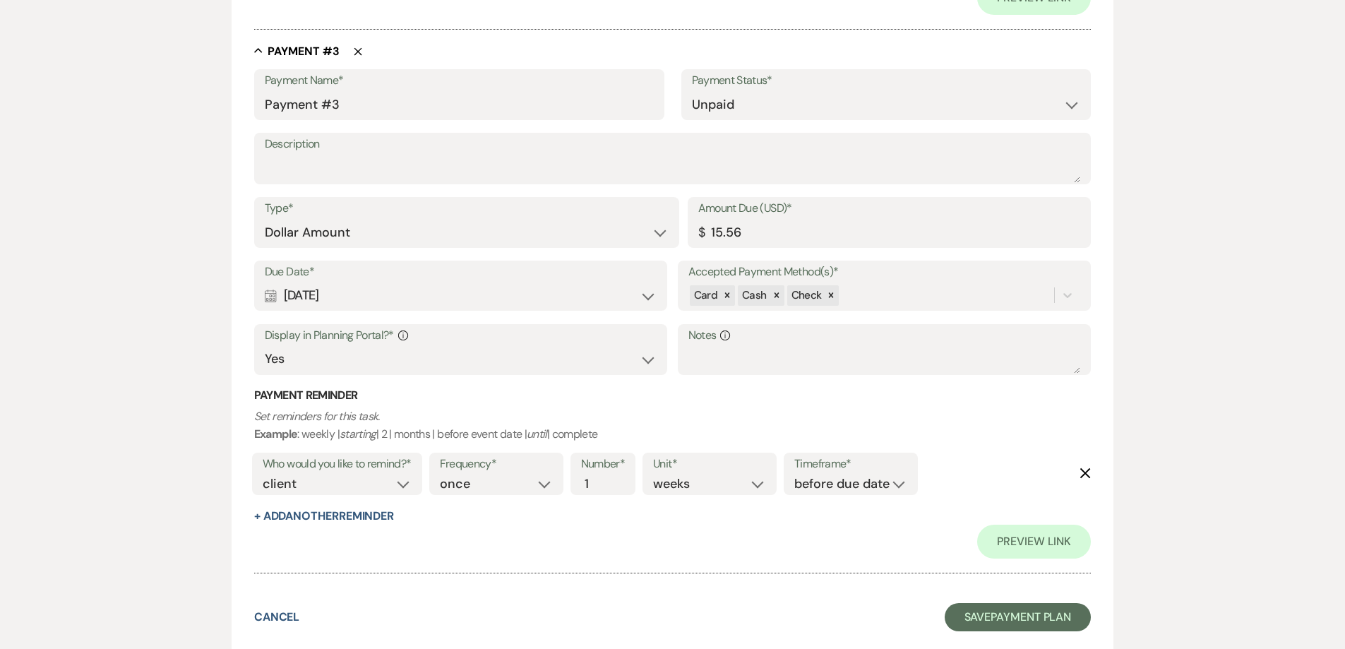
scroll to position [1528, 0]
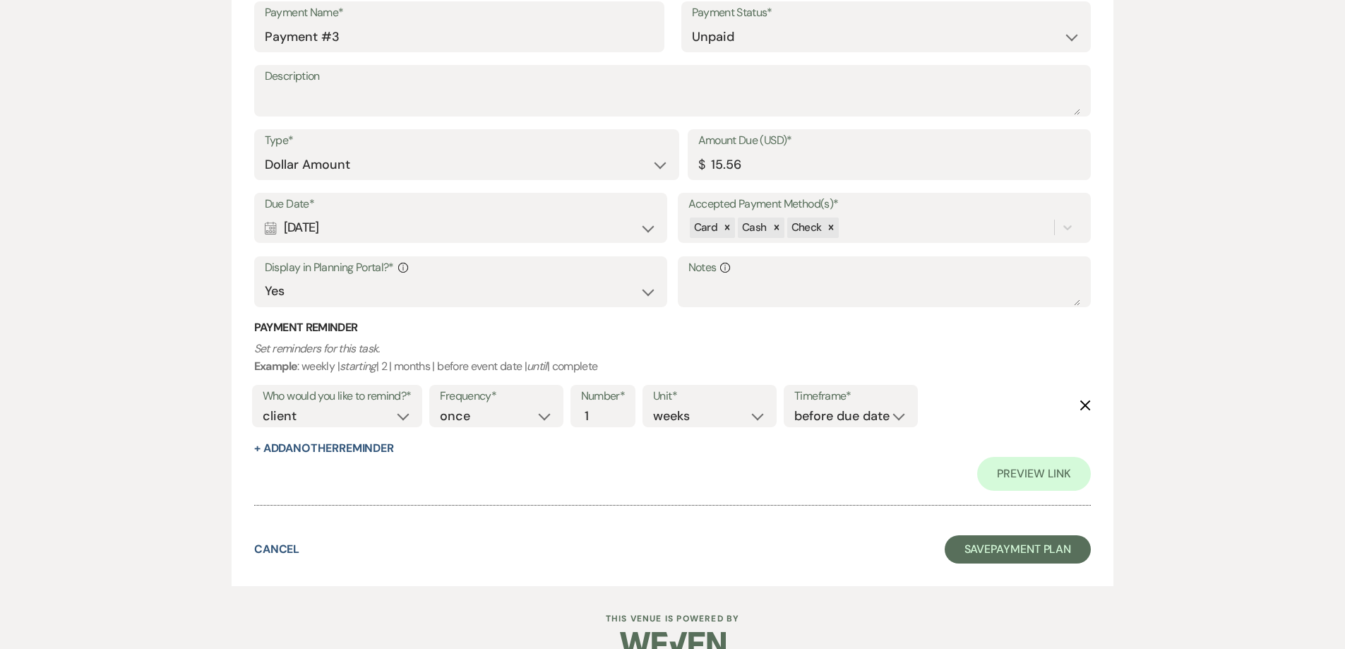
click at [1009, 541] on button "Save Payment Plan" at bounding box center [1018, 549] width 147 height 28
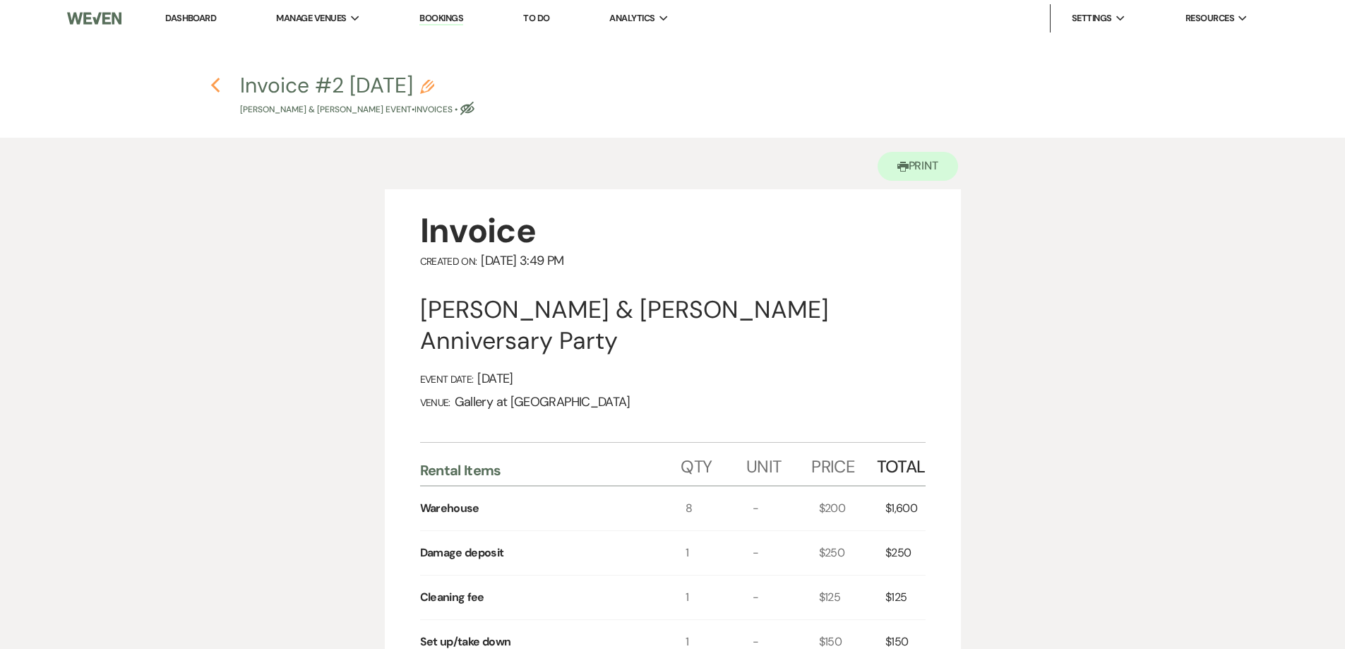
click at [217, 91] on use "button" at bounding box center [215, 86] width 9 height 16
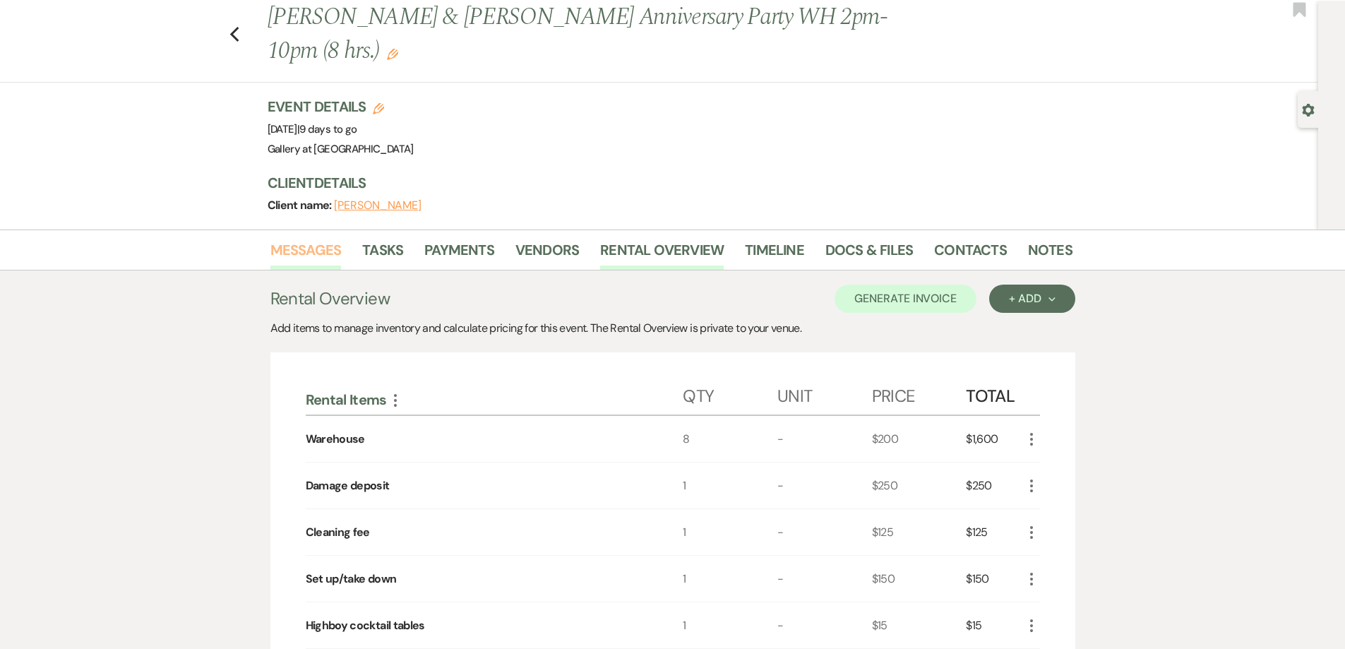
click at [322, 258] on link "Messages" at bounding box center [305, 254] width 71 height 31
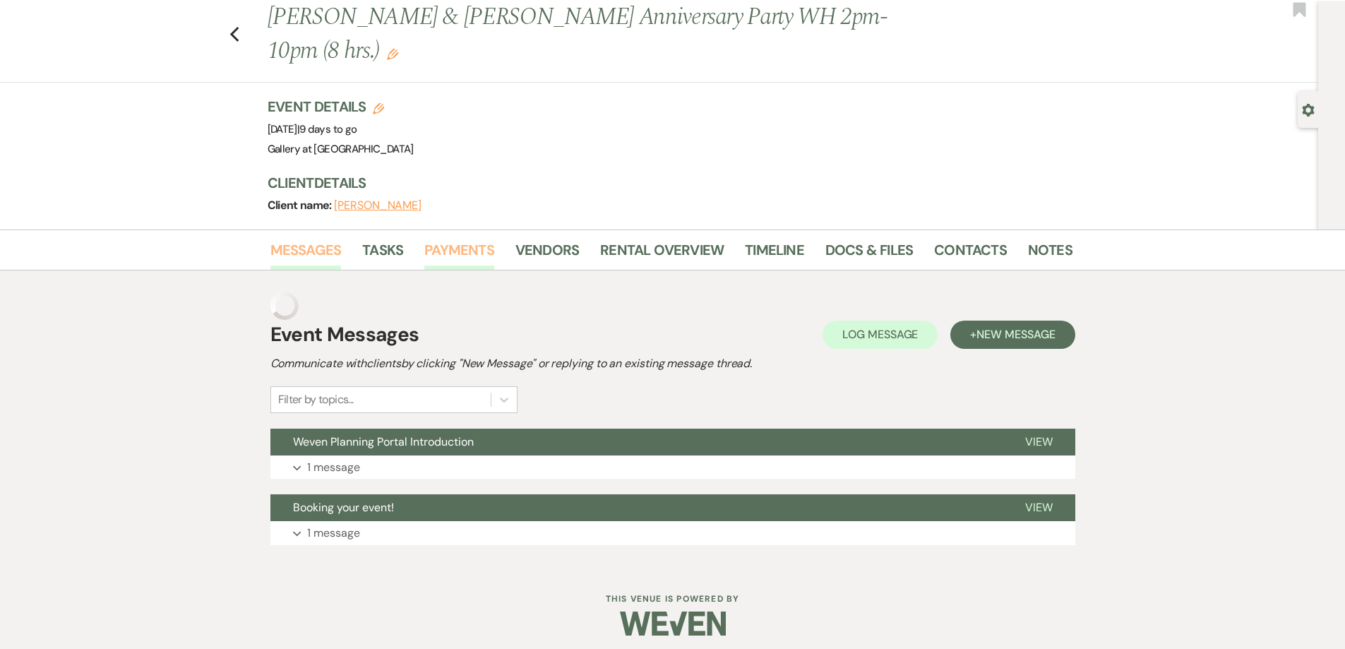
scroll to position [16, 0]
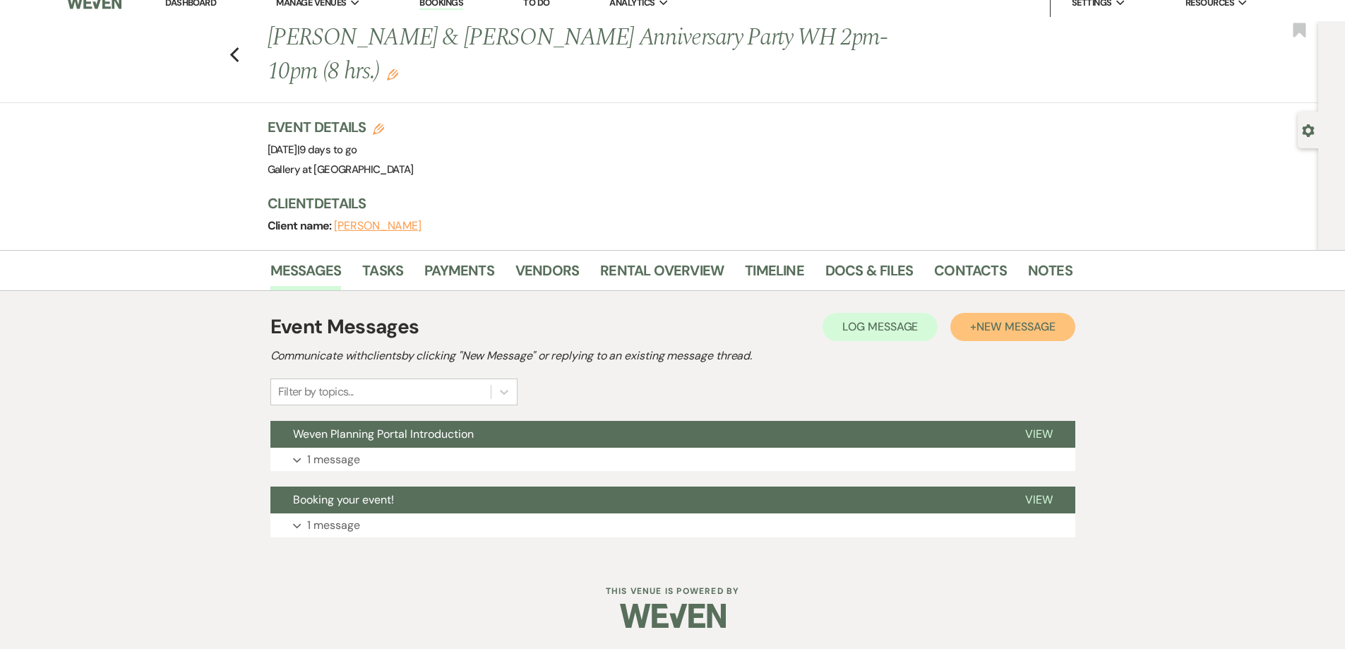
click at [999, 330] on span "New Message" at bounding box center [1015, 326] width 78 height 15
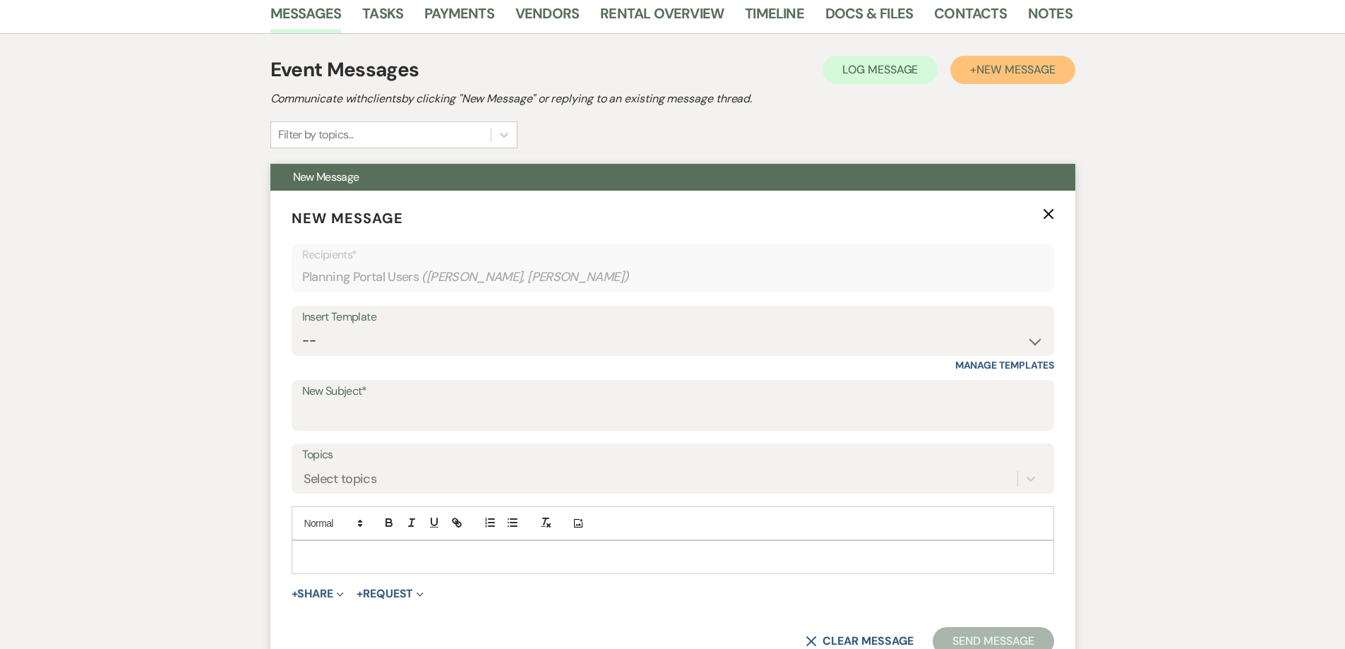
scroll to position [298, 0]
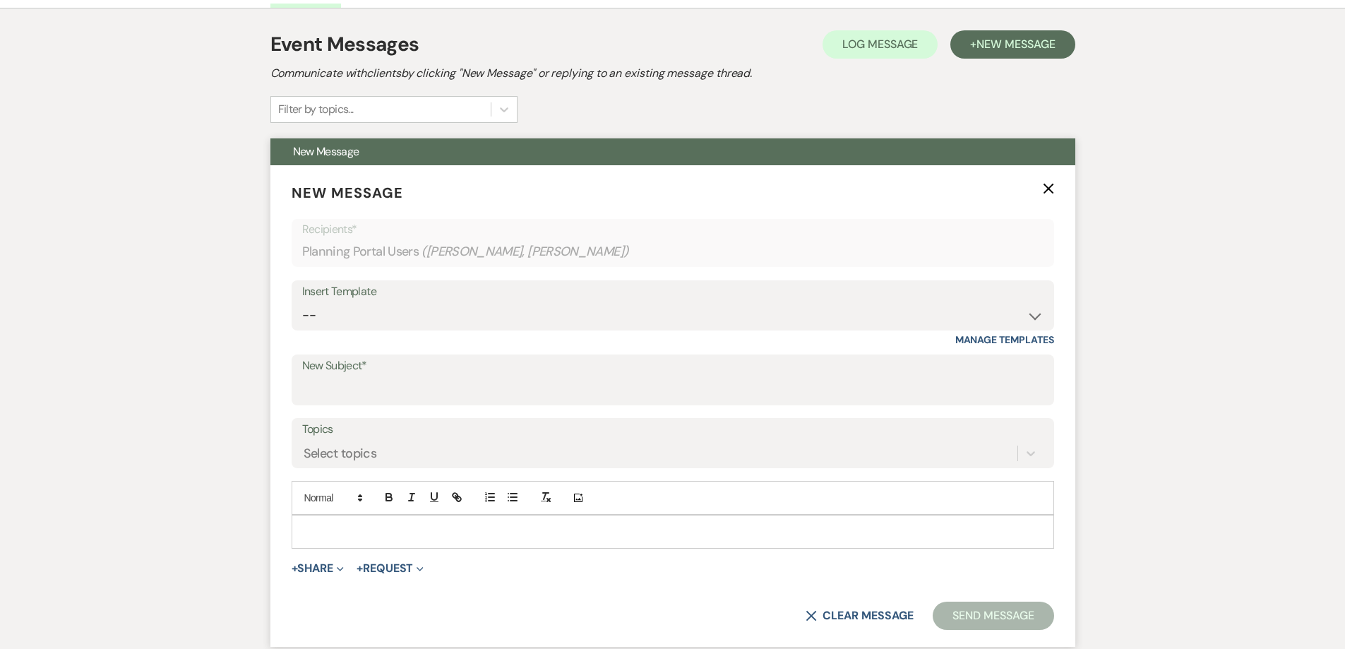
click at [517, 532] on p at bounding box center [673, 532] width 740 height 16
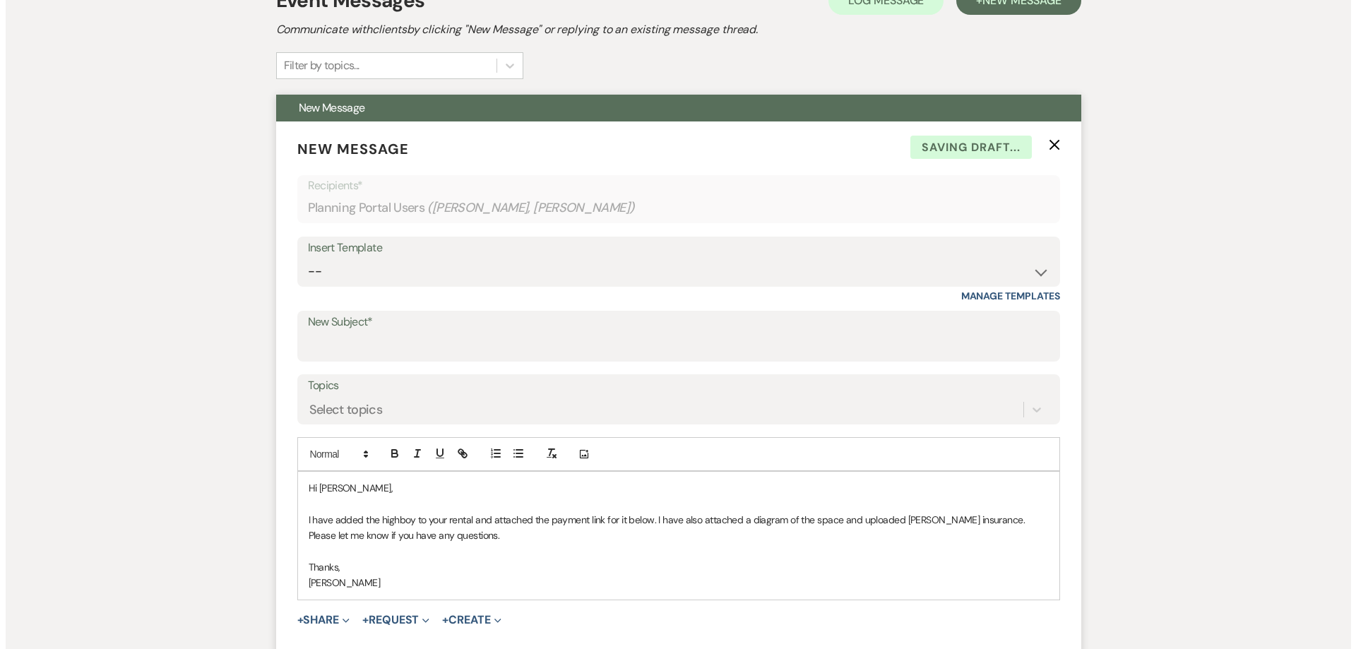
scroll to position [439, 0]
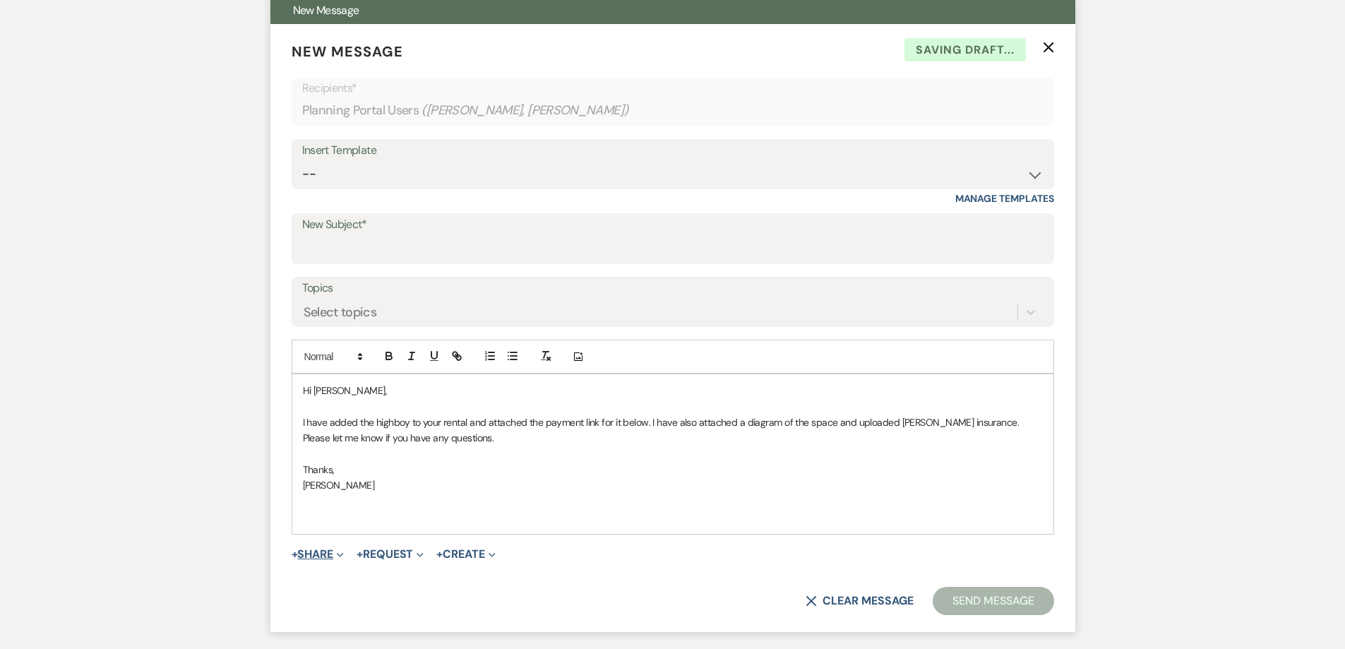
click at [338, 556] on span "Expand" at bounding box center [338, 553] width 11 height 15
click at [361, 583] on span "Doc Upload Documents" at bounding box center [349, 582] width 80 height 15
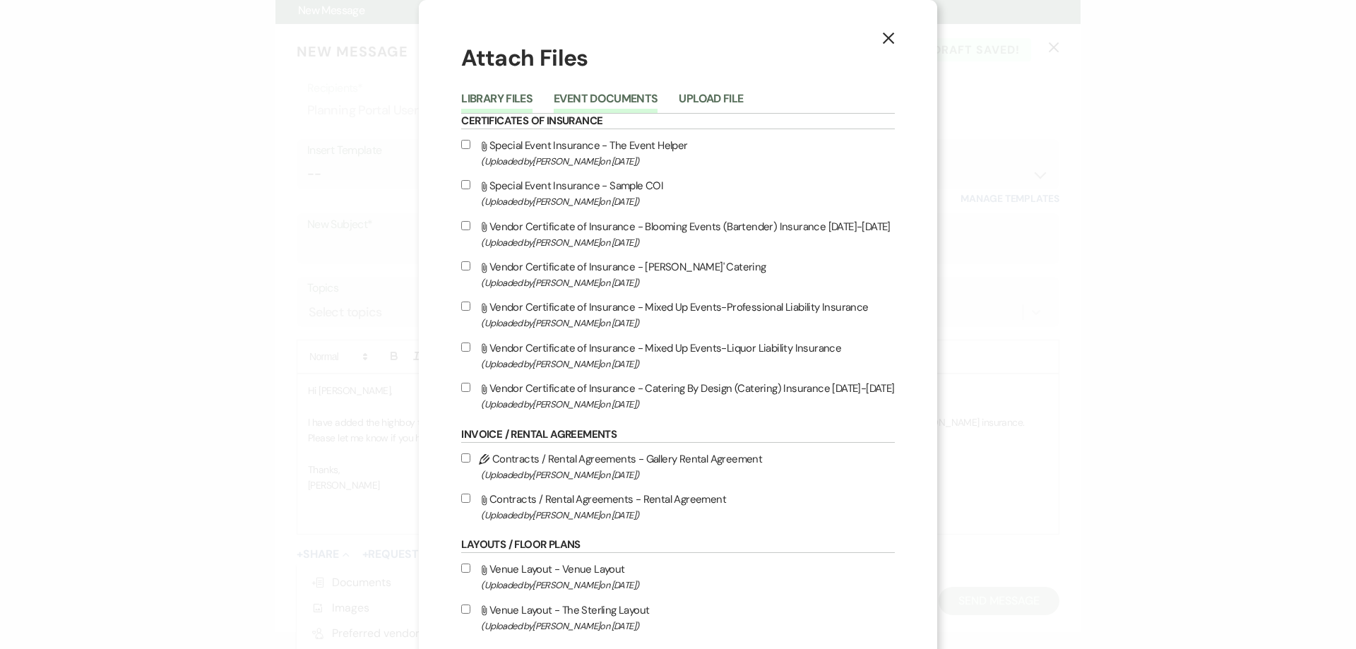
click at [593, 111] on button "Event Documents" at bounding box center [605, 103] width 104 height 20
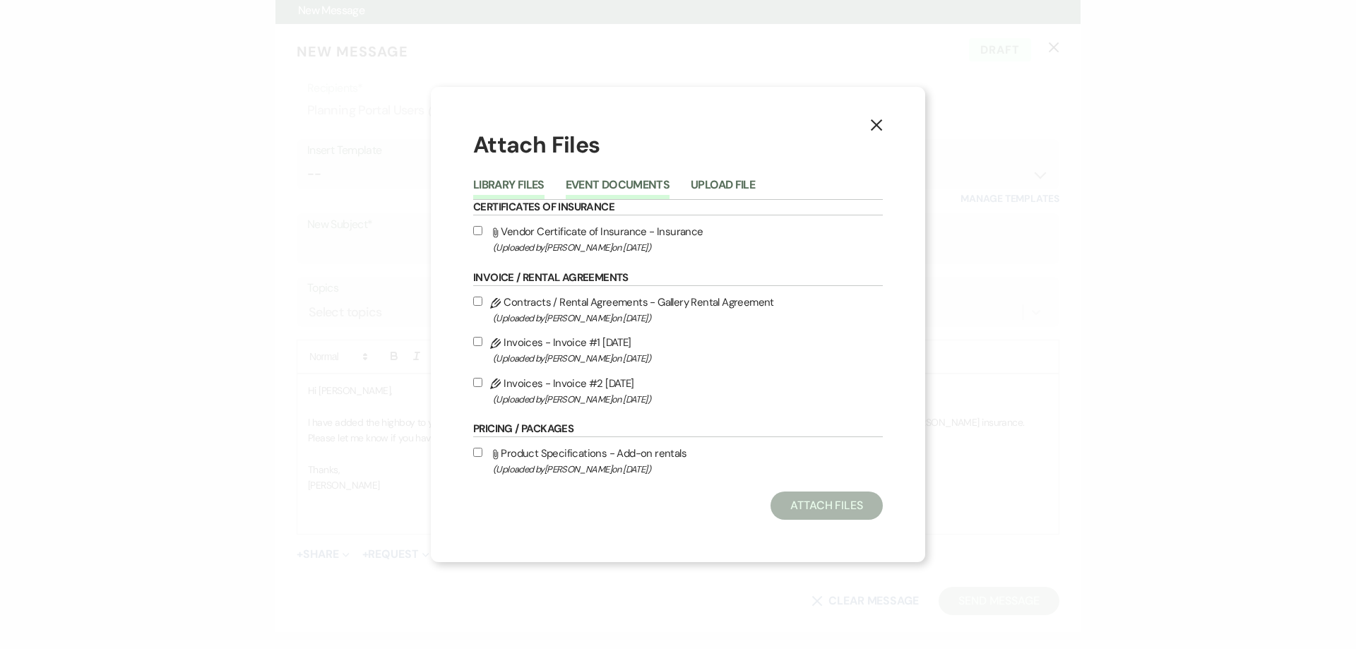
click at [505, 190] on button "Library Files" at bounding box center [508, 189] width 71 height 20
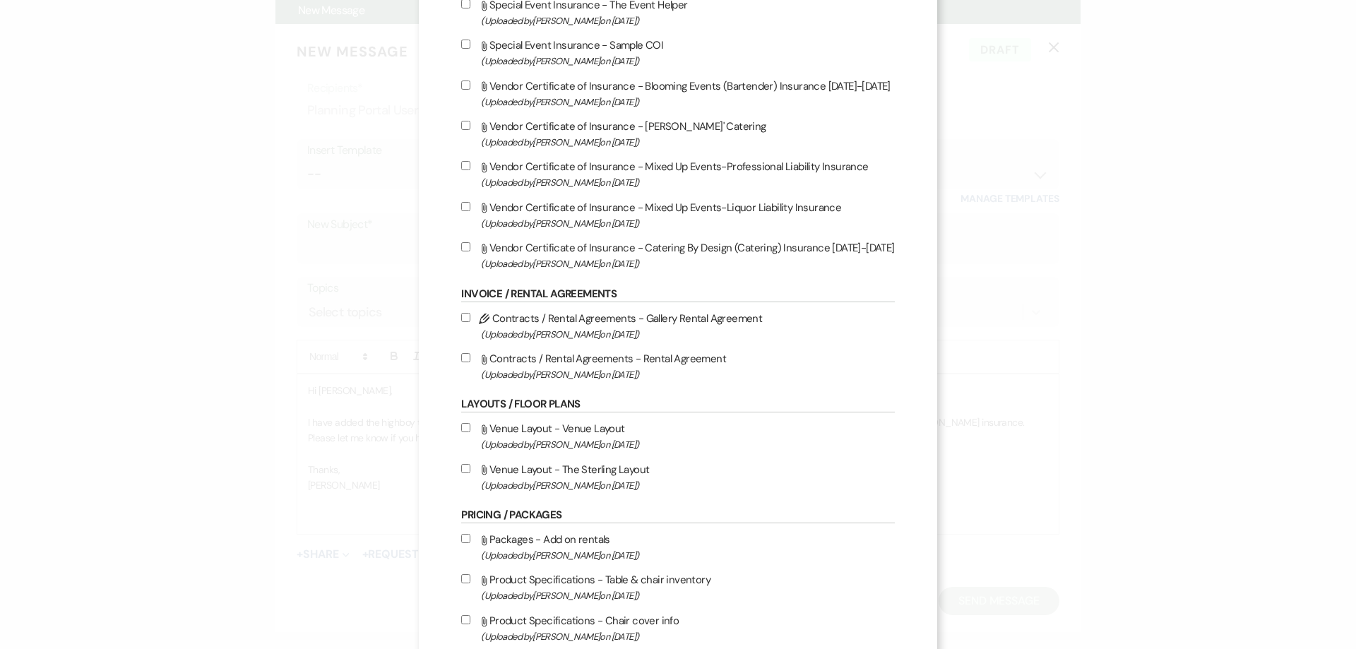
scroll to position [141, 0]
click at [462, 424] on input "Attach File Venue Layout - Venue Layout (Uploaded by [PERSON_NAME] on [DATE] )" at bounding box center [465, 426] width 9 height 9
checkbox input "true"
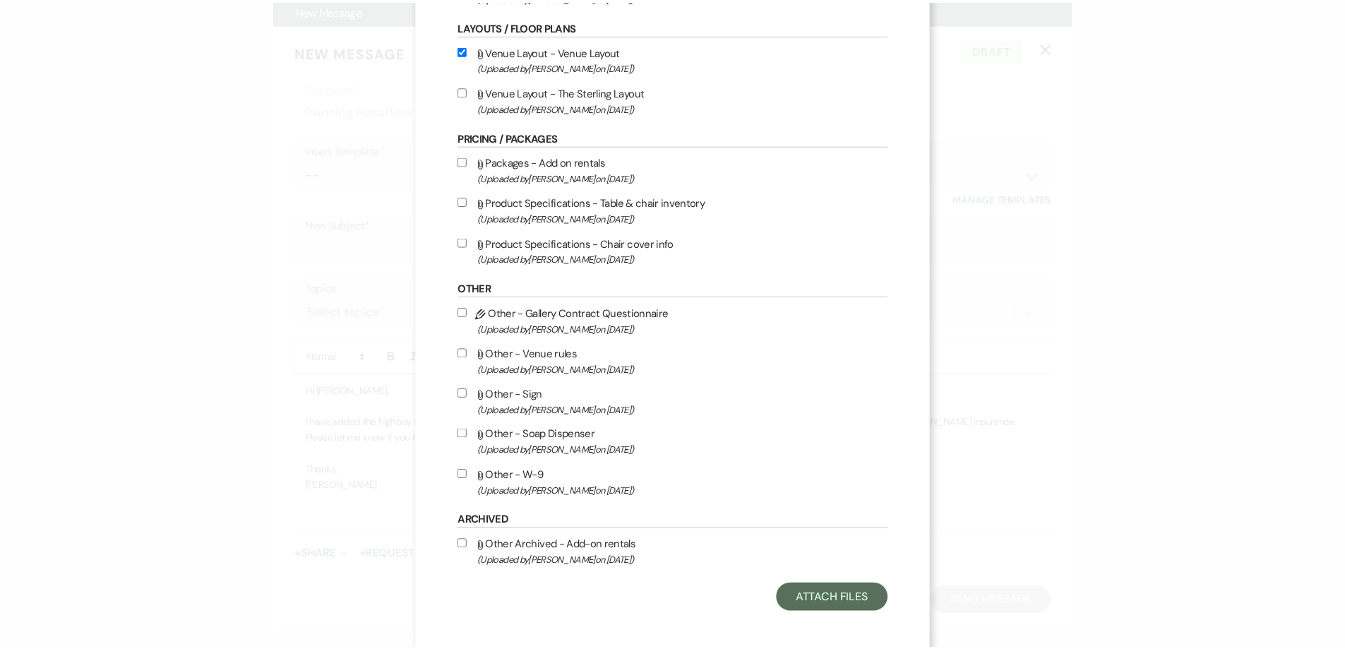
scroll to position [524, 0]
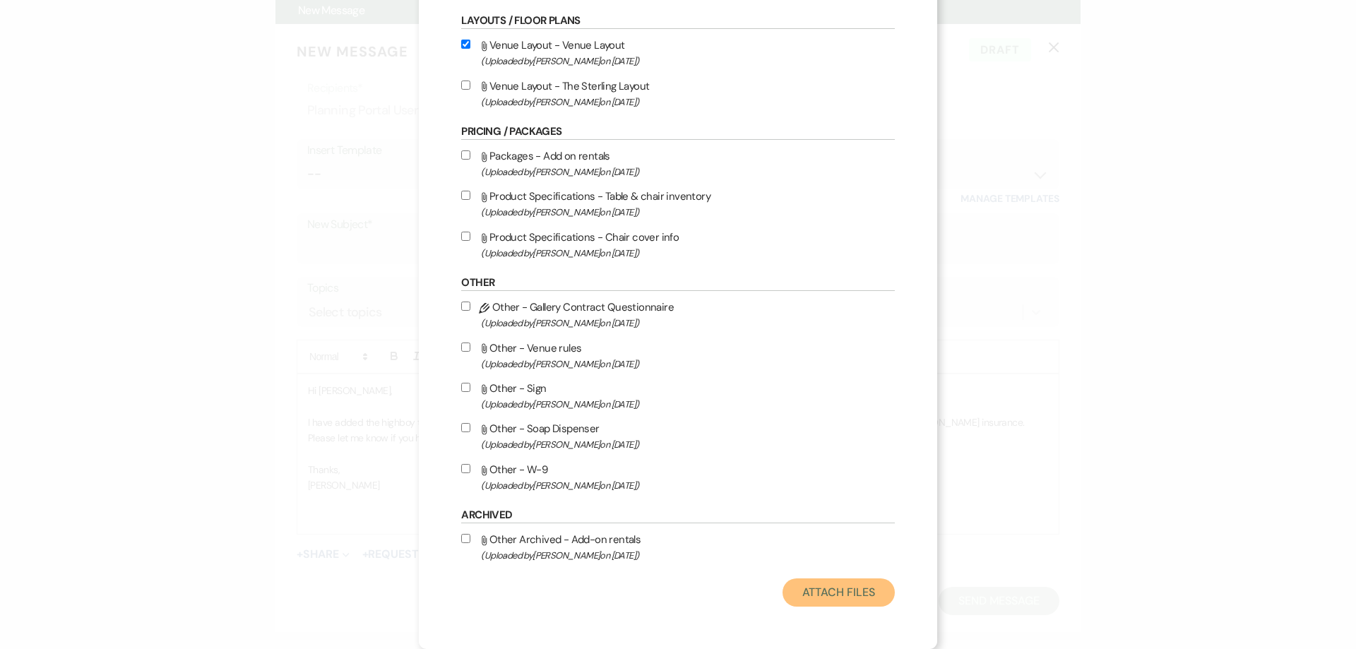
click at [854, 587] on button "Attach Files" at bounding box center [838, 592] width 112 height 28
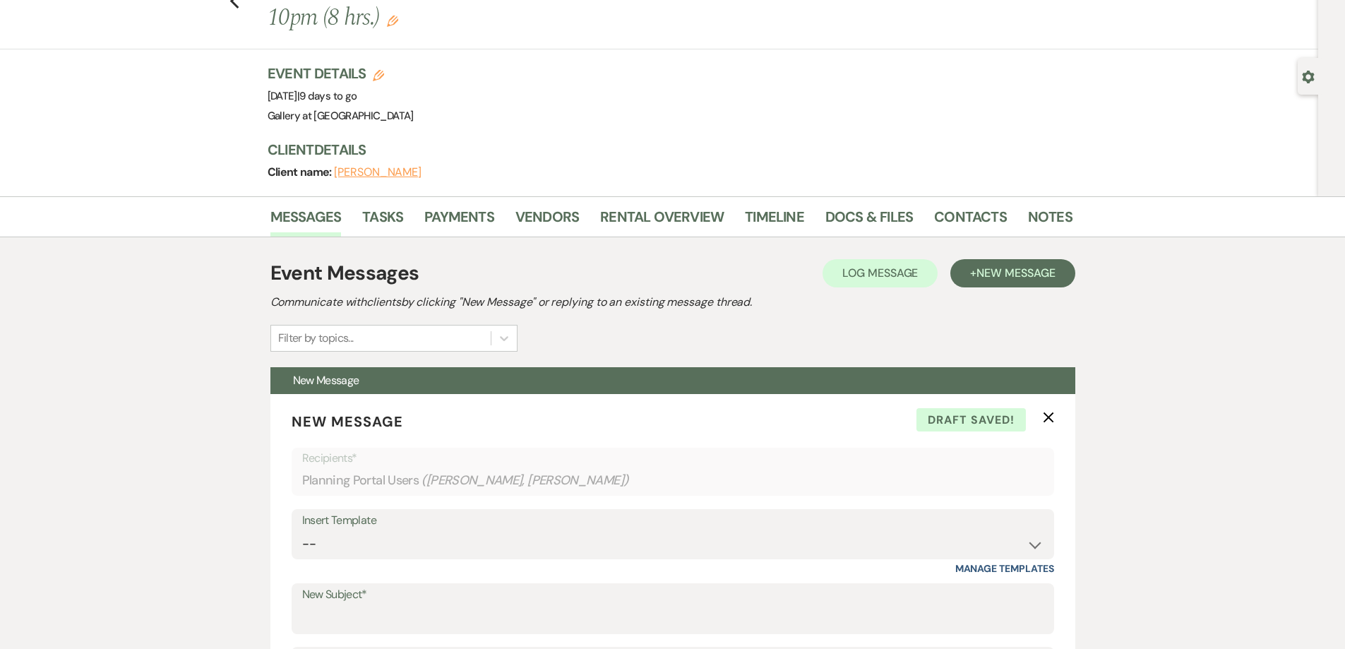
scroll to position [0, 0]
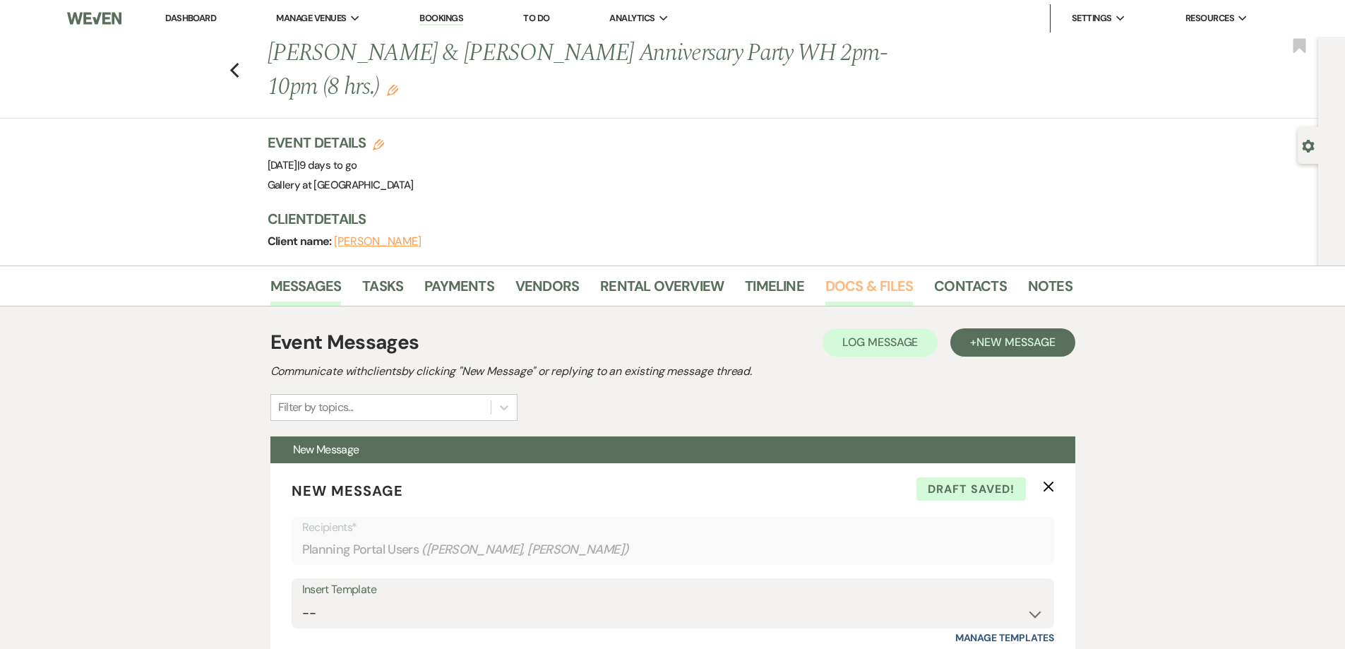
click at [902, 302] on link "Docs & Files" at bounding box center [869, 290] width 88 height 31
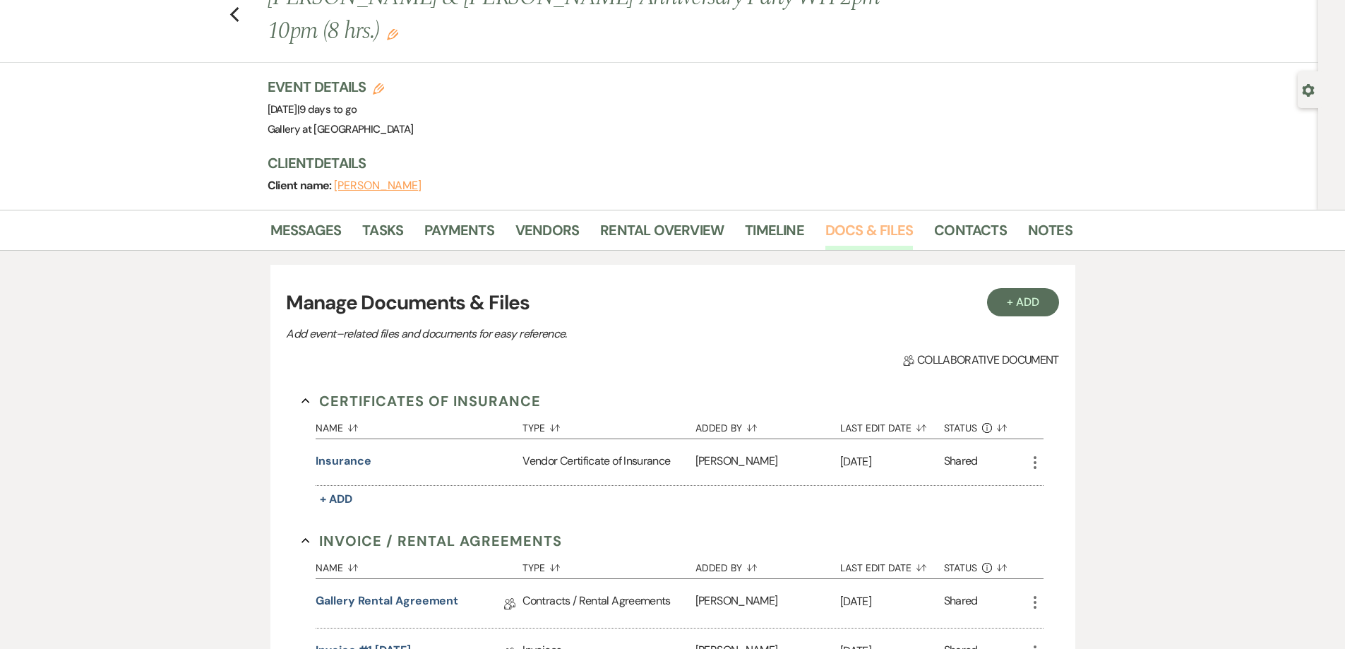
scroll to position [141, 0]
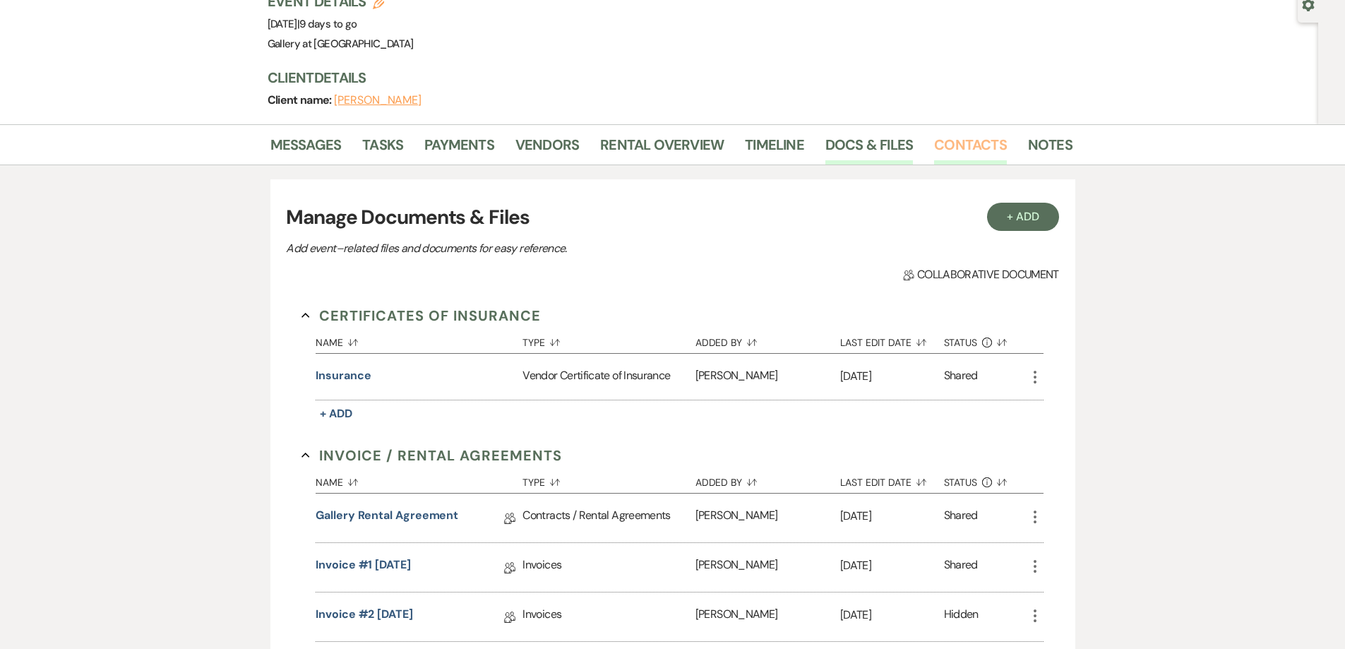
click at [967, 143] on link "Contacts" at bounding box center [970, 148] width 73 height 31
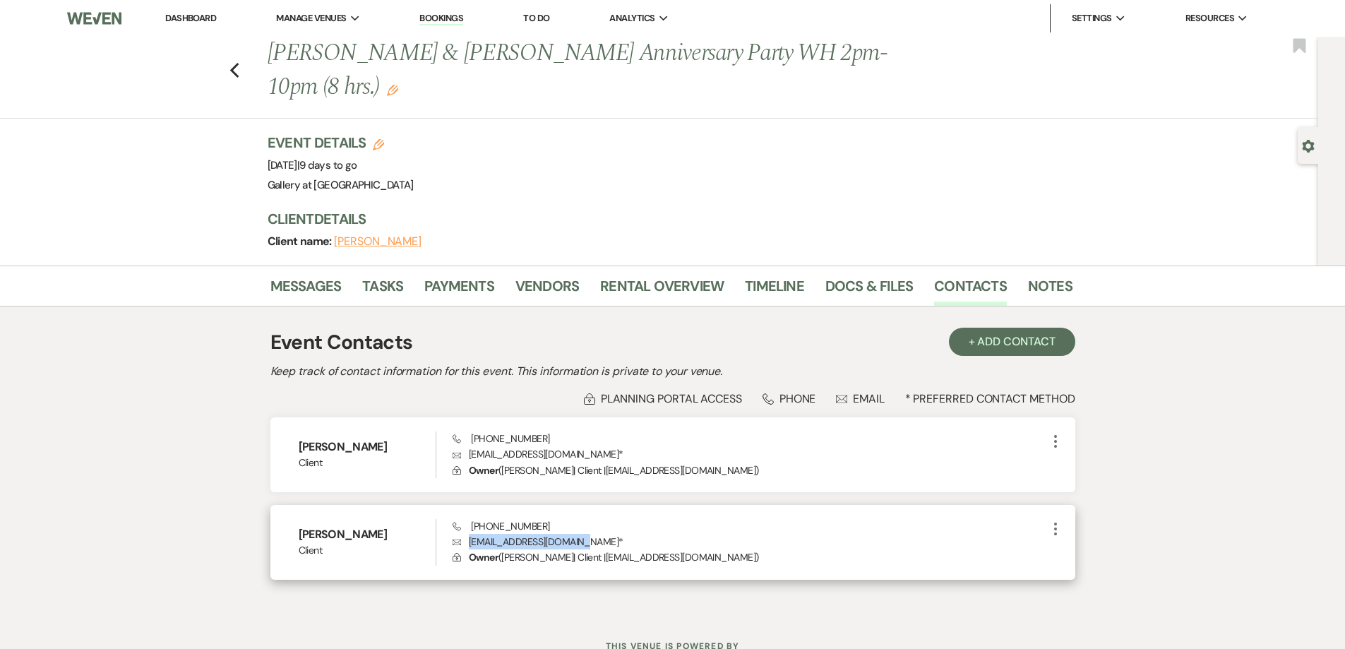
drag, startPoint x: 576, startPoint y: 542, endPoint x: 471, endPoint y: 546, distance: 105.3
click at [471, 546] on p "Envelope [EMAIL_ADDRESS][DOMAIN_NAME] *" at bounding box center [750, 542] width 594 height 16
copy p "[EMAIL_ADDRESS][DOMAIN_NAME]"
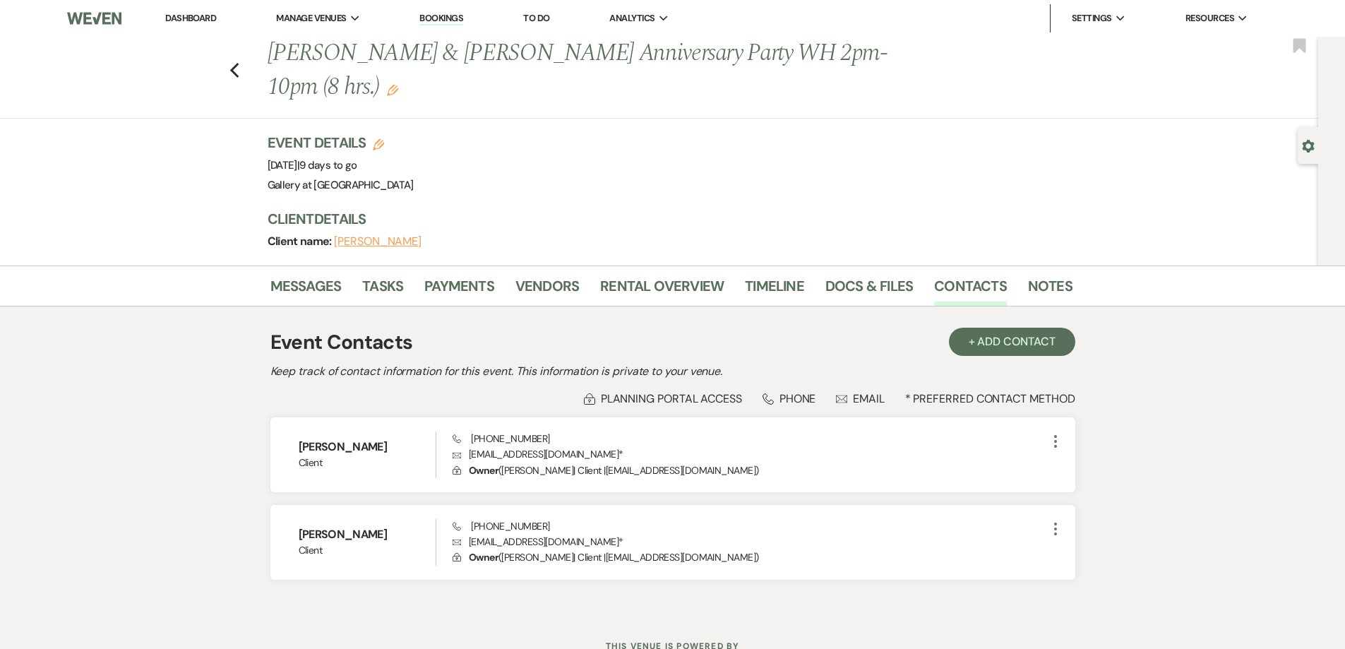
click at [301, 239] on span "Client name:" at bounding box center [301, 241] width 67 height 15
click at [324, 294] on link "Messages" at bounding box center [305, 290] width 71 height 31
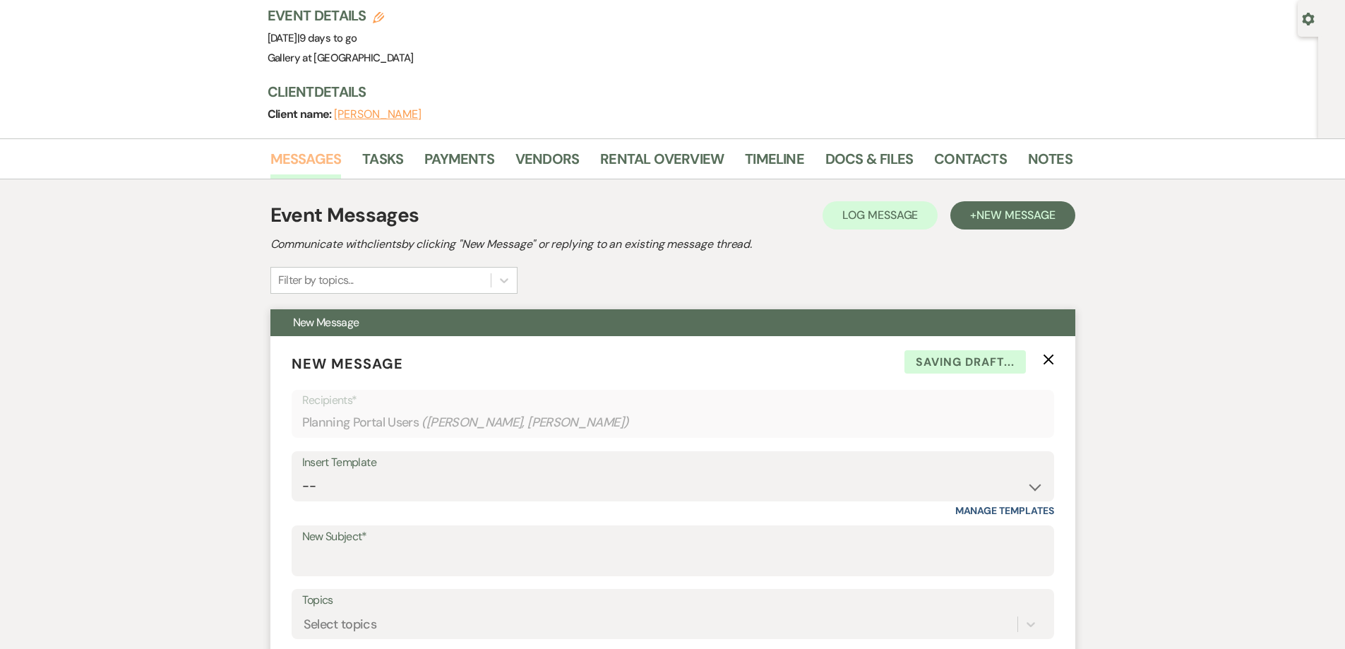
scroll to position [424, 0]
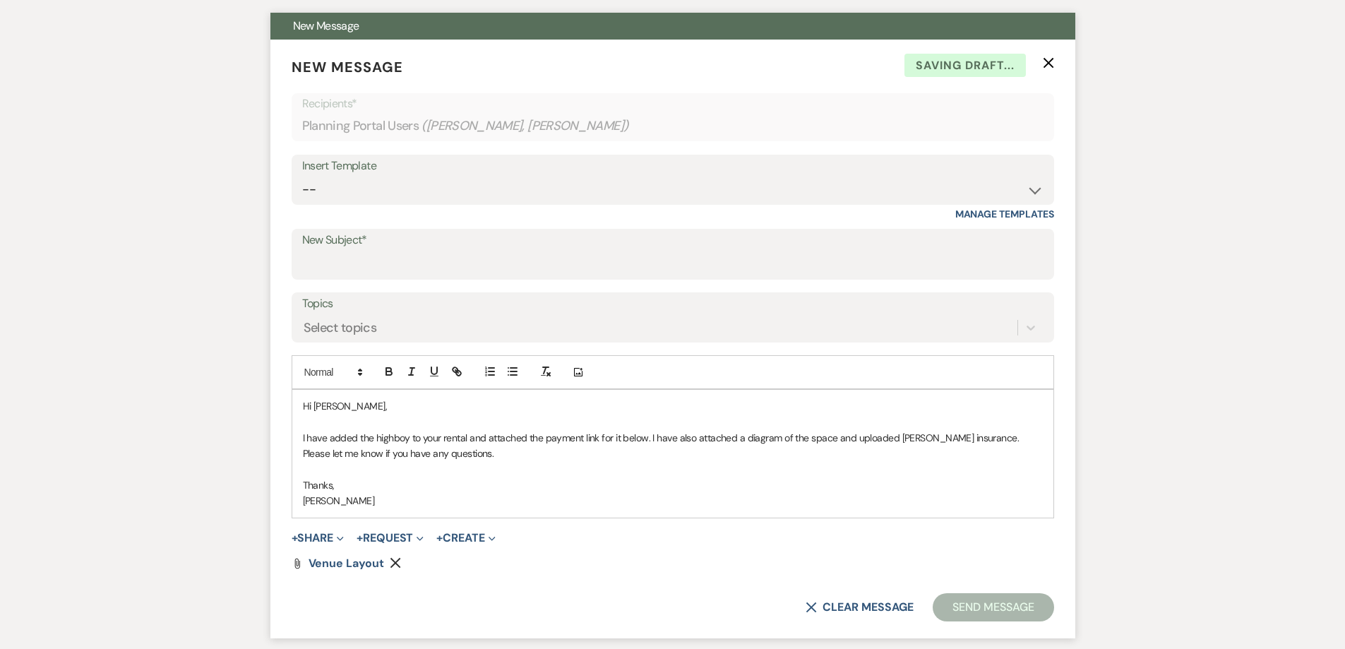
click at [480, 512] on div "Hi [PERSON_NAME], I have added the highboy to your rental and attached the paym…" at bounding box center [672, 454] width 761 height 128
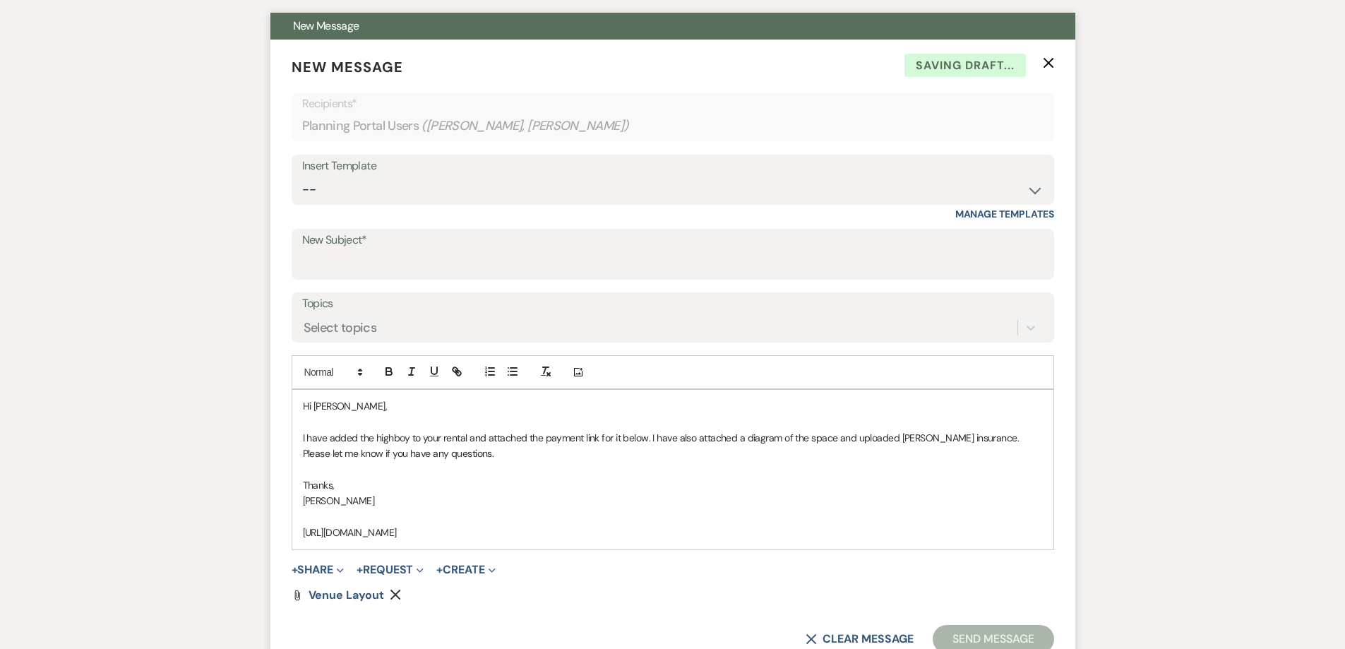
drag, startPoint x: 686, startPoint y: 530, endPoint x: 292, endPoint y: 546, distance: 395.0
click at [292, 546] on div "Hi [PERSON_NAME], I have added the highboy to your rental and attached the paym…" at bounding box center [672, 470] width 761 height 160
click at [449, 370] on button "button" at bounding box center [457, 371] width 20 height 17
type input "[URL][DOMAIN_NAME]"
click at [579, 560] on link at bounding box center [579, 560] width 30 height 11
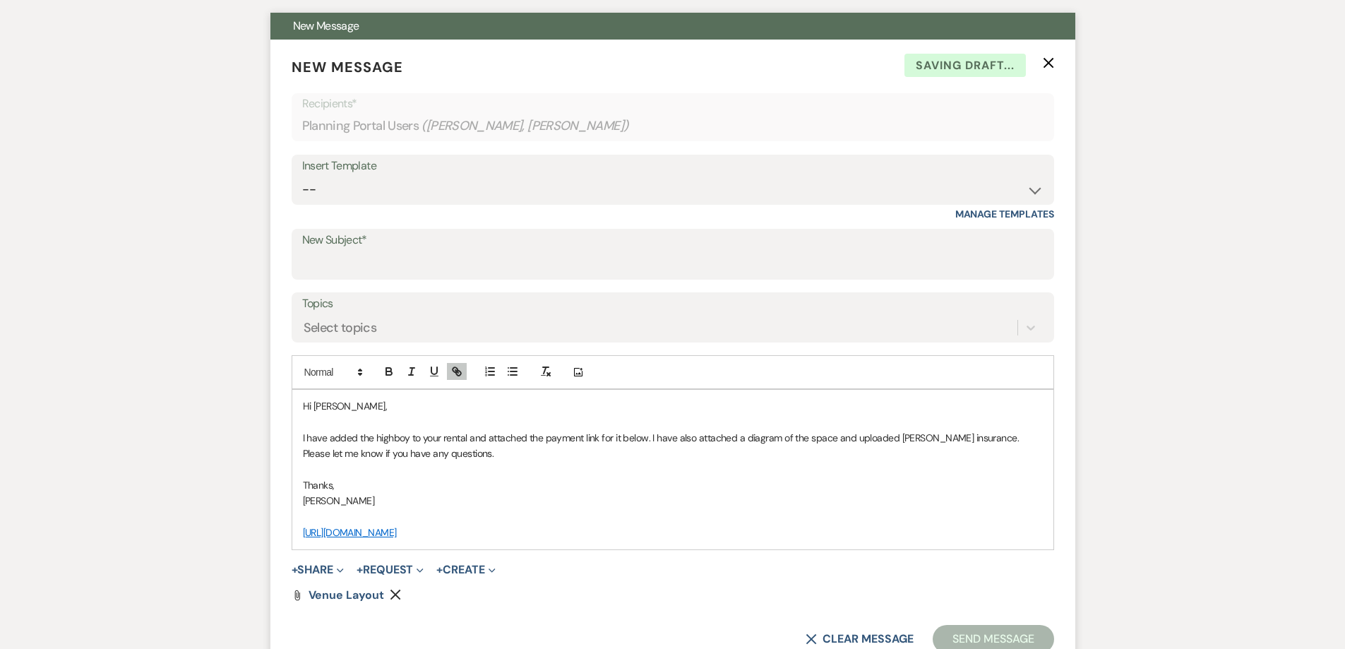
click at [574, 505] on p "[PERSON_NAME]" at bounding box center [673, 501] width 740 height 16
click at [383, 268] on input "New Subject*" at bounding box center [672, 265] width 741 height 28
type input "M"
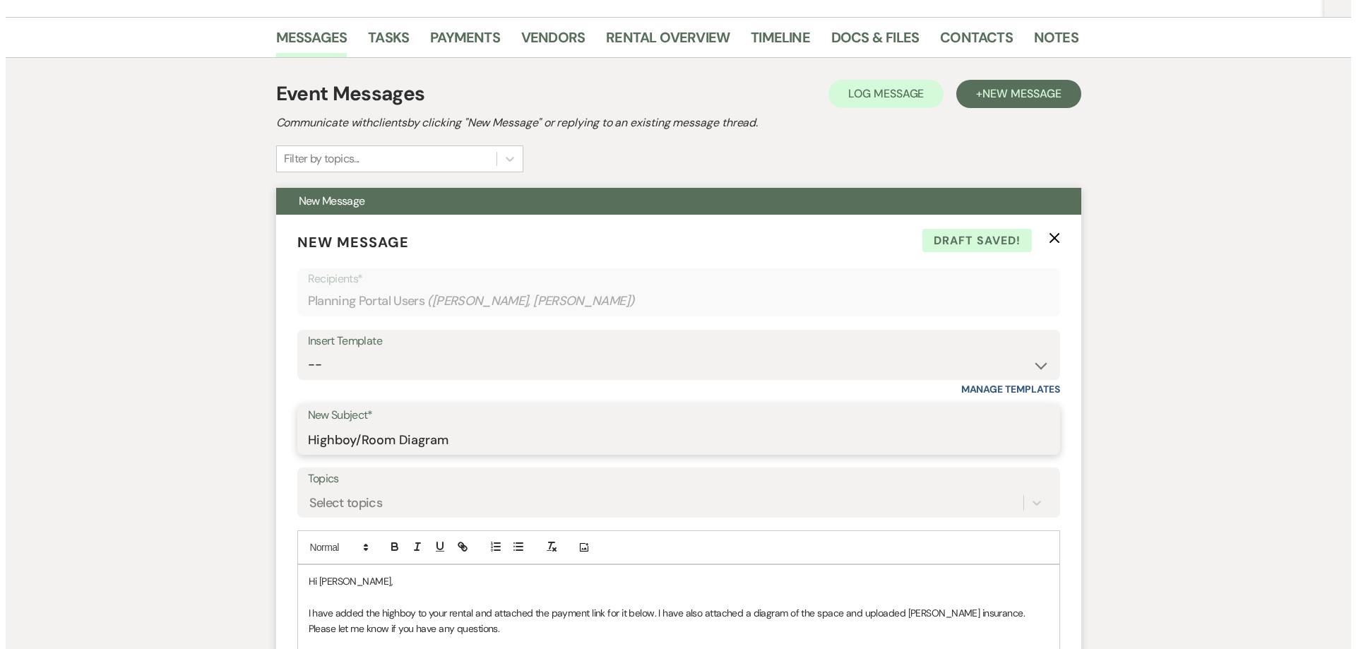
scroll to position [71, 0]
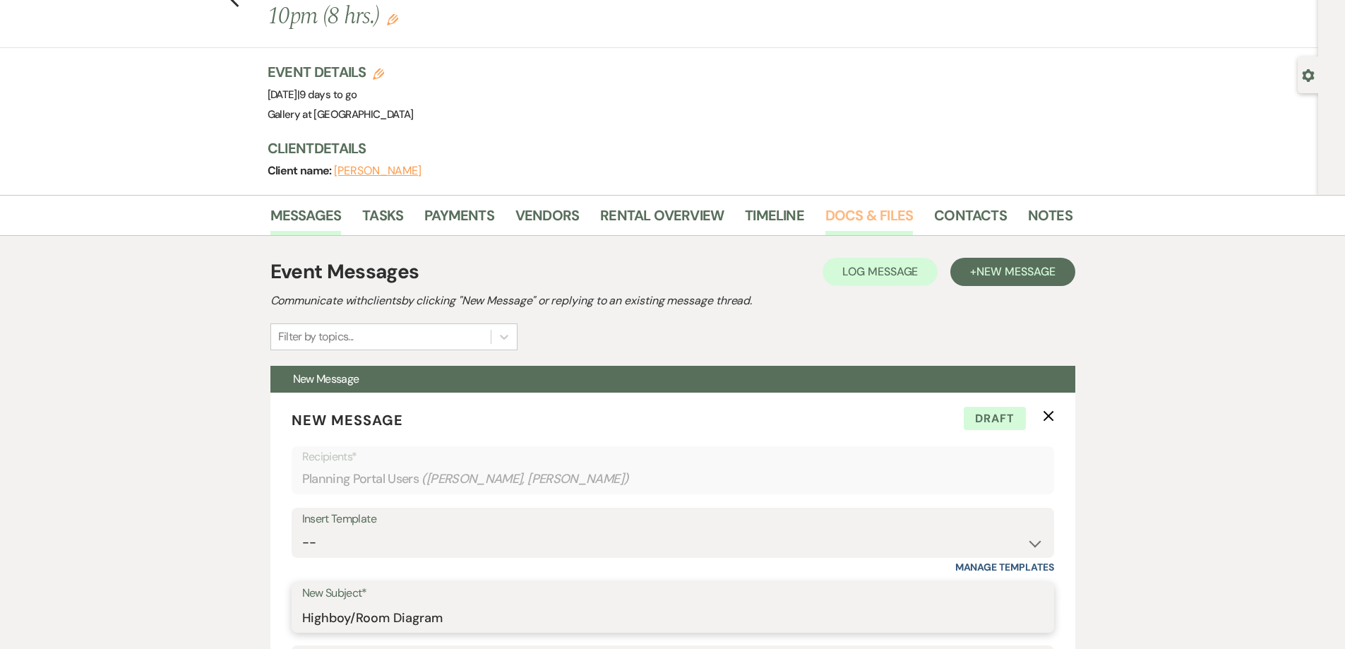
type input "Highboy/Room Diagram"
click at [848, 220] on link "Docs & Files" at bounding box center [869, 219] width 88 height 31
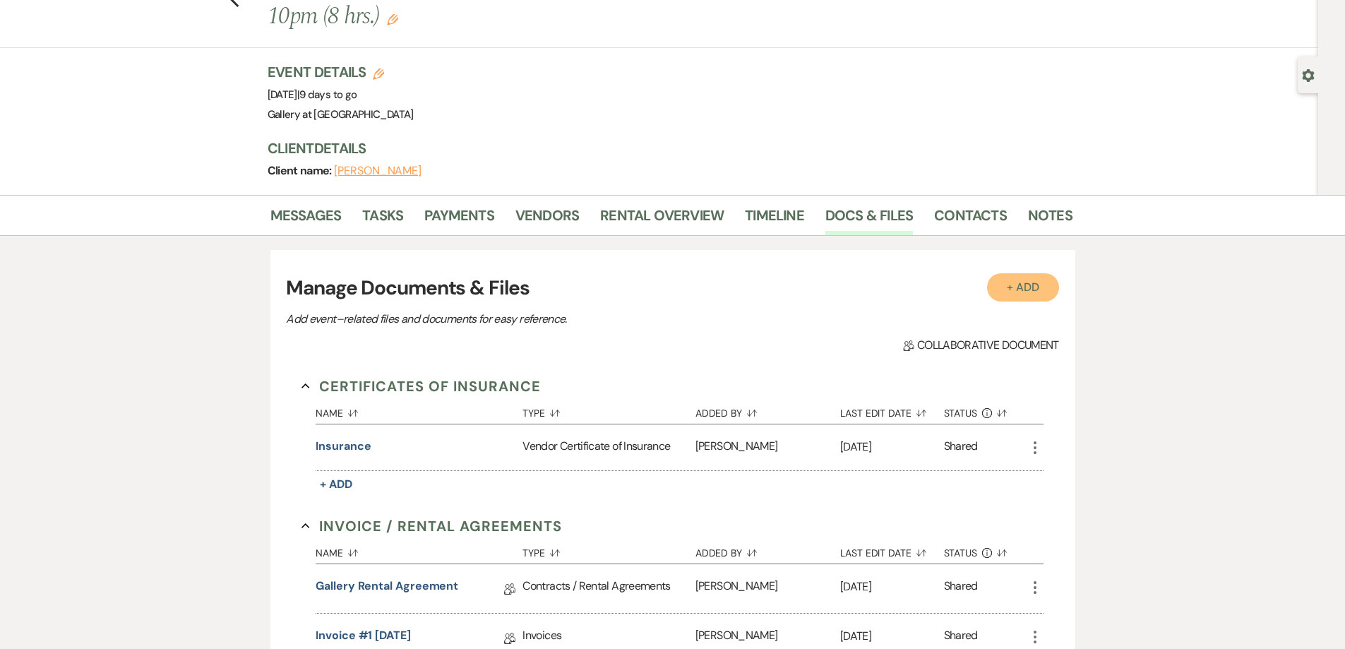
click at [1012, 292] on button "+ Add" at bounding box center [1023, 287] width 72 height 28
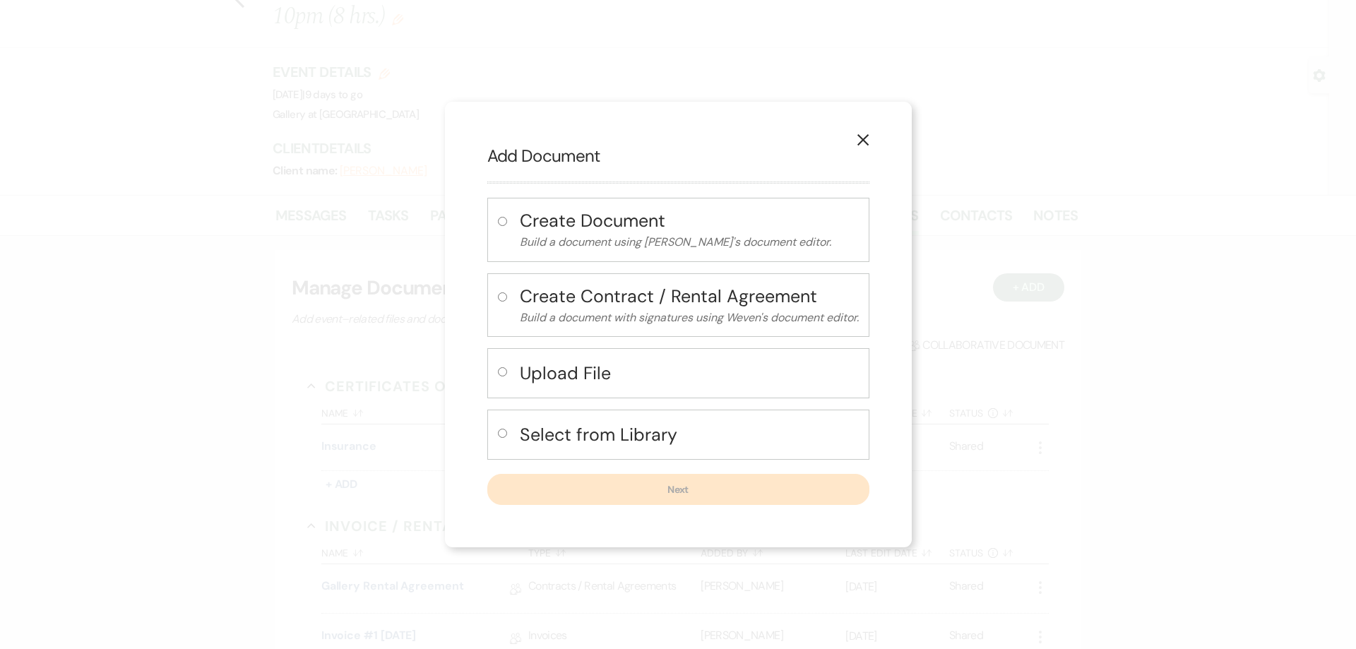
click at [504, 436] on input "radio" at bounding box center [502, 433] width 9 height 9
radio input "true"
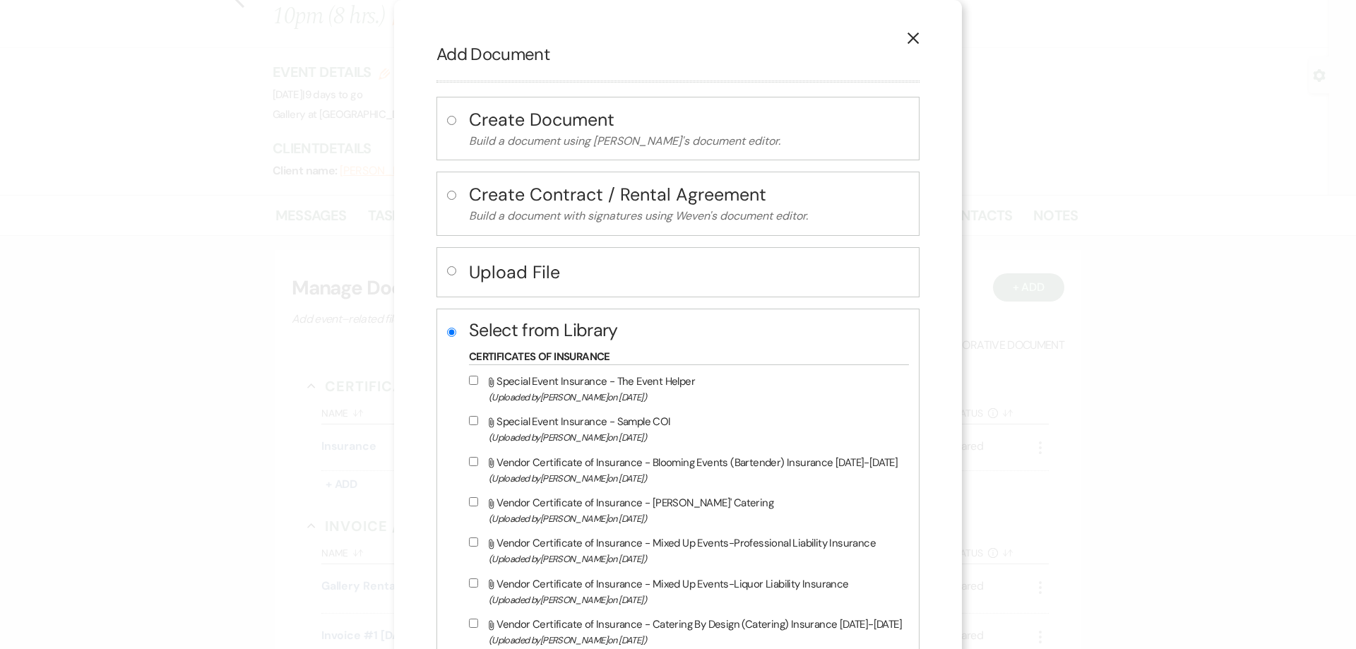
click at [902, 43] on button "X" at bounding box center [912, 37] width 21 height 25
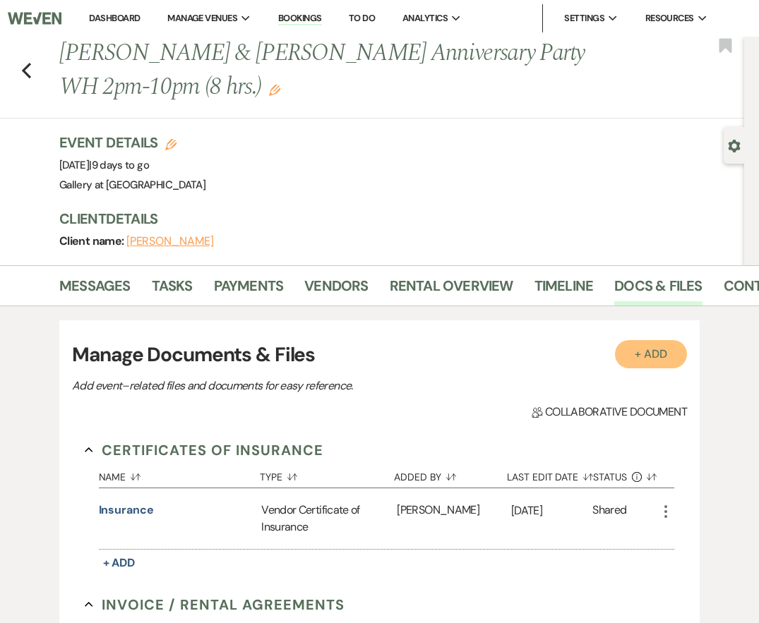
click at [628, 344] on button "+ Add" at bounding box center [651, 354] width 72 height 28
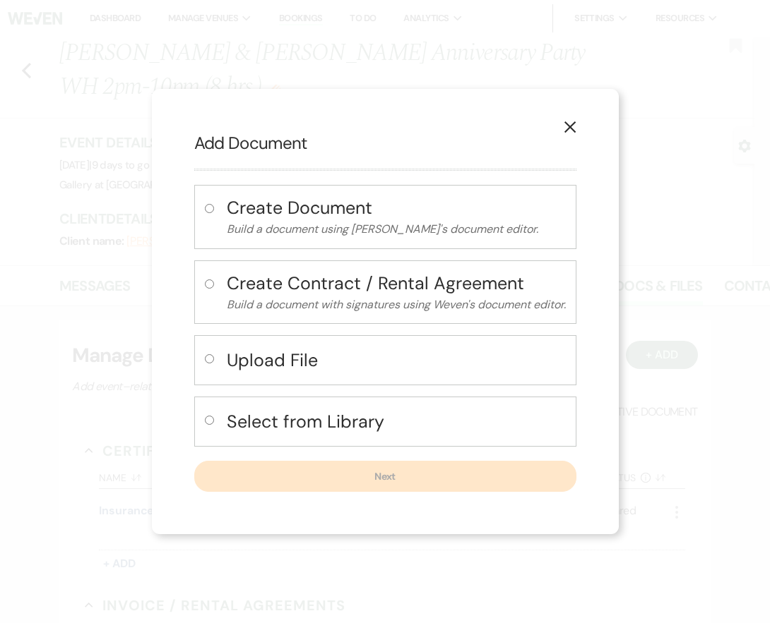
click at [208, 422] on input "radio" at bounding box center [209, 420] width 9 height 9
radio input "true"
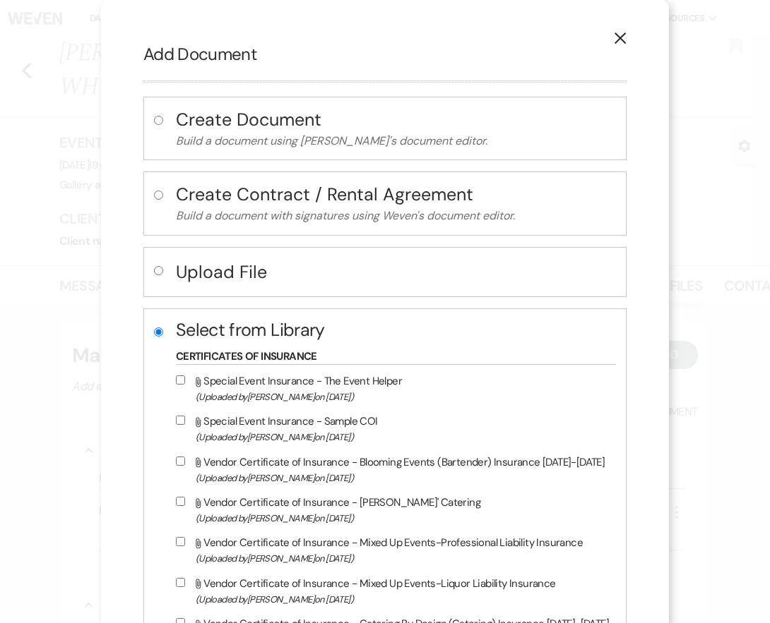
click at [154, 267] on input "radio" at bounding box center [158, 270] width 9 height 9
radio input "true"
radio input "false"
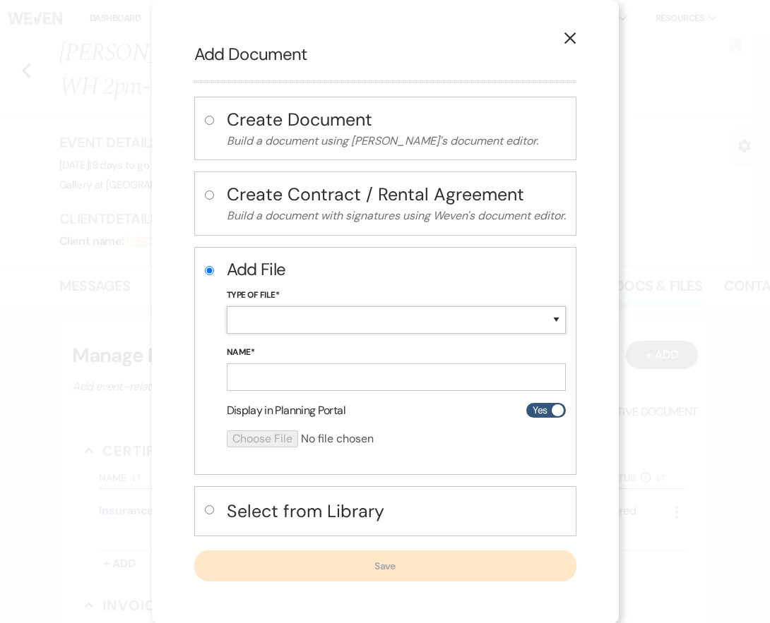
click at [291, 311] on select "Special Event Insurance Vendor Certificate of Insurance Contracts / Rental Agre…" at bounding box center [396, 320] width 339 height 28
select select "18"
click at [227, 306] on select "Special Event Insurance Vendor Certificate of Insurance Contracts / Rental Agre…" at bounding box center [396, 320] width 339 height 28
click at [293, 376] on input "Name*" at bounding box center [396, 378] width 339 height 28
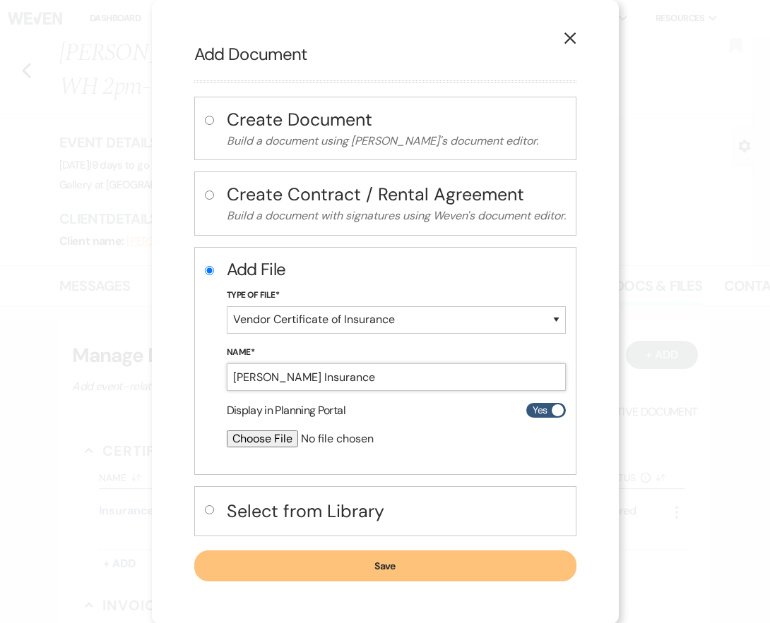
type input "[PERSON_NAME] Insurance"
click at [261, 432] on input "file" at bounding box center [359, 439] width 264 height 17
type input "C:\fakepath\CERTIFICATE OF INSURANCE.Pdf"
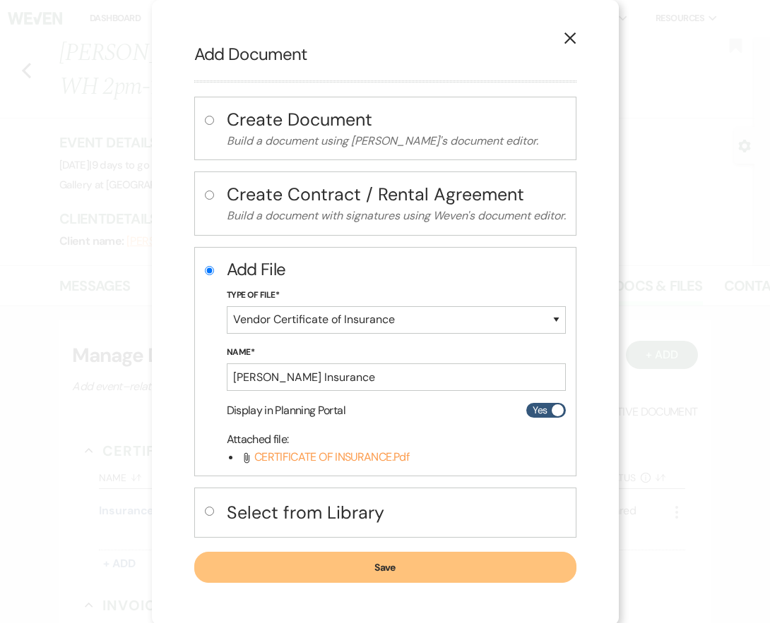
click at [478, 558] on button "Save" at bounding box center [385, 567] width 382 height 31
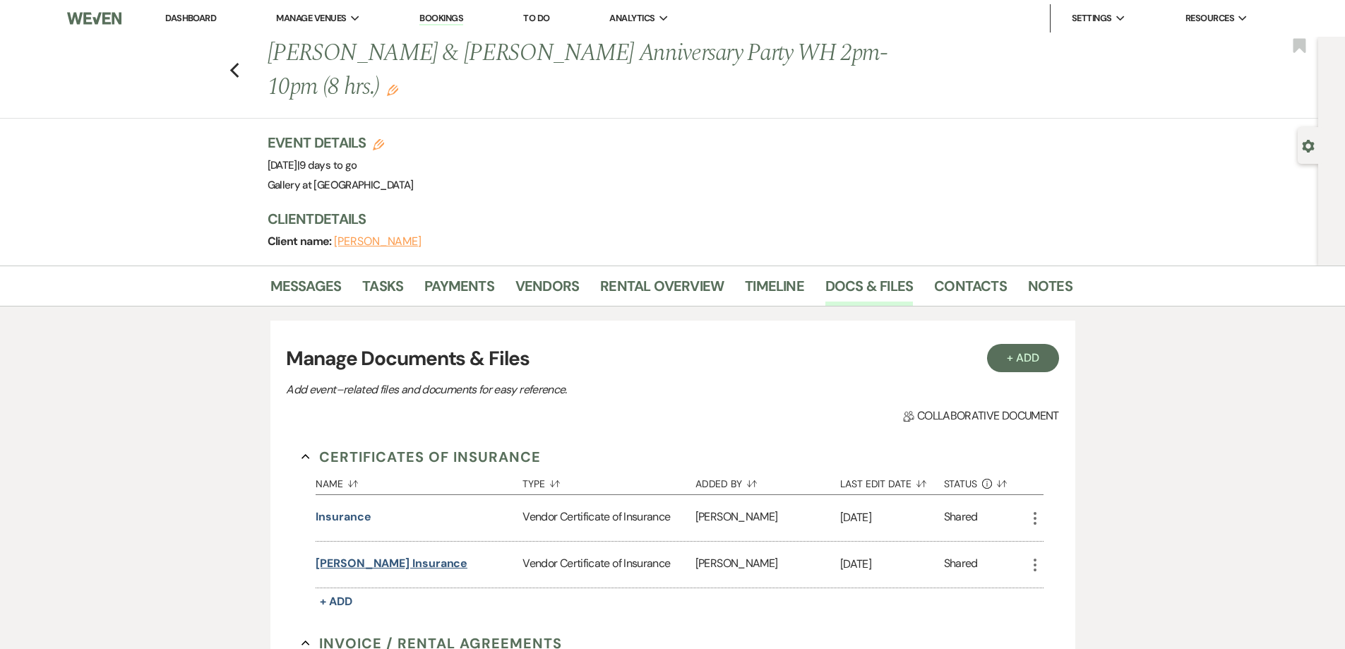
click at [373, 567] on button "[PERSON_NAME] Insurance" at bounding box center [392, 563] width 152 height 17
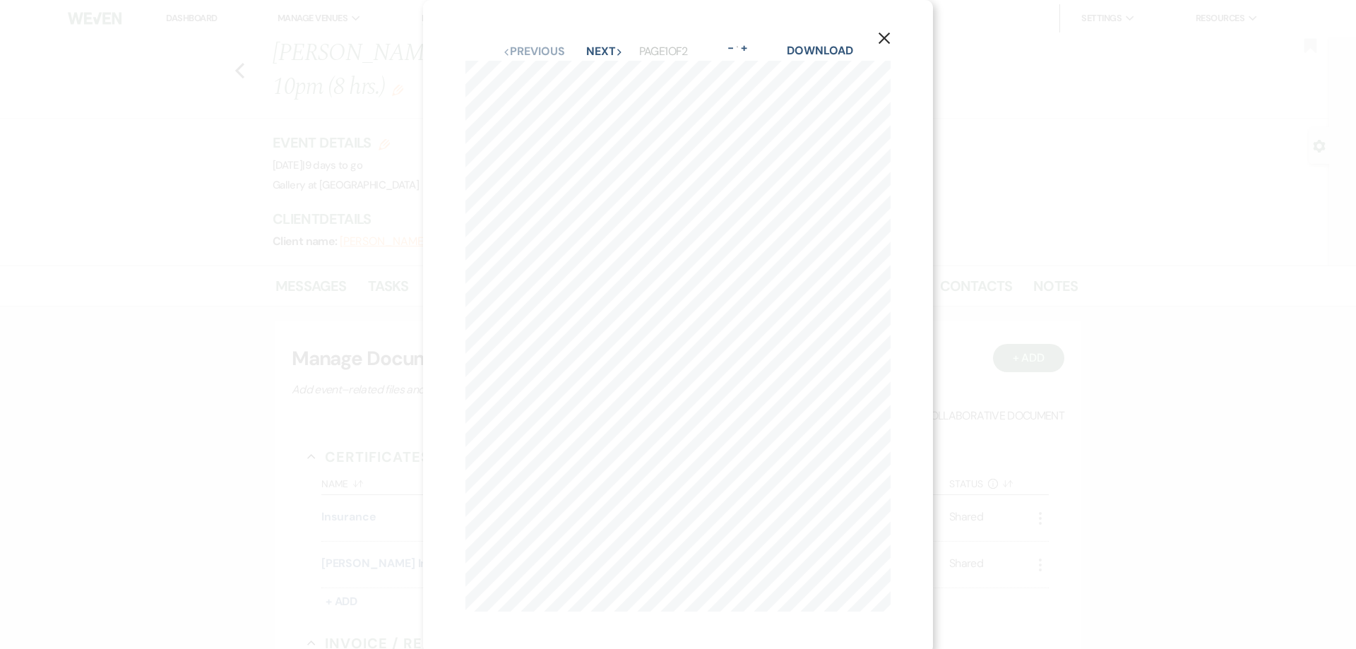
scroll to position [16, 0]
click at [594, 41] on button "Next Next" at bounding box center [604, 46] width 37 height 11
click at [877, 40] on button "X" at bounding box center [883, 37] width 21 height 25
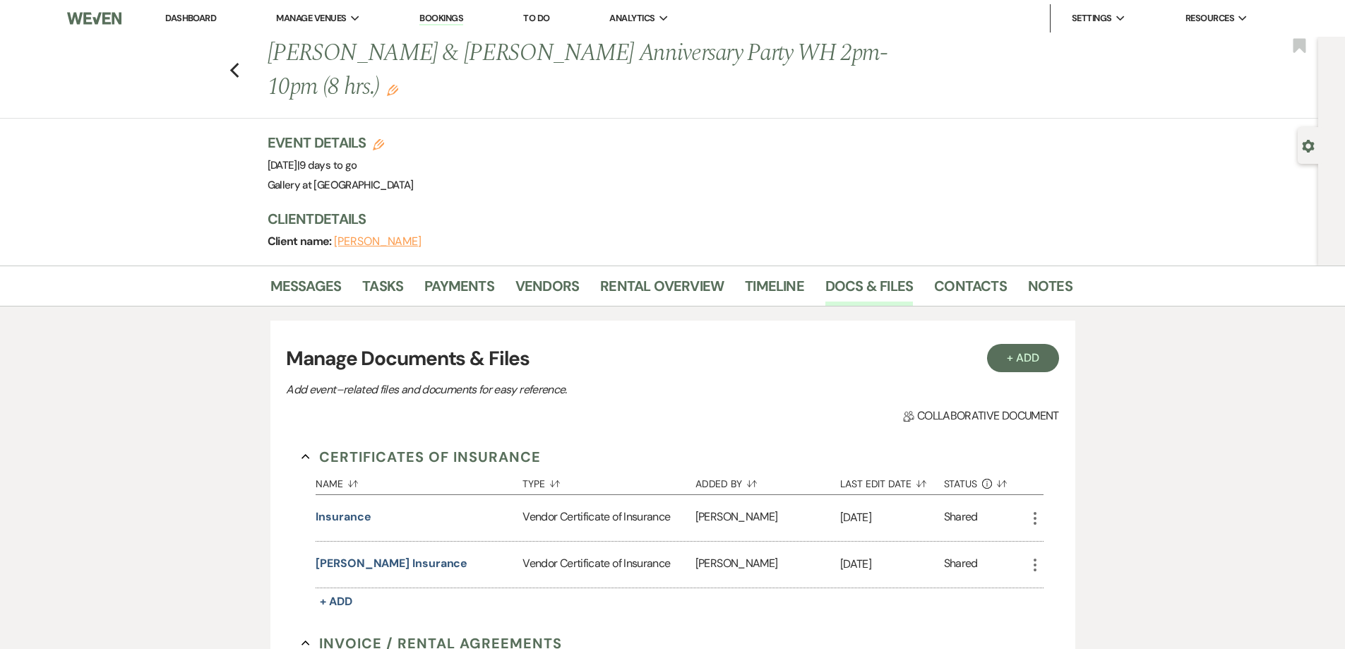
click at [343, 285] on li "Messages" at bounding box center [316, 289] width 92 height 34
click at [328, 290] on link "Messages" at bounding box center [305, 290] width 71 height 31
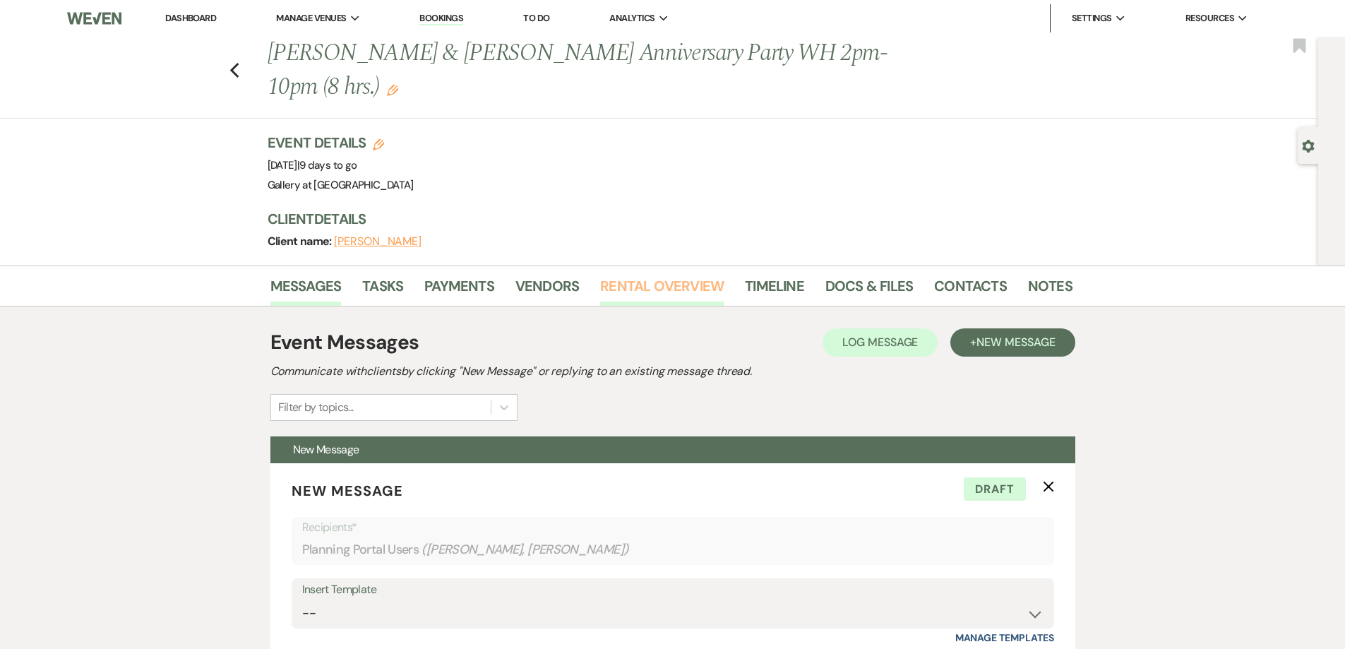
click at [664, 289] on link "Rental Overview" at bounding box center [662, 290] width 124 height 31
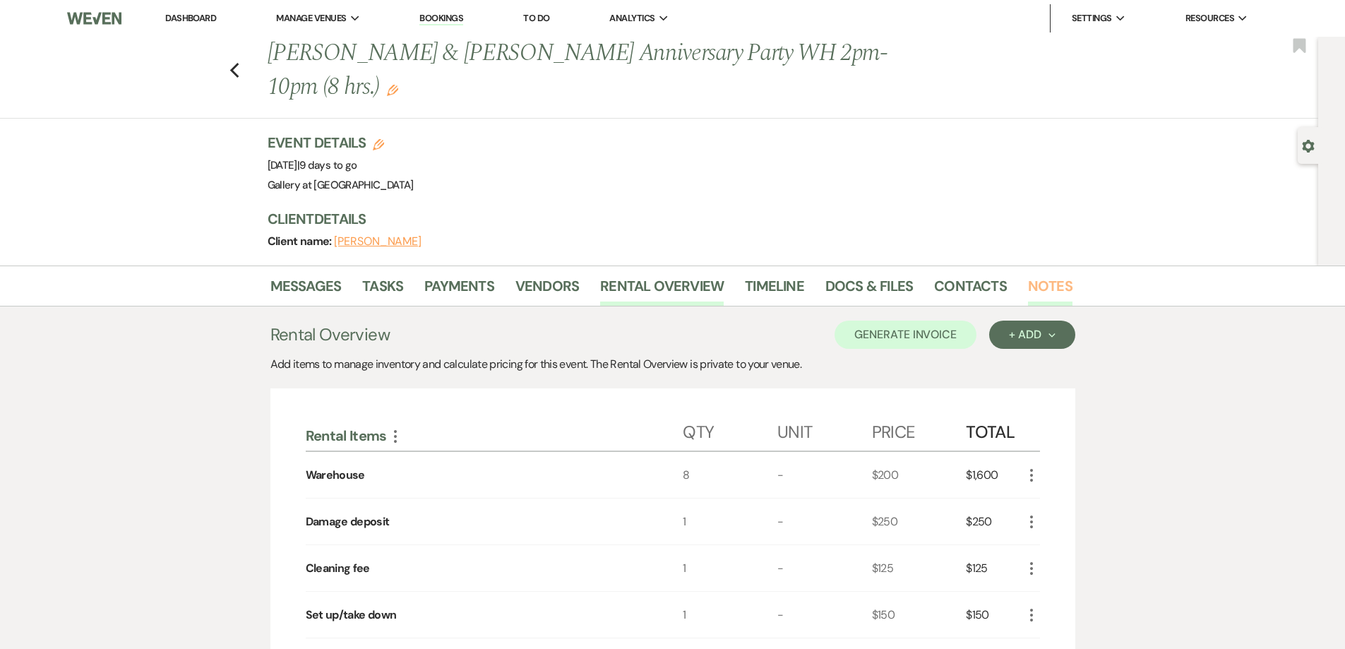
click at [1036, 285] on link "Notes" at bounding box center [1050, 290] width 44 height 31
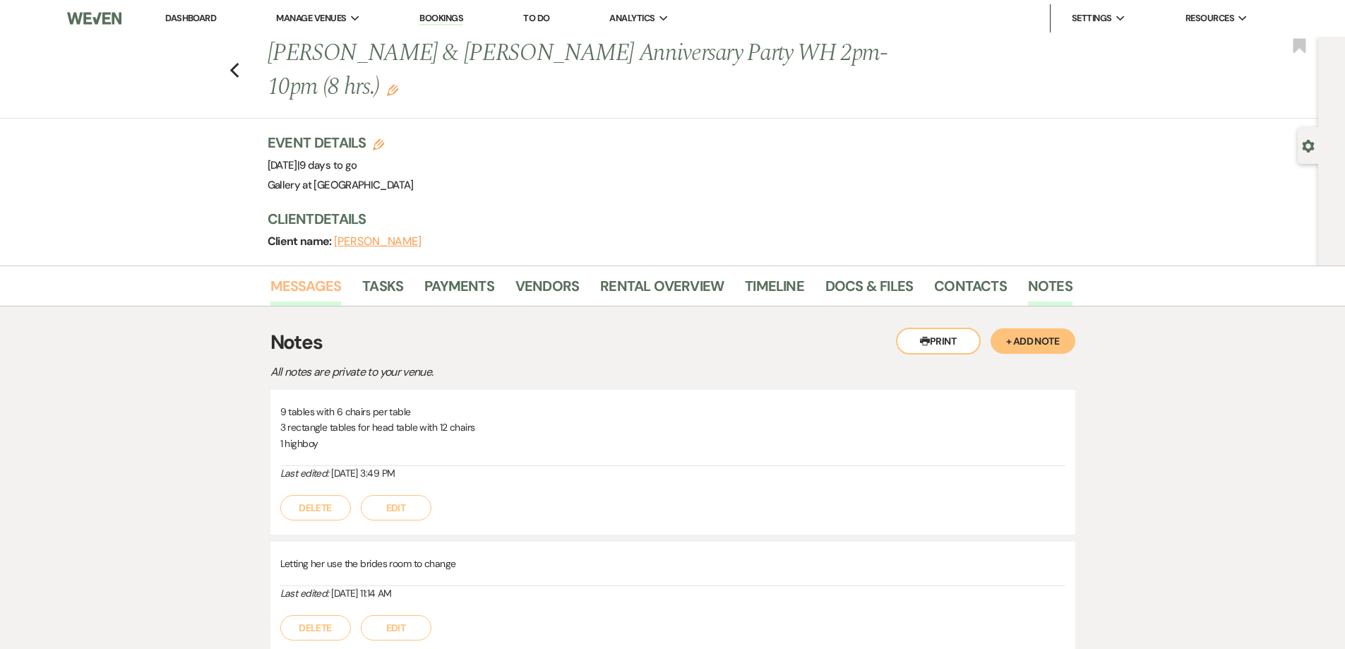
click at [292, 287] on link "Messages" at bounding box center [305, 290] width 71 height 31
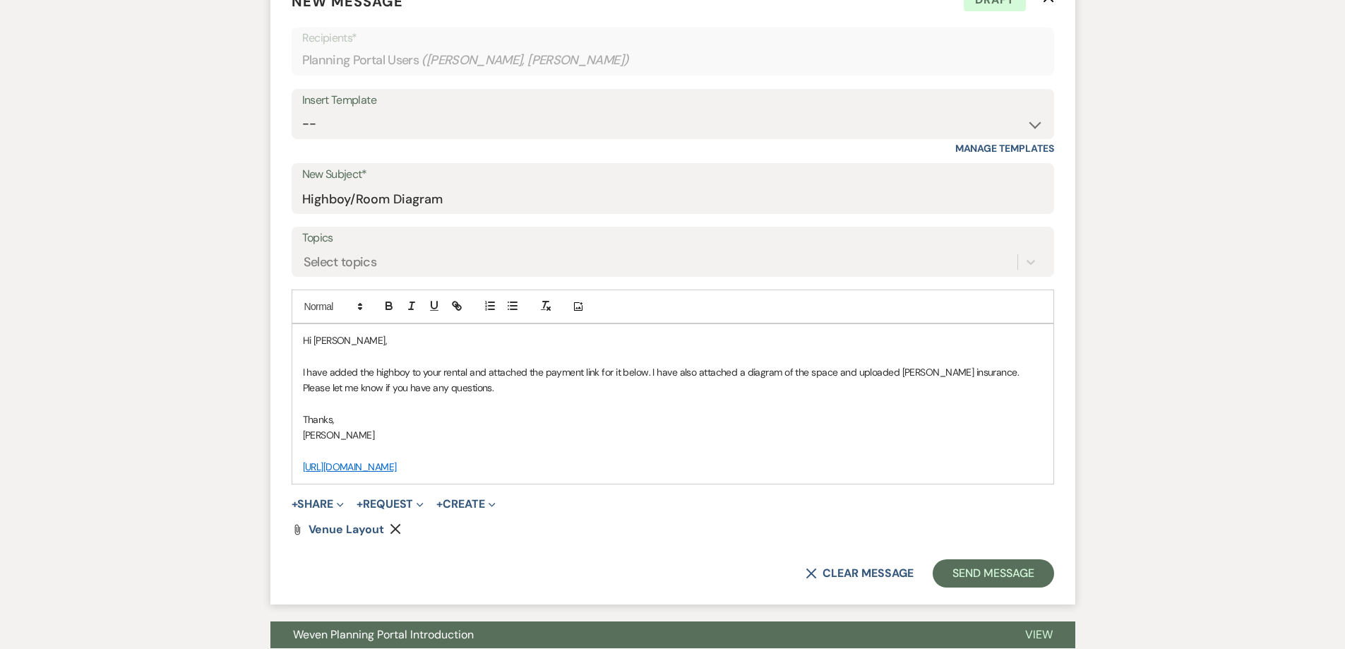
scroll to position [494, 0]
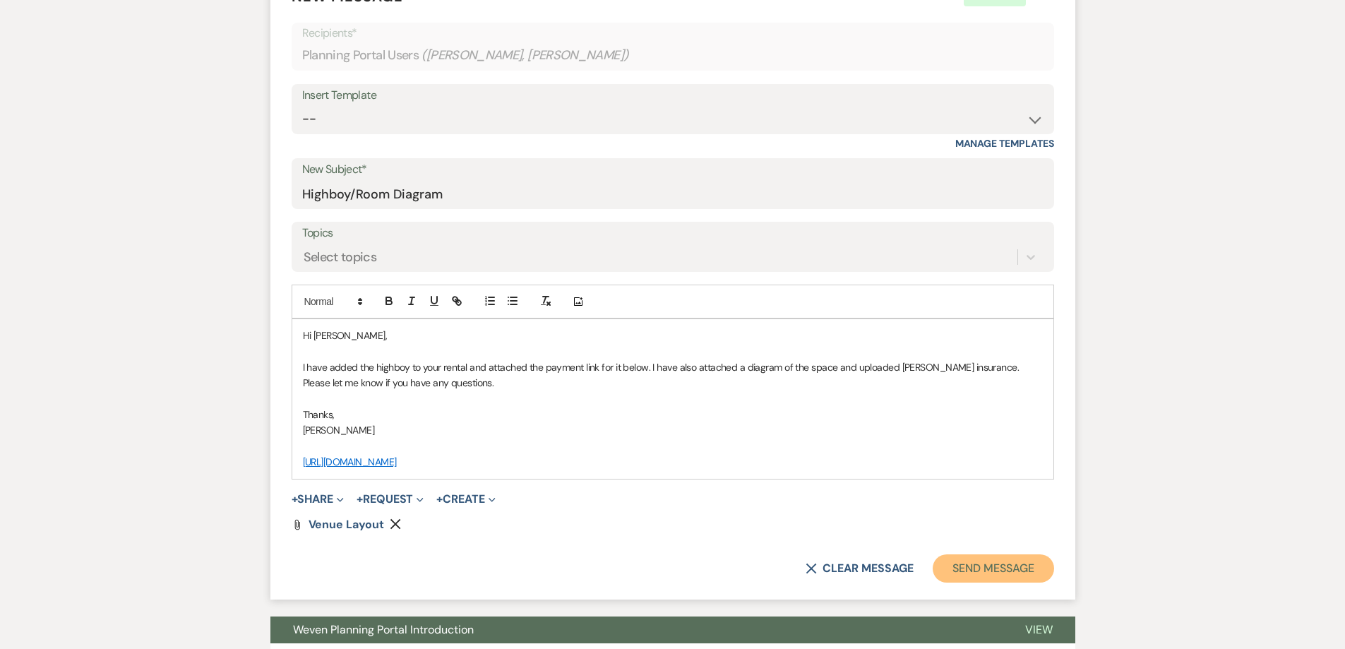
click at [980, 571] on button "Send Message" at bounding box center [993, 568] width 121 height 28
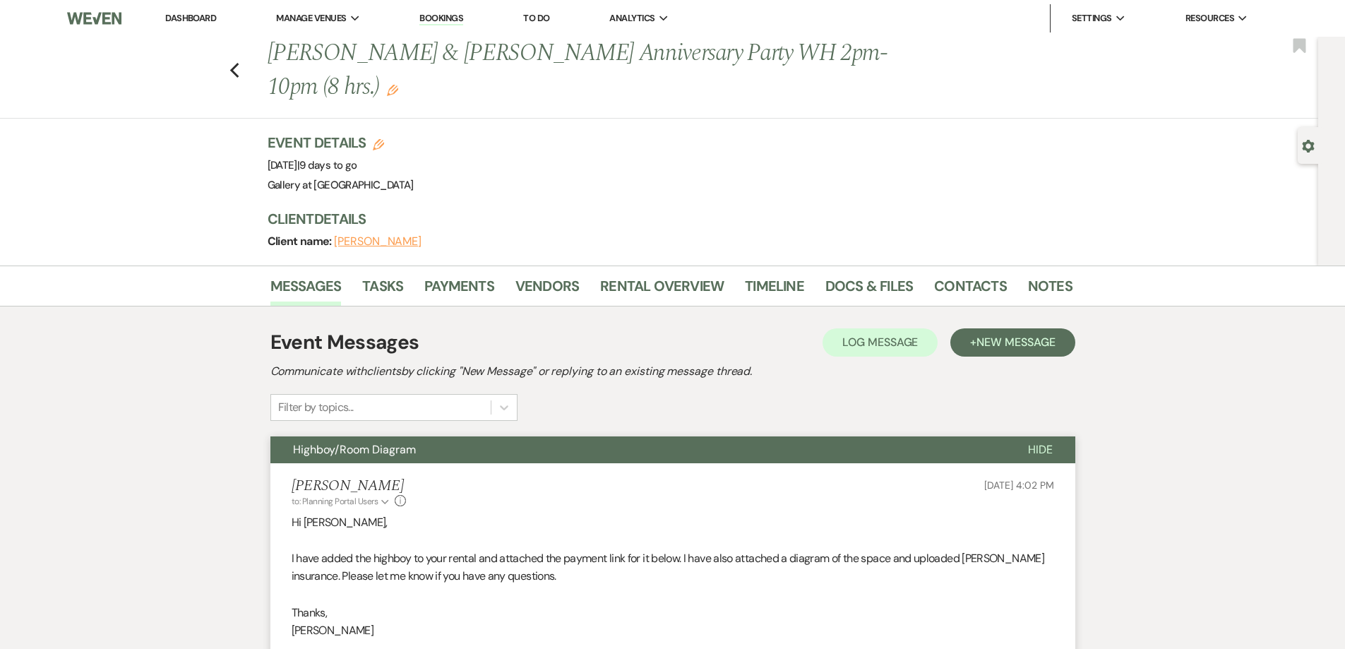
click at [169, 16] on link "Dashboard" at bounding box center [190, 18] width 51 height 12
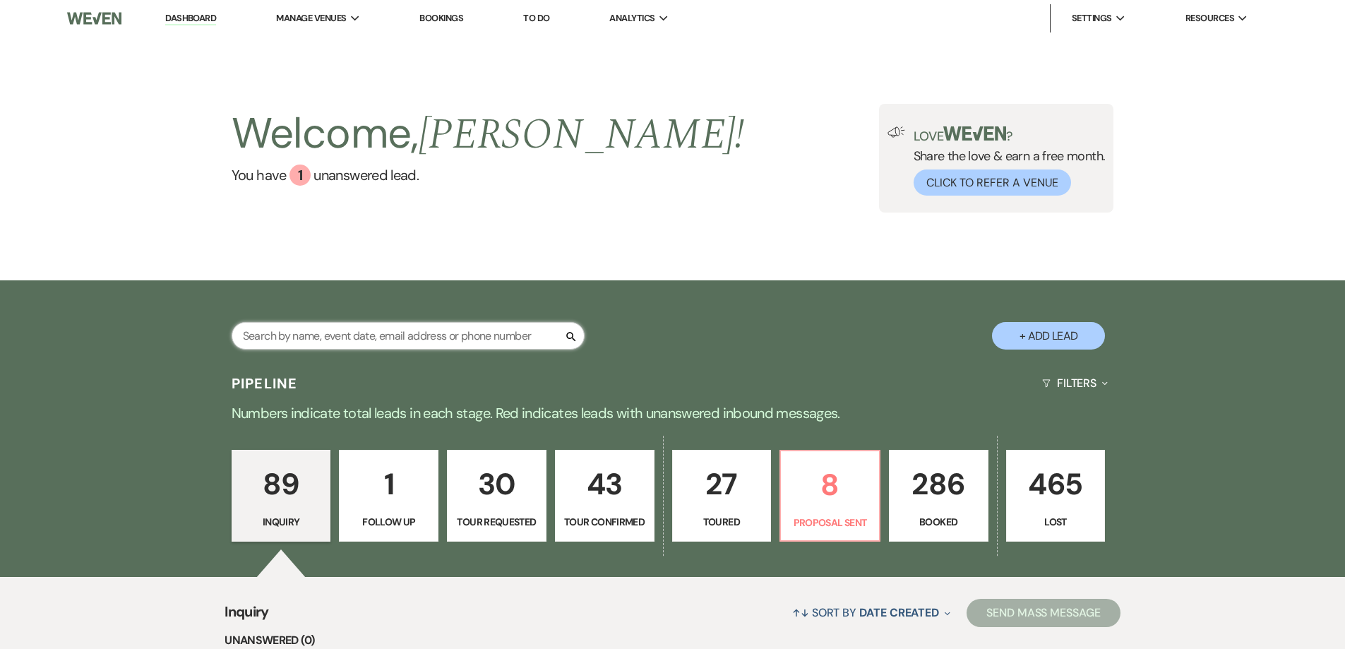
click at [372, 338] on input "text" at bounding box center [408, 336] width 353 height 28
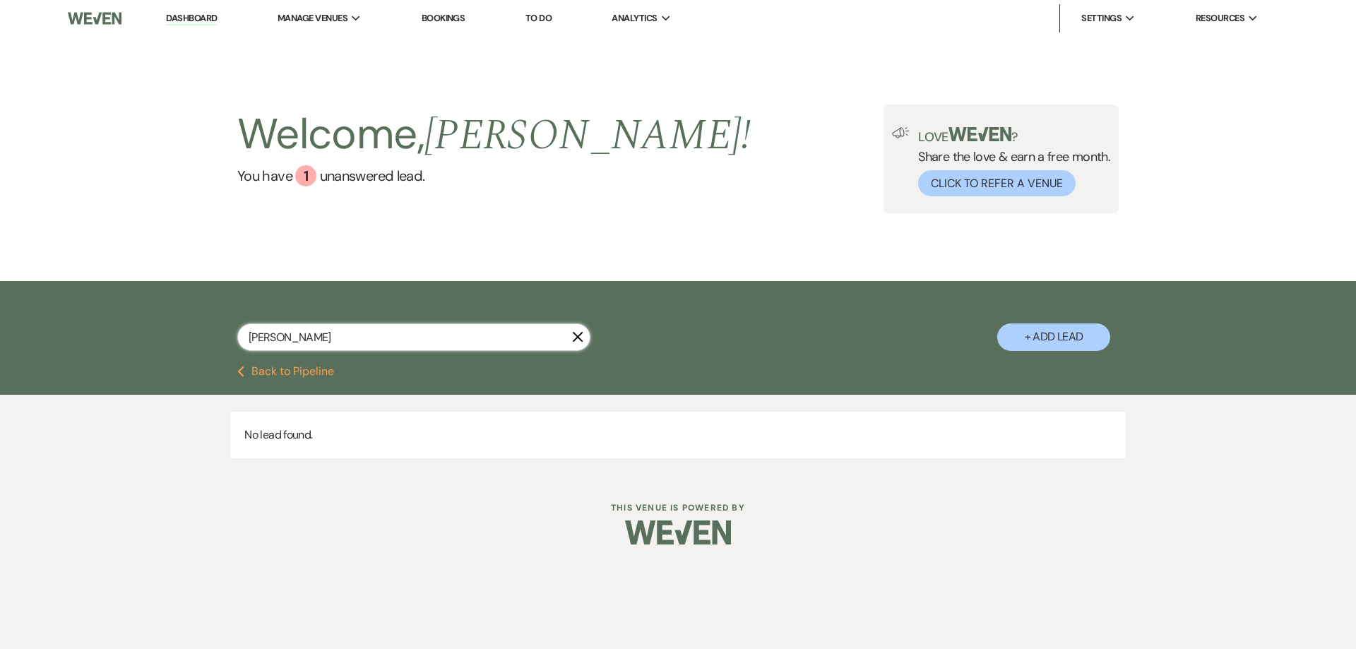
type input "[PERSON_NAME]"
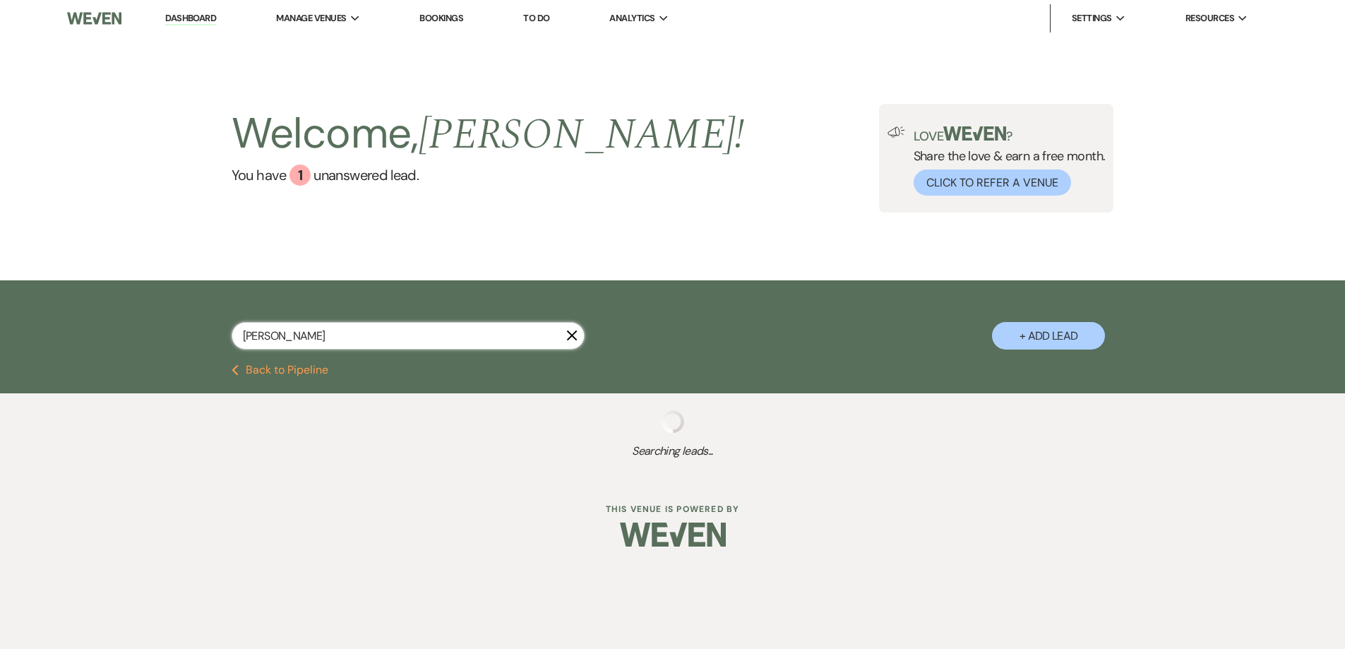
select select "8"
select select "5"
select select "8"
select select "5"
select select "8"
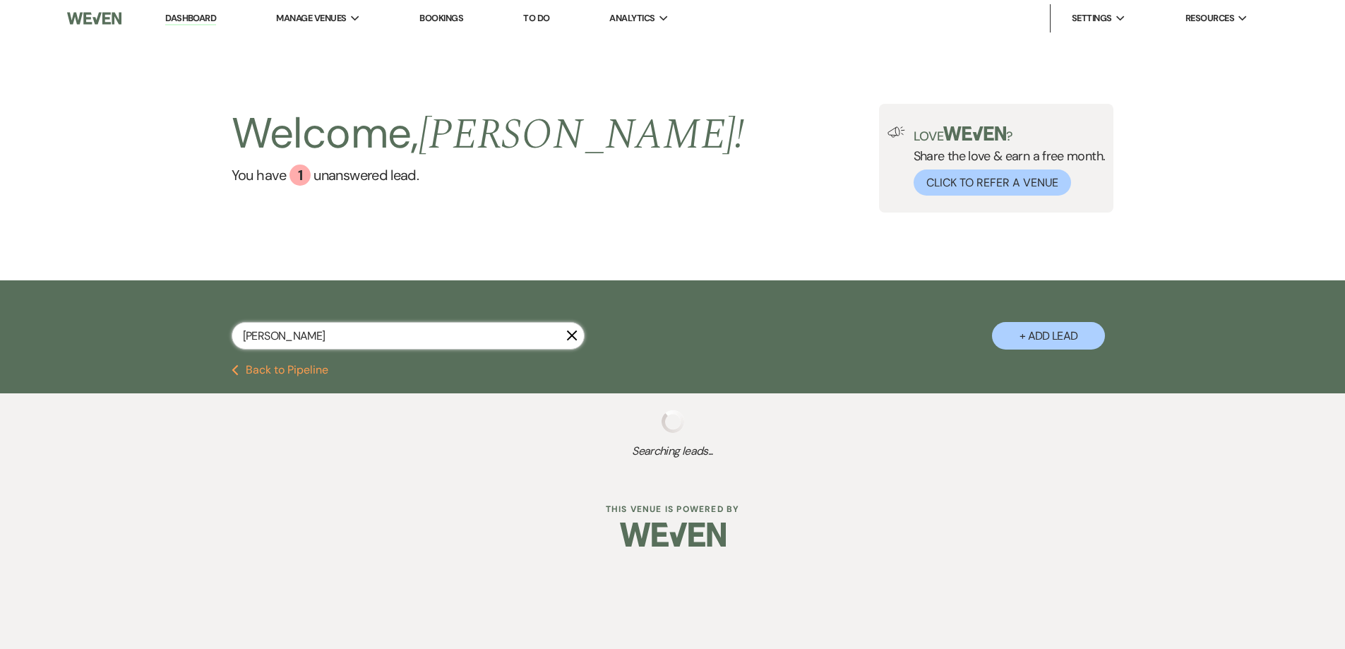
select select "5"
select select "8"
select select "2"
select select "8"
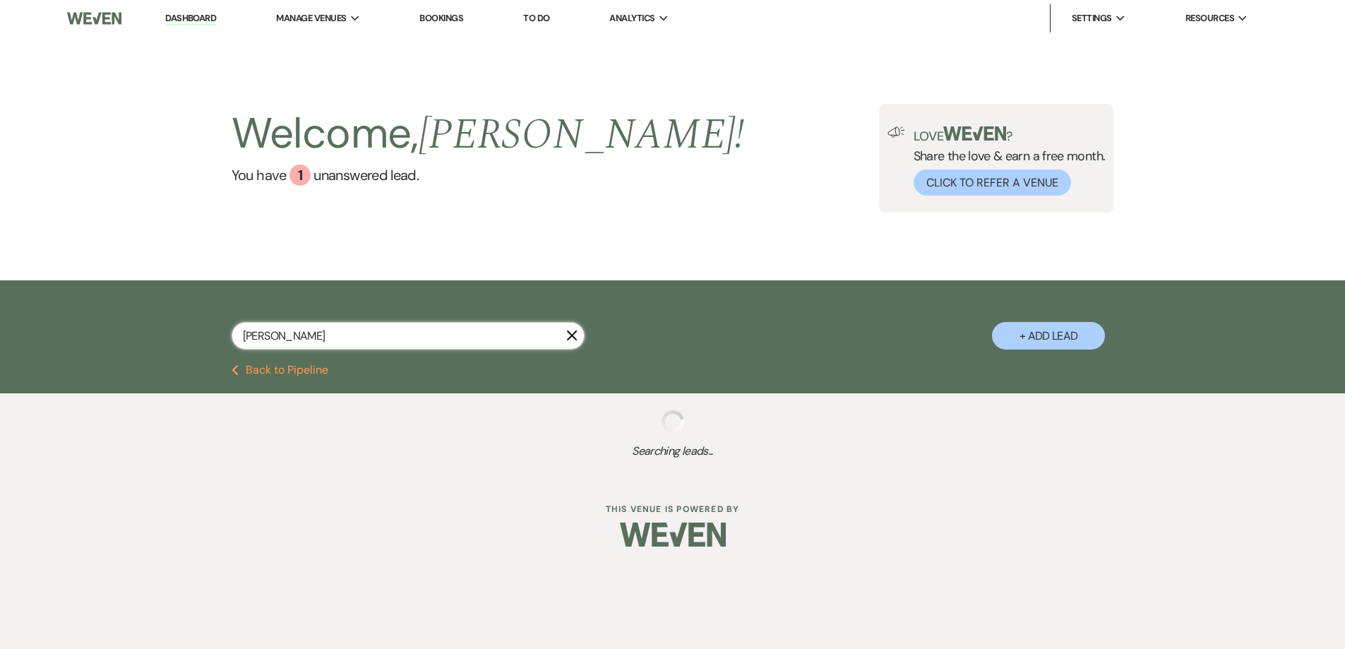
select select "5"
select select "8"
select select "5"
select select "8"
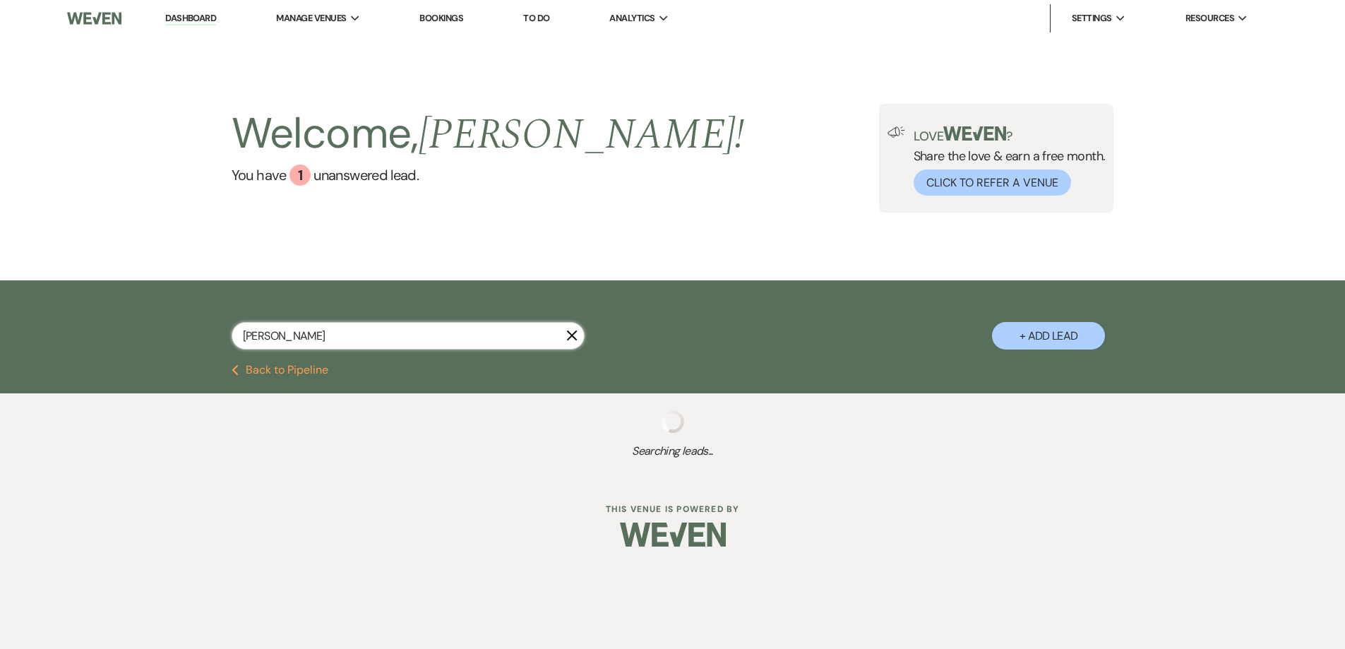
select select "8"
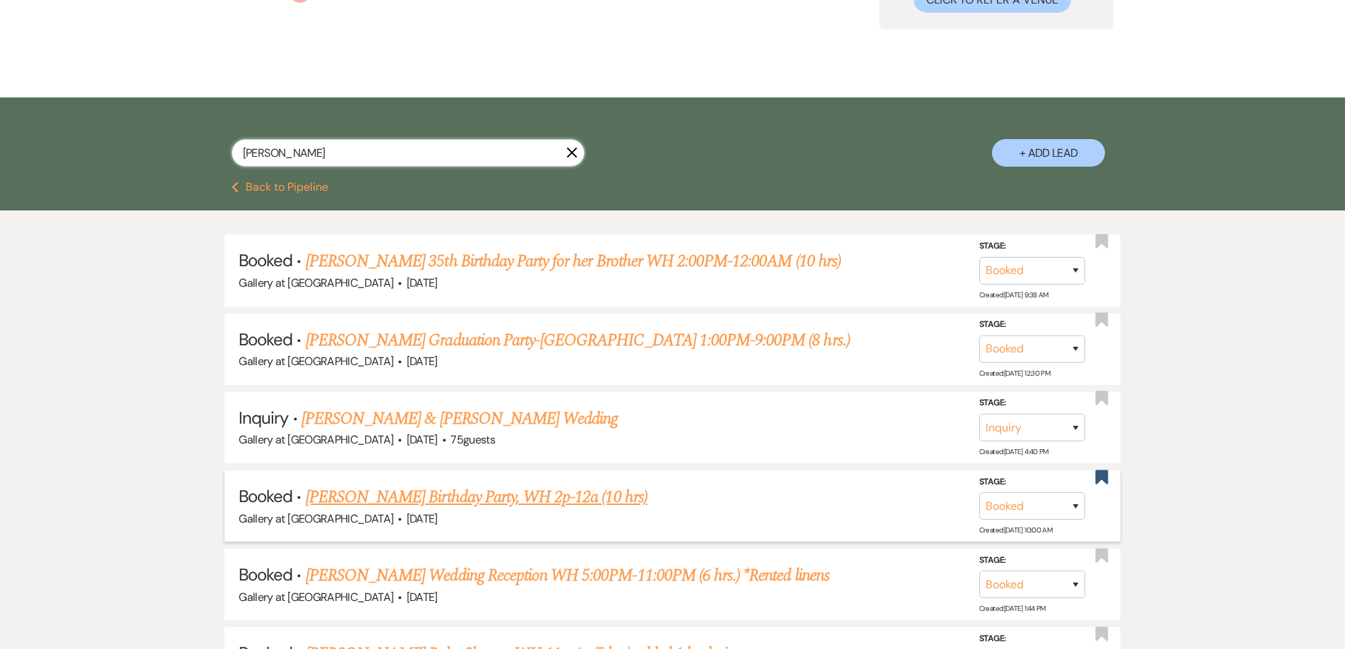
scroll to position [212, 0]
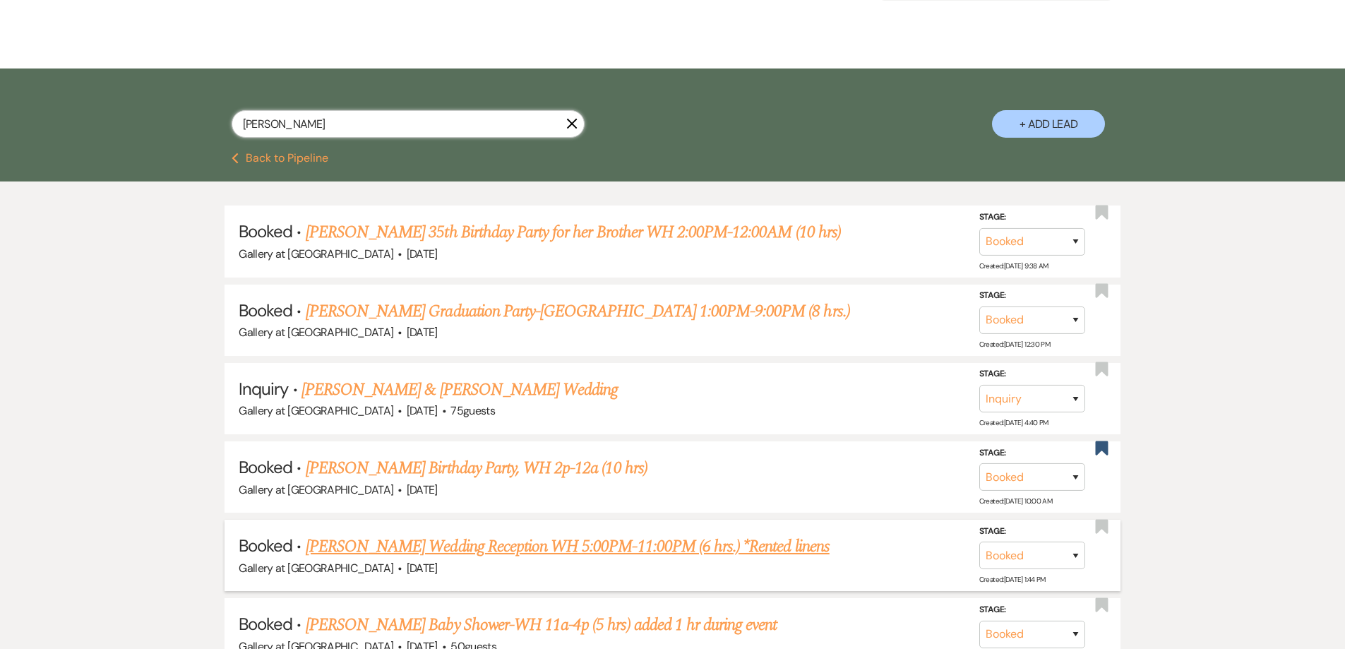
type input "[PERSON_NAME]"
click at [448, 549] on link "[PERSON_NAME] Wedding Reception WH 5:00PM-11:00PM (6 hrs.) *Rented linens" at bounding box center [568, 546] width 524 height 25
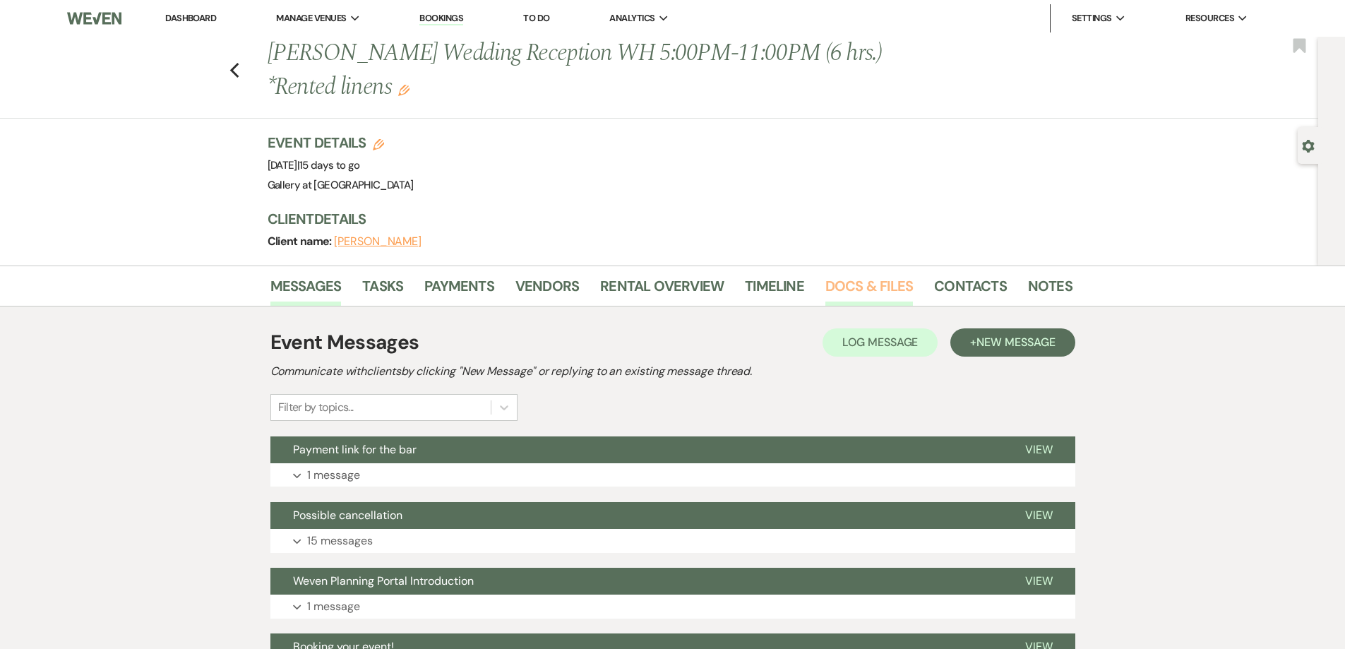
click at [859, 294] on link "Docs & Files" at bounding box center [869, 290] width 88 height 31
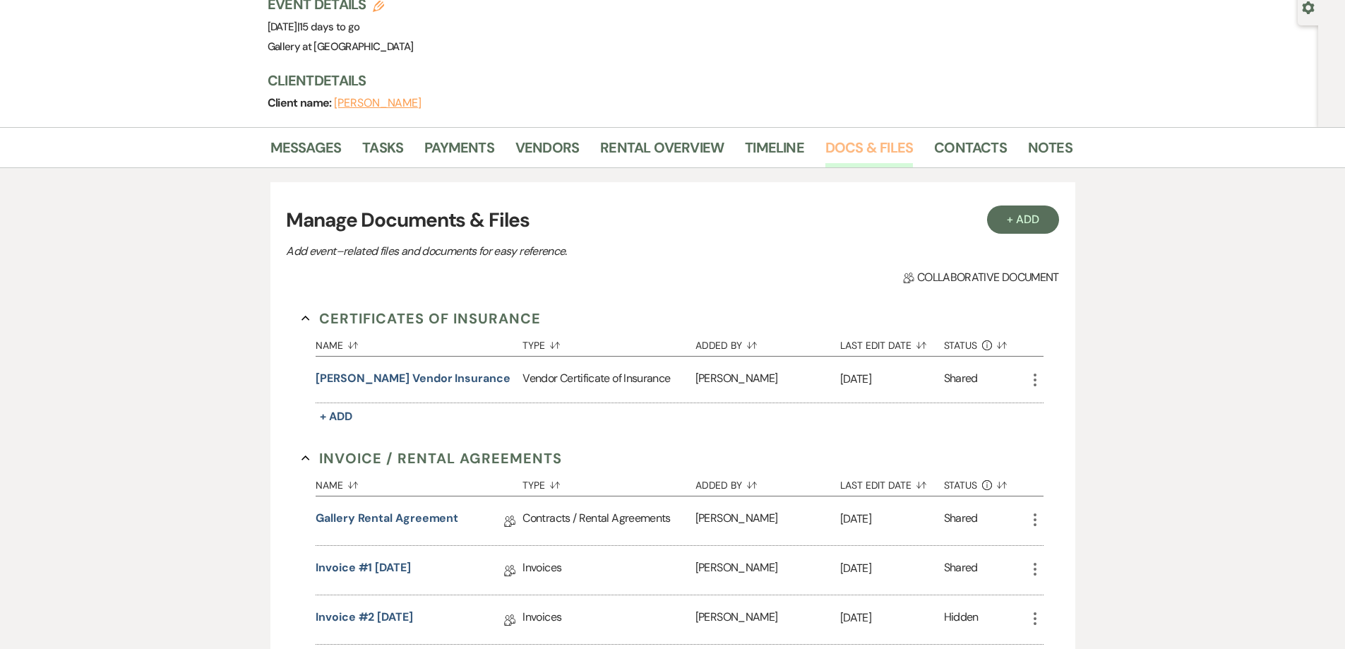
scroll to position [141, 0]
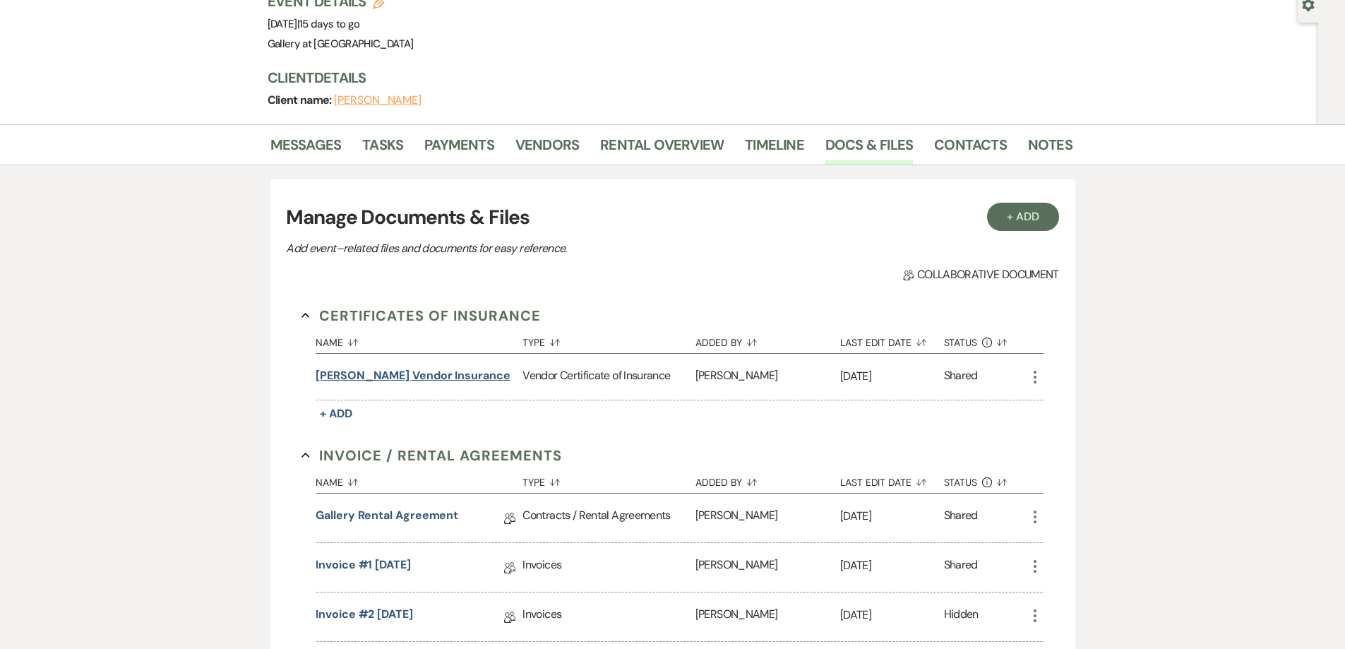
click at [430, 378] on button "[PERSON_NAME] vendor insurance" at bounding box center [413, 375] width 195 height 17
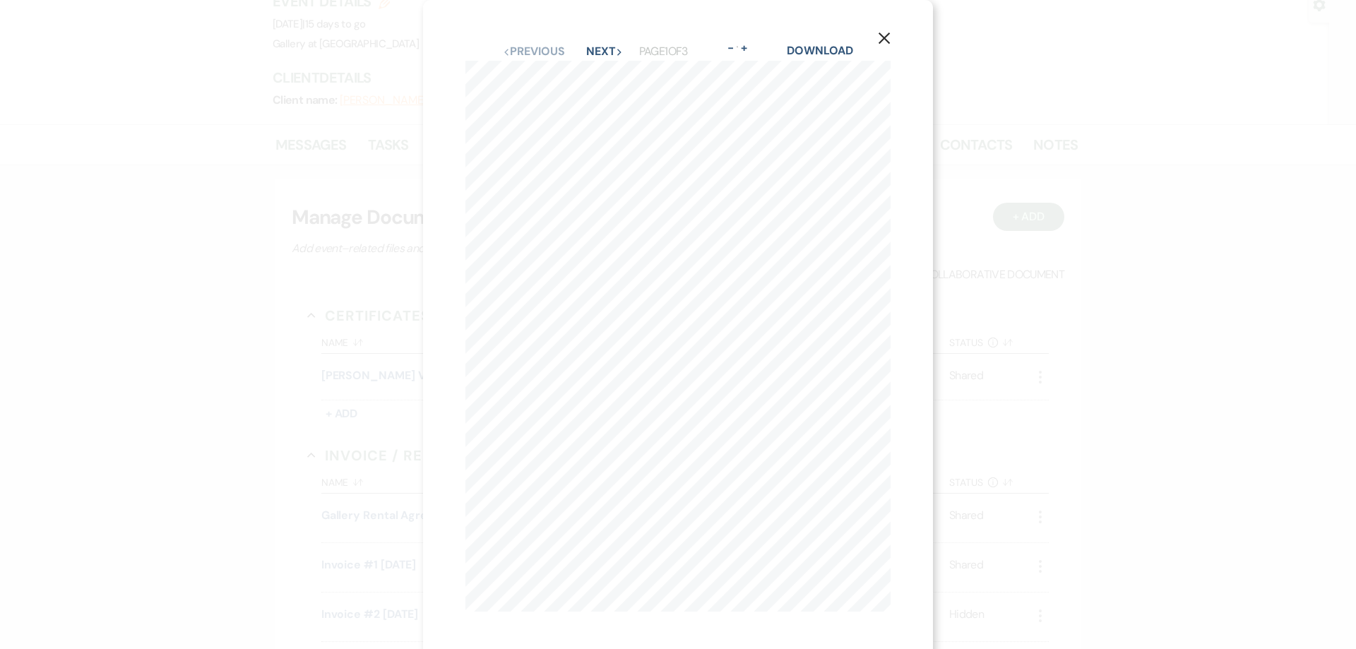
click at [879, 46] on button "X" at bounding box center [883, 37] width 21 height 25
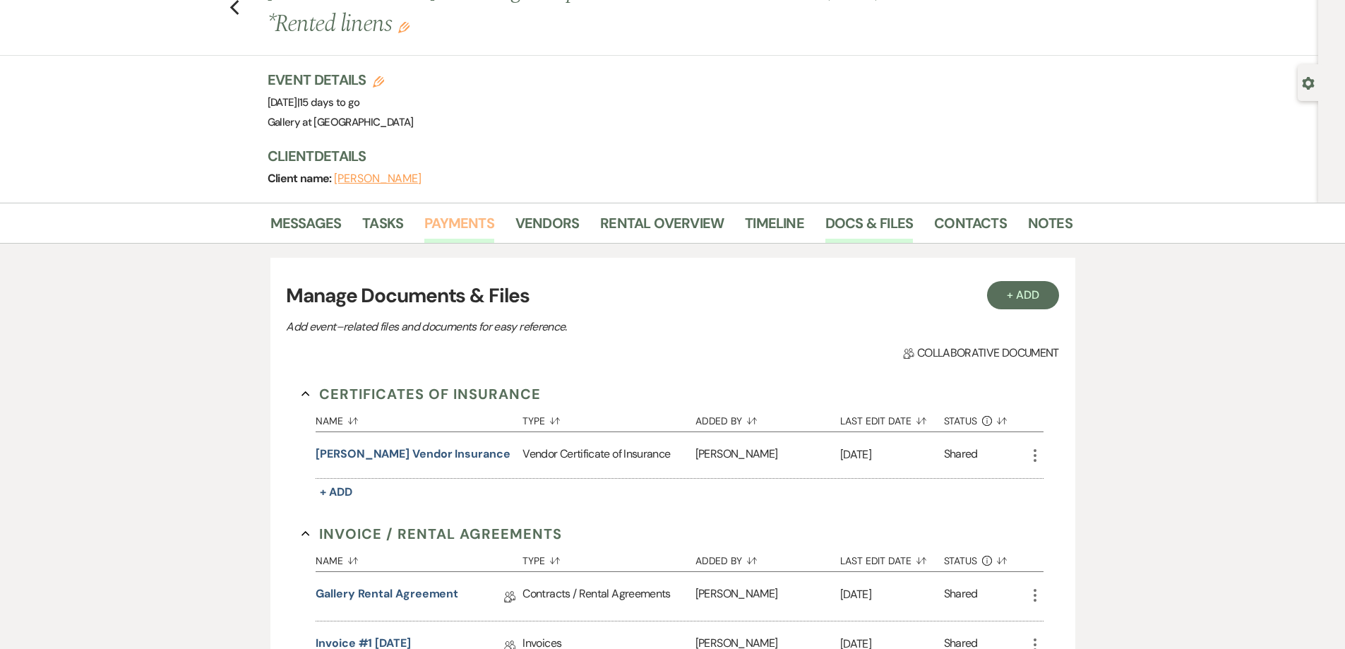
scroll to position [0, 0]
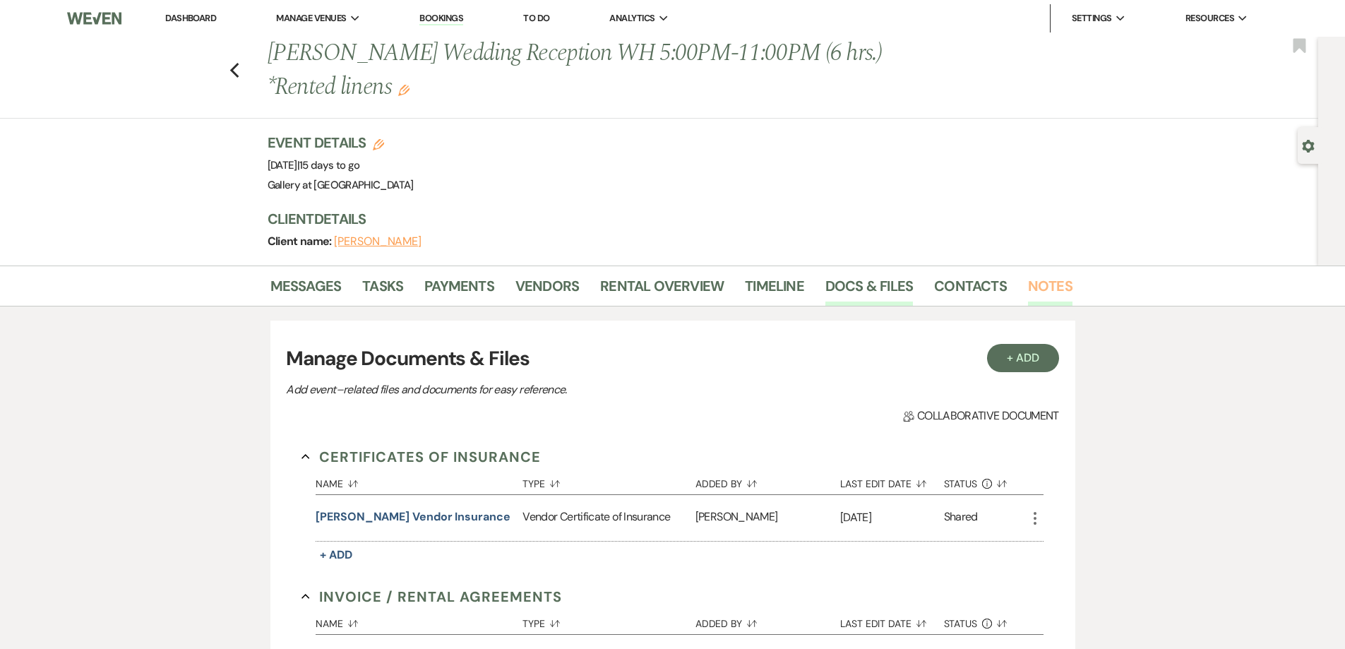
click at [1040, 297] on link "Notes" at bounding box center [1050, 290] width 44 height 31
